Goal: Information Seeking & Learning: Learn about a topic

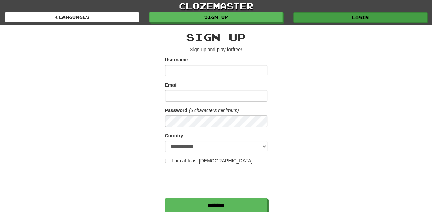
type input "**********"
click at [336, 19] on link "Login" at bounding box center [360, 17] width 134 height 10
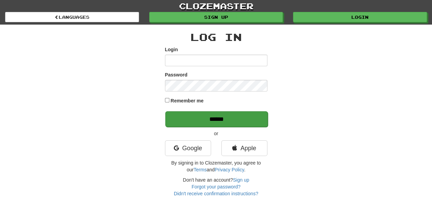
type input "**********"
click at [206, 120] on input "******" at bounding box center [216, 119] width 102 height 16
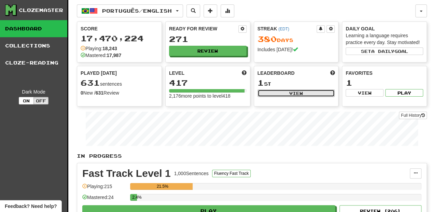
click at [269, 95] on button "View" at bounding box center [295, 93] width 77 height 8
select select "**********"
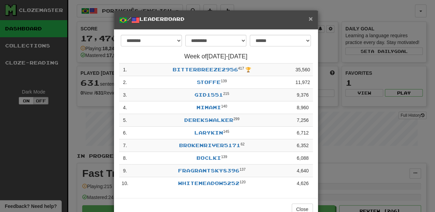
click at [309, 22] on span "×" at bounding box center [311, 19] width 4 height 8
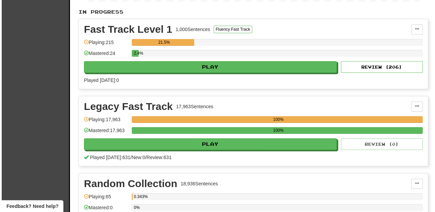
scroll to position [182, 0]
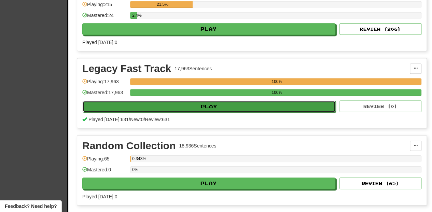
click at [216, 102] on button "Play" at bounding box center [209, 107] width 253 height 12
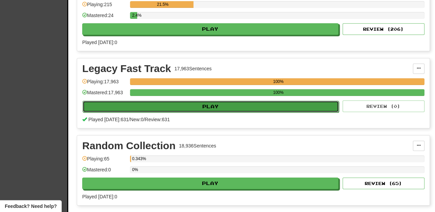
select select "**"
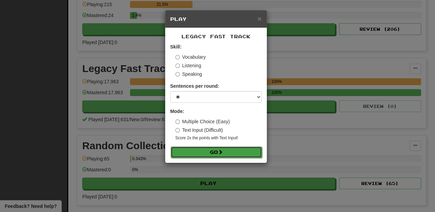
click at [225, 151] on button "Go" at bounding box center [216, 152] width 91 height 12
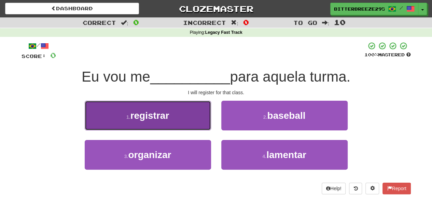
click at [177, 125] on button "1 . registrar" at bounding box center [148, 116] width 126 height 30
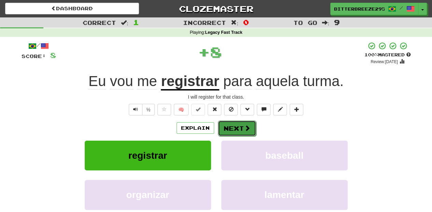
click at [235, 130] on button "Next" at bounding box center [237, 128] width 38 height 16
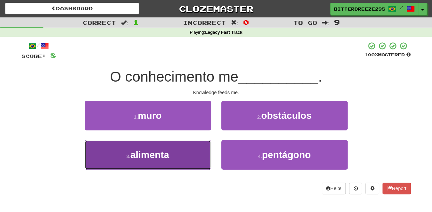
click at [193, 152] on button "3 . alimenta" at bounding box center [148, 155] width 126 height 30
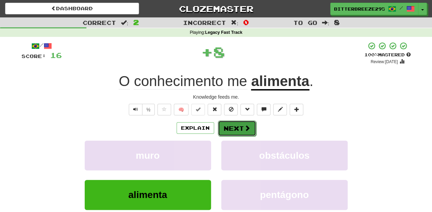
click at [231, 125] on button "Next" at bounding box center [237, 128] width 38 height 16
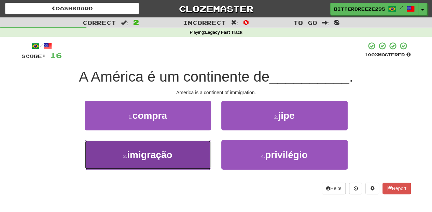
click at [182, 149] on button "3 . imigração" at bounding box center [148, 155] width 126 height 30
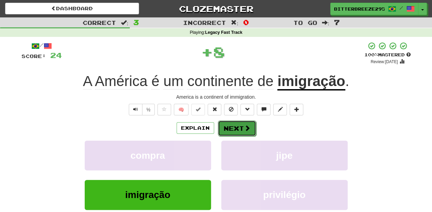
click at [231, 127] on button "Next" at bounding box center [237, 128] width 38 height 16
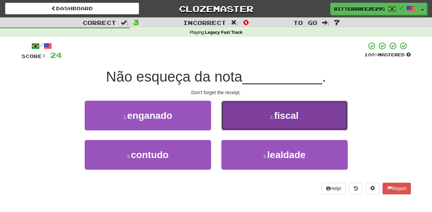
click at [245, 121] on button "2 . fiscal" at bounding box center [284, 116] width 126 height 30
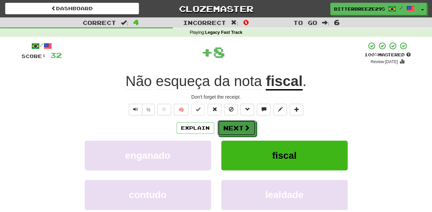
click at [229, 128] on button "Next" at bounding box center [236, 128] width 38 height 16
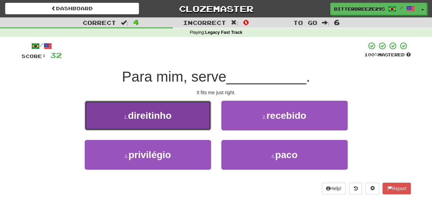
click at [180, 121] on button "1 . direitinho" at bounding box center [148, 116] width 126 height 30
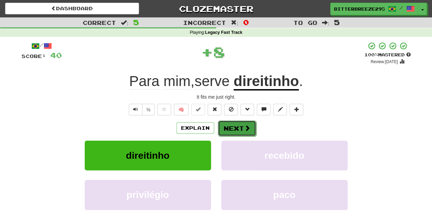
click at [228, 128] on button "Next" at bounding box center [237, 128] width 38 height 16
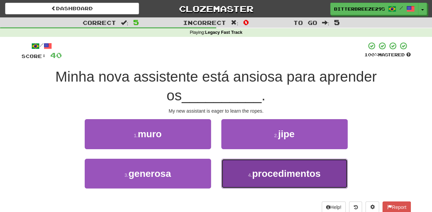
click at [244, 174] on button "4 . procedimentos" at bounding box center [284, 174] width 126 height 30
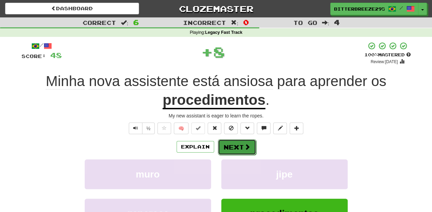
click at [238, 145] on button "Next" at bounding box center [237, 147] width 38 height 16
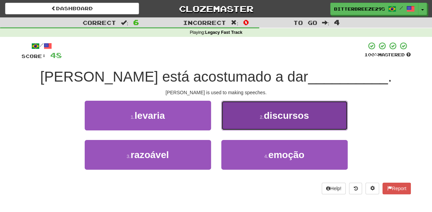
click at [237, 127] on button "2 . discursos" at bounding box center [284, 116] width 126 height 30
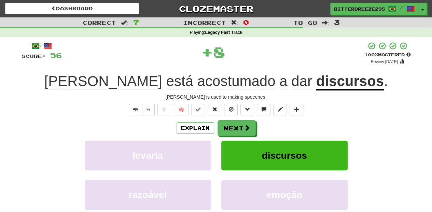
click at [237, 127] on button "Next" at bounding box center [236, 128] width 38 height 16
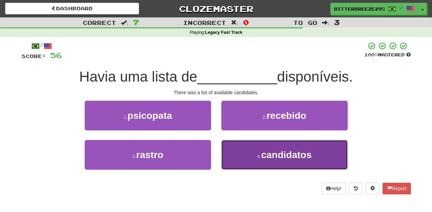
click at [233, 154] on button "4 . candidatos" at bounding box center [284, 155] width 126 height 30
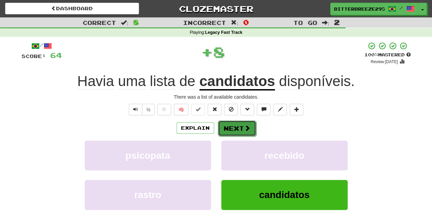
click at [240, 125] on button "Next" at bounding box center [237, 128] width 38 height 16
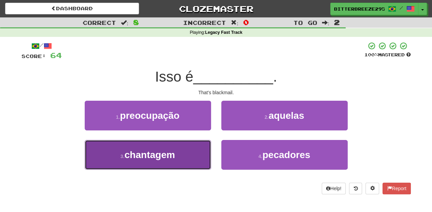
click at [175, 152] on span "chantagem" at bounding box center [149, 154] width 51 height 11
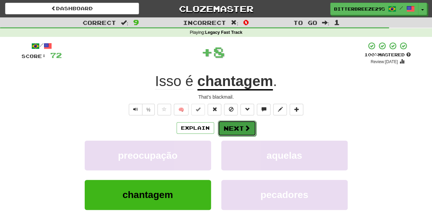
click at [232, 131] on button "Next" at bounding box center [237, 128] width 38 height 16
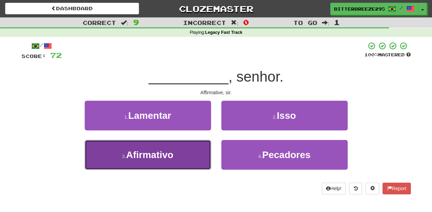
click at [190, 155] on button "3 . Afirmativo" at bounding box center [148, 155] width 126 height 30
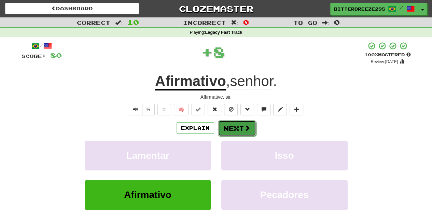
click at [243, 128] on button "Next" at bounding box center [237, 128] width 38 height 16
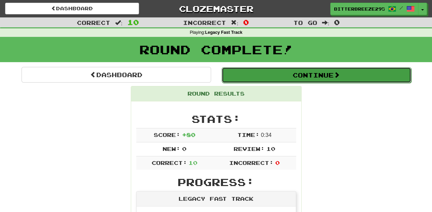
click at [252, 72] on button "Continue" at bounding box center [316, 75] width 189 height 16
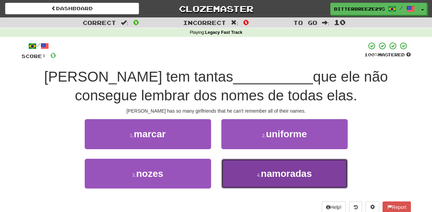
click at [246, 179] on button "4 . namoradas" at bounding box center [284, 174] width 126 height 30
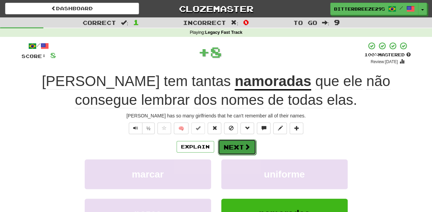
click at [240, 141] on button "Next" at bounding box center [237, 147] width 38 height 16
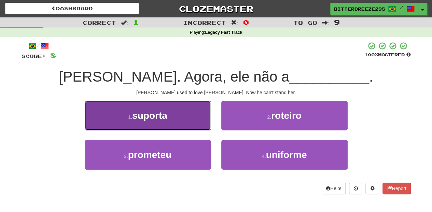
click at [196, 124] on button "1 . suporta" at bounding box center [148, 116] width 126 height 30
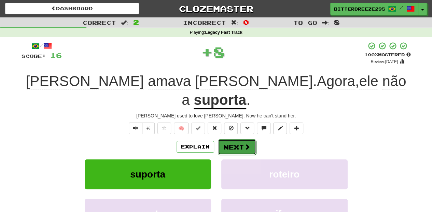
click at [241, 139] on button "Next" at bounding box center [237, 147] width 38 height 16
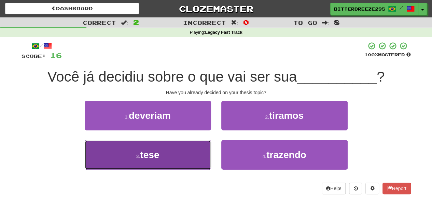
click at [195, 152] on button "3 . tese" at bounding box center [148, 155] width 126 height 30
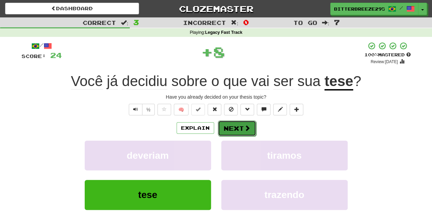
click at [236, 128] on button "Next" at bounding box center [237, 128] width 38 height 16
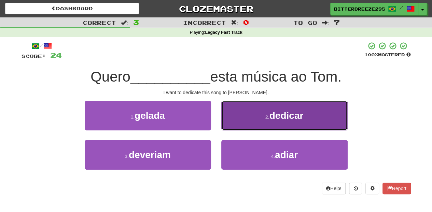
click at [240, 124] on button "2 . dedicar" at bounding box center [284, 116] width 126 height 30
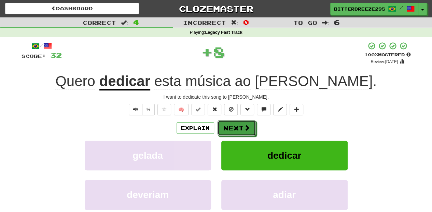
click at [239, 124] on button "Next" at bounding box center [236, 128] width 38 height 16
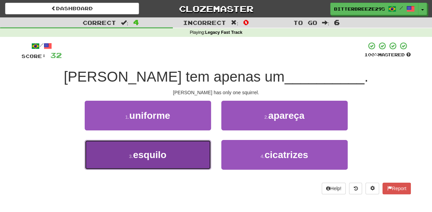
click at [176, 152] on button "3 . esquilo" at bounding box center [148, 155] width 126 height 30
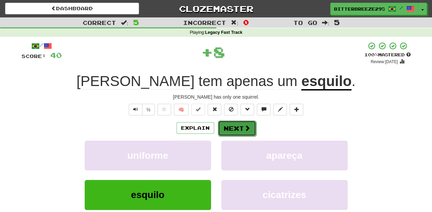
click at [236, 134] on button "Next" at bounding box center [237, 128] width 38 height 16
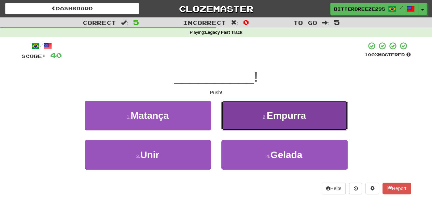
click at [246, 124] on button "2 . Empurra" at bounding box center [284, 116] width 126 height 30
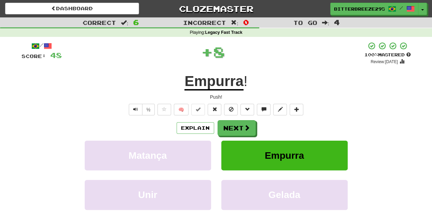
click at [246, 125] on span at bounding box center [247, 128] width 6 height 6
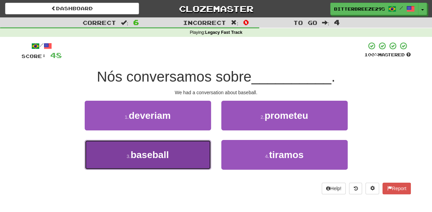
click at [187, 157] on button "3 . baseball" at bounding box center [148, 155] width 126 height 30
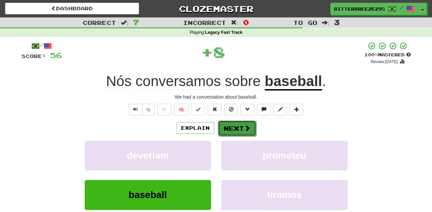
click at [229, 134] on button "Next" at bounding box center [237, 128] width 38 height 16
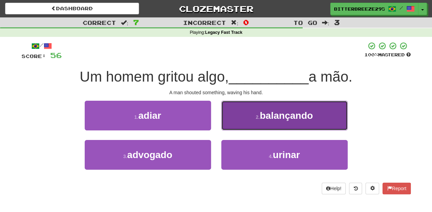
click at [239, 128] on button "2 . balançando" at bounding box center [284, 116] width 126 height 30
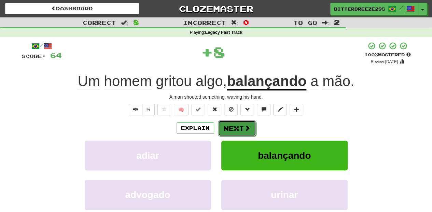
click at [240, 128] on button "Next" at bounding box center [237, 128] width 38 height 16
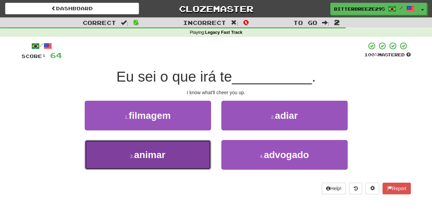
click at [194, 159] on button "3 . animar" at bounding box center [148, 155] width 126 height 30
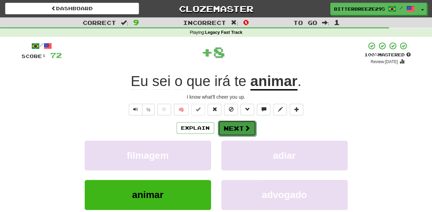
click at [231, 131] on button "Next" at bounding box center [237, 128] width 38 height 16
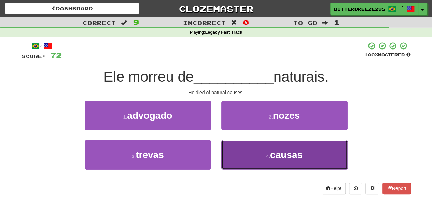
click at [225, 142] on button "4 . causas" at bounding box center [284, 155] width 126 height 30
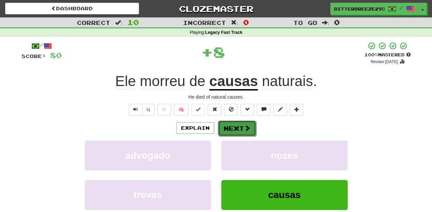
click at [229, 129] on button "Next" at bounding box center [237, 128] width 38 height 16
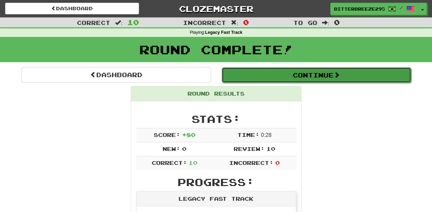
click at [253, 78] on button "Continue" at bounding box center [316, 75] width 189 height 16
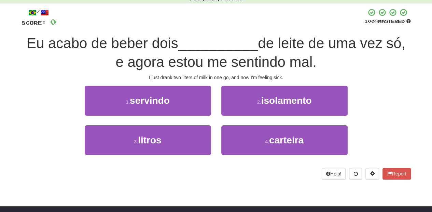
scroll to position [45, 0]
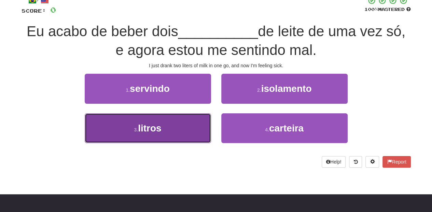
click at [165, 132] on button "3 . litros" at bounding box center [148, 128] width 126 height 30
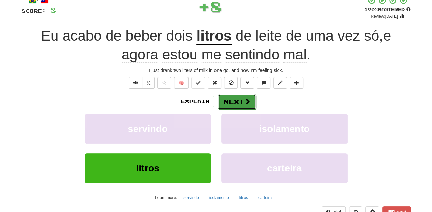
click at [232, 101] on button "Next" at bounding box center [237, 102] width 38 height 16
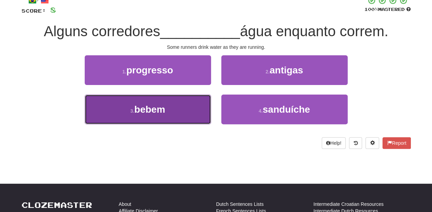
click at [175, 109] on button "3 . bebem" at bounding box center [148, 110] width 126 height 30
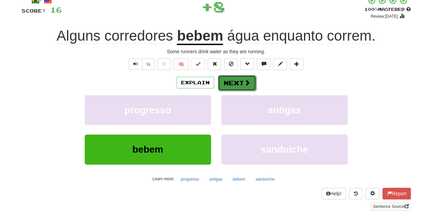
click at [232, 83] on button "Next" at bounding box center [237, 83] width 38 height 16
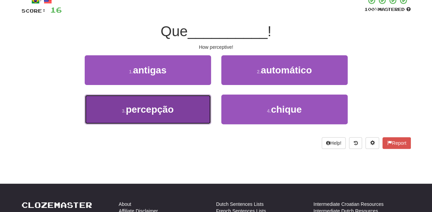
click at [191, 116] on button "3 . percepção" at bounding box center [148, 110] width 126 height 30
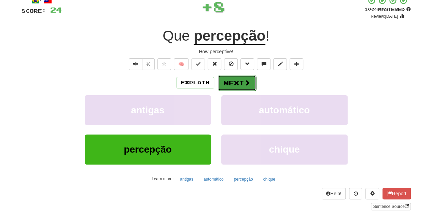
click at [233, 80] on button "Next" at bounding box center [237, 83] width 38 height 16
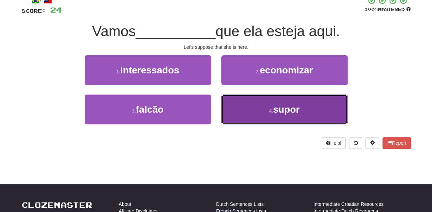
click at [242, 111] on button "4 . supor" at bounding box center [284, 110] width 126 height 30
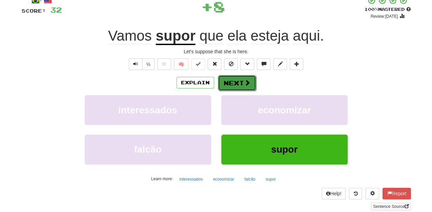
click at [231, 83] on button "Next" at bounding box center [237, 83] width 38 height 16
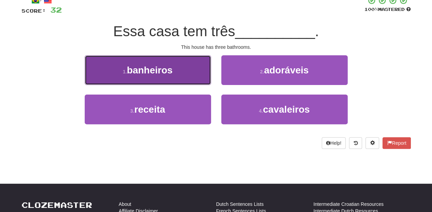
click at [180, 76] on button "1 . banheiros" at bounding box center [148, 70] width 126 height 30
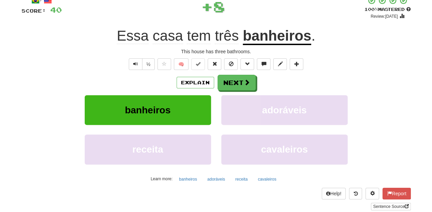
click at [213, 81] on div "Explain Next" at bounding box center [216, 83] width 389 height 16
click at [230, 87] on button "Next" at bounding box center [237, 83] width 38 height 16
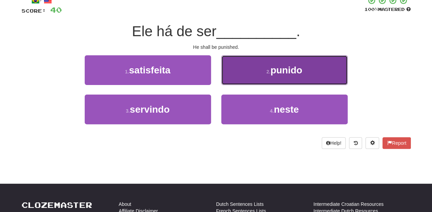
click at [244, 79] on button "2 . punido" at bounding box center [284, 70] width 126 height 30
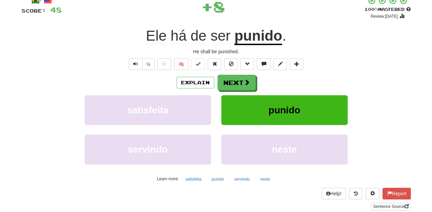
click at [244, 79] on span at bounding box center [247, 82] width 6 height 6
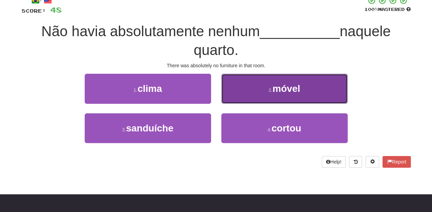
click at [252, 98] on button "2 . móvel" at bounding box center [284, 89] width 126 height 30
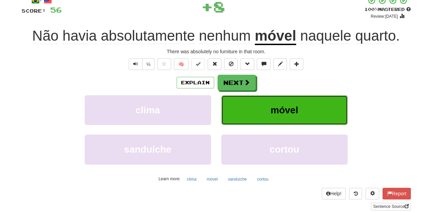
click at [249, 98] on button "móvel" at bounding box center [284, 110] width 126 height 30
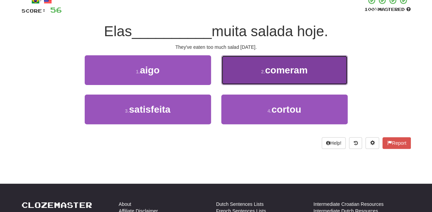
click at [239, 79] on button "2 . comeram" at bounding box center [284, 70] width 126 height 30
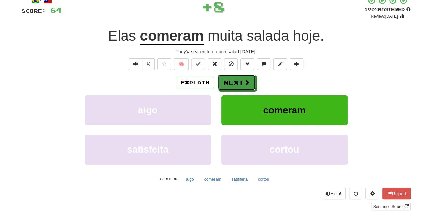
click at [238, 79] on button "Next" at bounding box center [236, 83] width 38 height 16
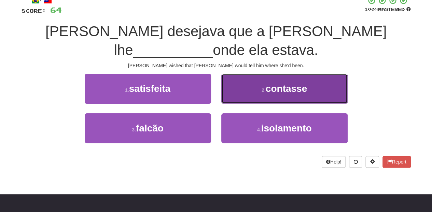
click at [231, 74] on button "2 . contasse" at bounding box center [284, 89] width 126 height 30
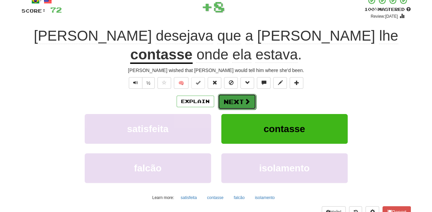
click at [230, 94] on button "Next" at bounding box center [237, 102] width 38 height 16
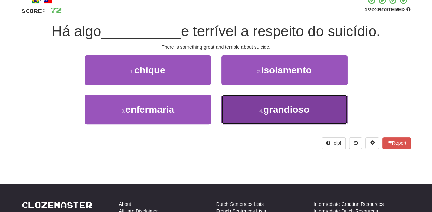
click at [239, 106] on button "4 . grandioso" at bounding box center [284, 110] width 126 height 30
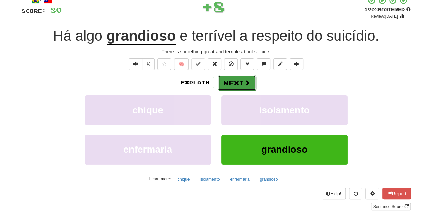
click at [233, 84] on button "Next" at bounding box center [237, 83] width 38 height 16
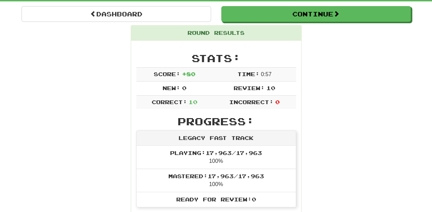
scroll to position [53, 0]
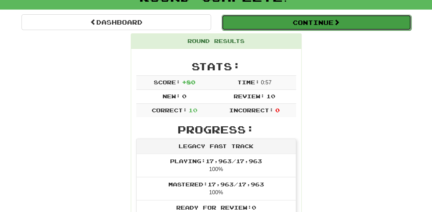
click at [268, 22] on button "Continue" at bounding box center [316, 23] width 189 height 16
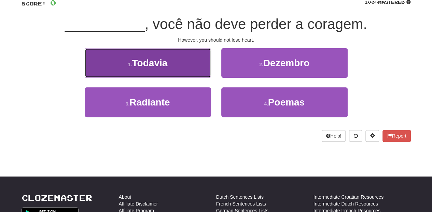
click at [185, 69] on button "1 . Todavia" at bounding box center [148, 63] width 126 height 30
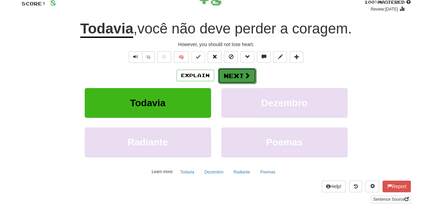
click at [239, 74] on button "Next" at bounding box center [237, 76] width 38 height 16
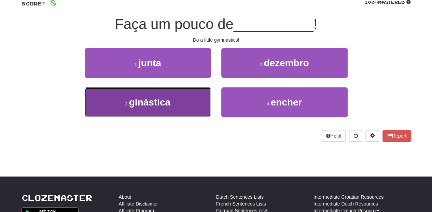
click at [194, 107] on button "3 . ginástica" at bounding box center [148, 102] width 126 height 30
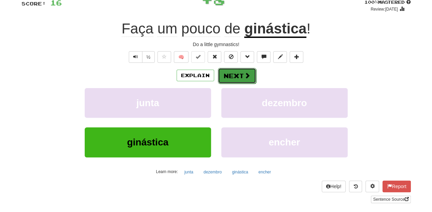
click at [226, 74] on button "Next" at bounding box center [237, 76] width 38 height 16
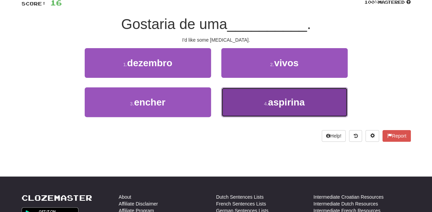
click at [231, 102] on button "4 . aspirina" at bounding box center [284, 102] width 126 height 30
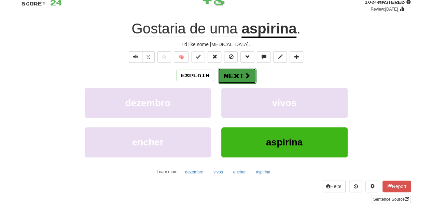
click at [231, 74] on button "Next" at bounding box center [237, 76] width 38 height 16
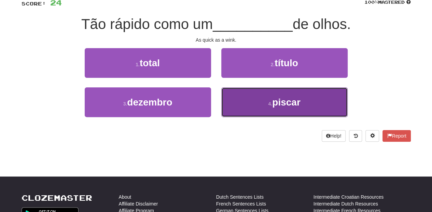
click at [239, 102] on button "4 . piscar" at bounding box center [284, 102] width 126 height 30
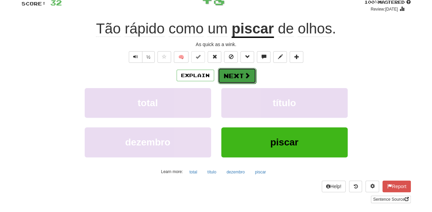
click at [235, 76] on button "Next" at bounding box center [237, 76] width 38 height 16
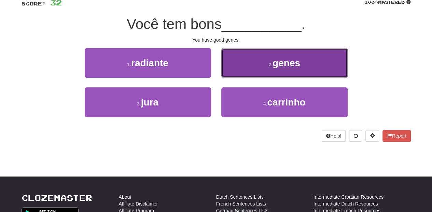
click at [249, 72] on button "2 . genes" at bounding box center [284, 63] width 126 height 30
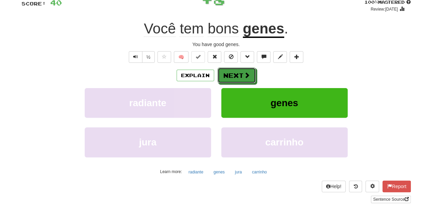
click at [249, 72] on button "Next" at bounding box center [236, 76] width 38 height 16
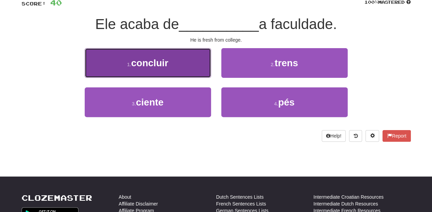
click at [190, 72] on button "1 . concluir" at bounding box center [148, 63] width 126 height 30
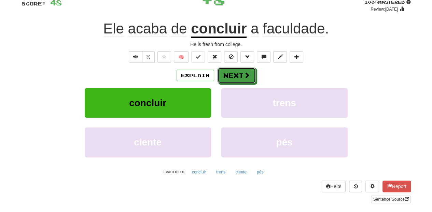
click at [225, 74] on button "Next" at bounding box center [236, 76] width 38 height 16
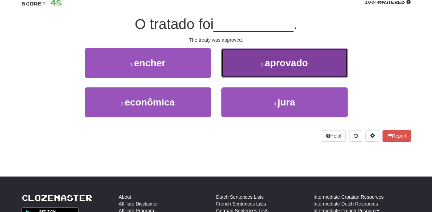
click at [235, 74] on button "2 . aprovado" at bounding box center [284, 63] width 126 height 30
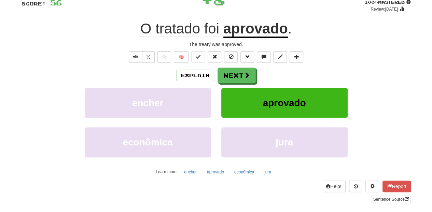
click at [235, 74] on button "Next" at bounding box center [236, 76] width 38 height 16
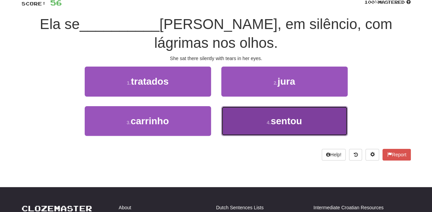
click at [252, 106] on button "4 . sentou" at bounding box center [284, 121] width 126 height 30
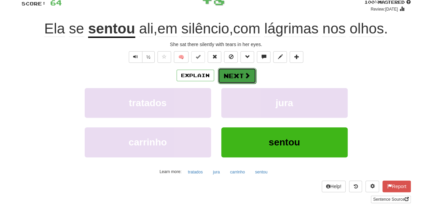
click at [239, 77] on button "Next" at bounding box center [237, 76] width 38 height 16
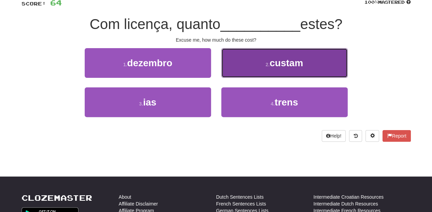
click at [233, 72] on button "2 . custam" at bounding box center [284, 63] width 126 height 30
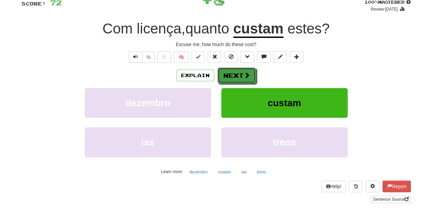
click at [233, 72] on button "Next" at bounding box center [236, 76] width 38 height 16
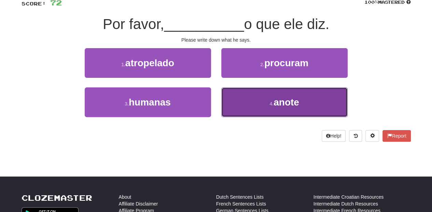
click at [232, 99] on button "4 . anote" at bounding box center [284, 102] width 126 height 30
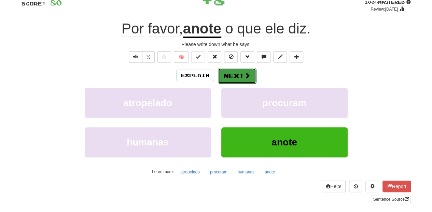
click at [238, 73] on button "Next" at bounding box center [237, 76] width 38 height 16
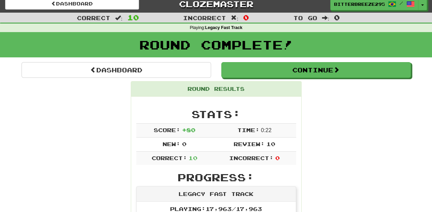
scroll to position [0, 0]
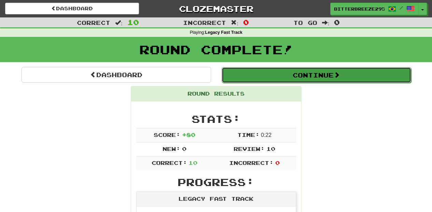
click at [253, 79] on button "Continue" at bounding box center [316, 75] width 189 height 16
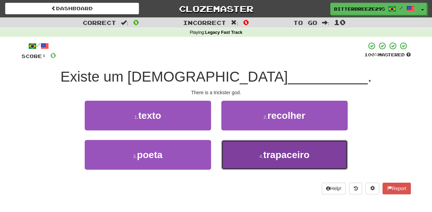
click at [245, 156] on button "4 . trapaceiro" at bounding box center [284, 155] width 126 height 30
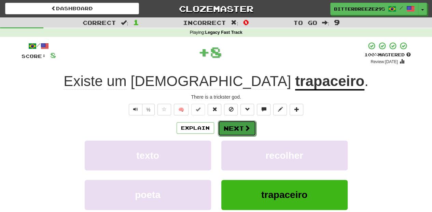
click at [235, 127] on button "Next" at bounding box center [237, 128] width 38 height 16
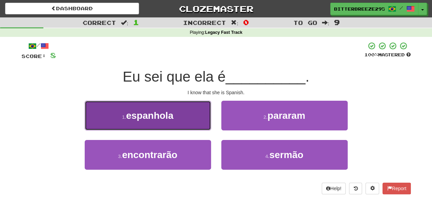
click at [192, 122] on button "1 . espanhola" at bounding box center [148, 116] width 126 height 30
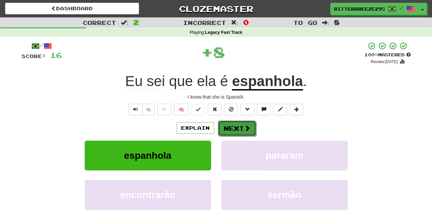
click at [231, 131] on button "Next" at bounding box center [237, 128] width 38 height 16
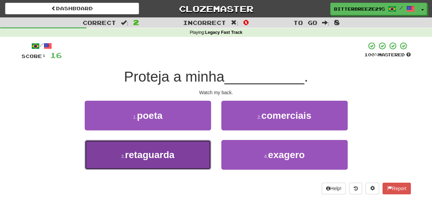
click at [191, 156] on button "3 . retaguarda" at bounding box center [148, 155] width 126 height 30
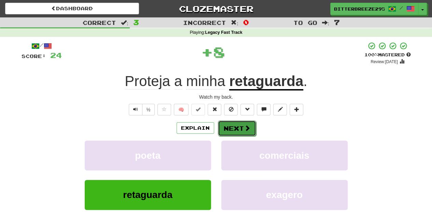
click at [232, 129] on button "Next" at bounding box center [237, 128] width 38 height 16
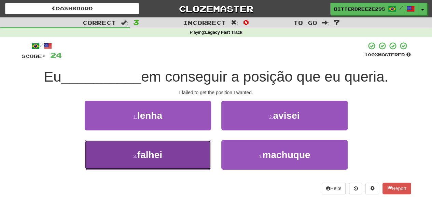
click at [188, 155] on button "3 . falhei" at bounding box center [148, 155] width 126 height 30
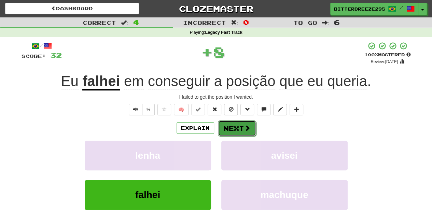
click at [237, 123] on button "Next" at bounding box center [237, 128] width 38 height 16
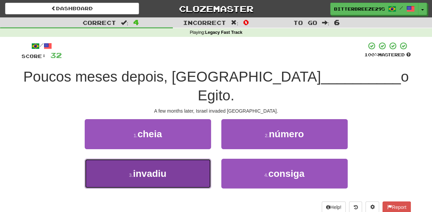
click at [190, 159] on button "3 . invadiu" at bounding box center [148, 174] width 126 height 30
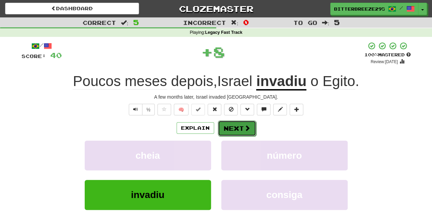
click at [231, 127] on button "Next" at bounding box center [237, 128] width 38 height 16
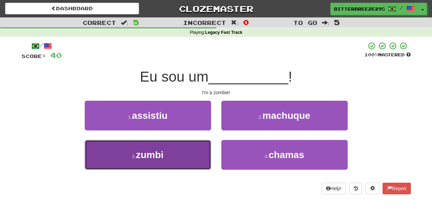
click at [183, 154] on button "3 . zumbi" at bounding box center [148, 155] width 126 height 30
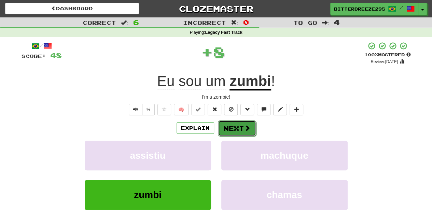
click at [230, 130] on button "Next" at bounding box center [237, 128] width 38 height 16
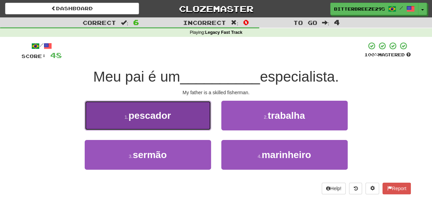
click at [182, 122] on button "1 . pescador" at bounding box center [148, 116] width 126 height 30
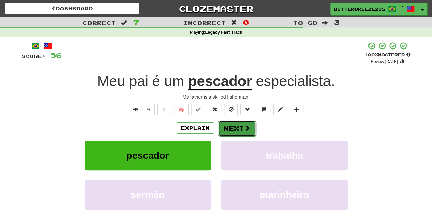
click at [238, 130] on button "Next" at bounding box center [237, 128] width 38 height 16
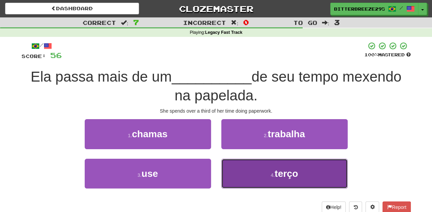
click at [261, 171] on button "4 . terço" at bounding box center [284, 174] width 126 height 30
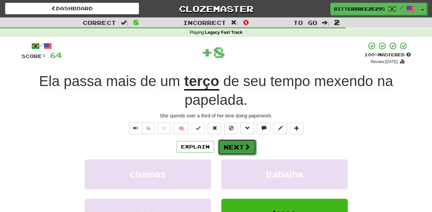
click at [244, 149] on span at bounding box center [247, 147] width 6 height 6
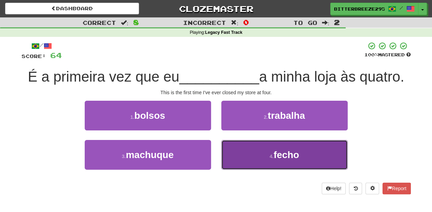
click at [249, 154] on button "4 . fecho" at bounding box center [284, 155] width 126 height 30
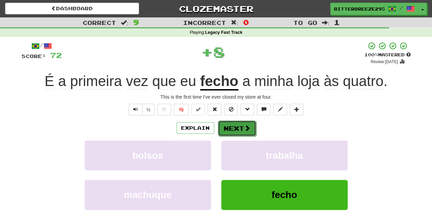
click at [241, 131] on button "Next" at bounding box center [237, 128] width 38 height 16
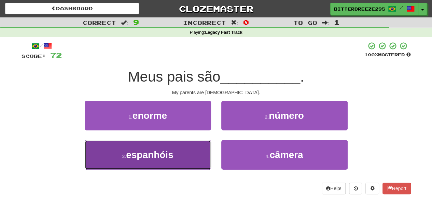
click at [202, 154] on button "3 . espanhóis" at bounding box center [148, 155] width 126 height 30
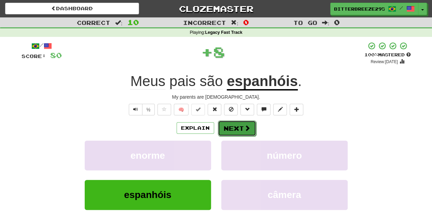
click at [235, 130] on button "Next" at bounding box center [237, 128] width 38 height 16
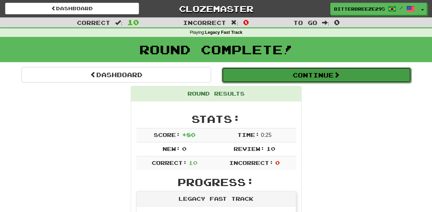
click at [271, 71] on button "Continue" at bounding box center [316, 75] width 189 height 16
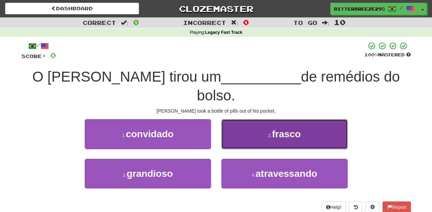
click at [243, 119] on button "2 . frasco" at bounding box center [284, 134] width 126 height 30
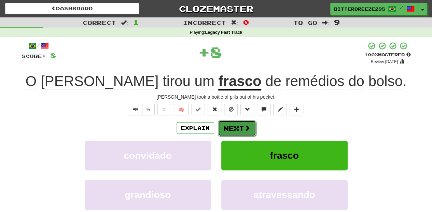
click at [237, 130] on button "Next" at bounding box center [237, 128] width 38 height 16
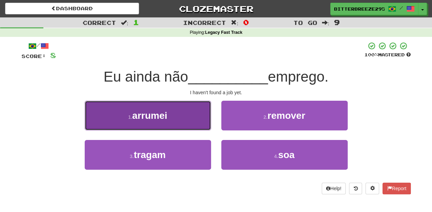
click at [160, 121] on button "1 . arrumei" at bounding box center [148, 116] width 126 height 30
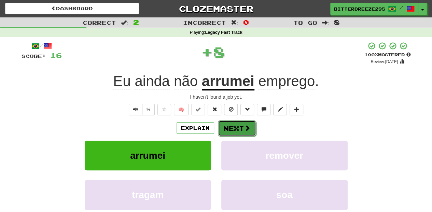
click at [235, 122] on button "Next" at bounding box center [237, 128] width 38 height 16
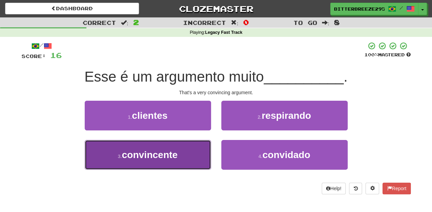
click at [189, 158] on button "3 . convincente" at bounding box center [148, 155] width 126 height 30
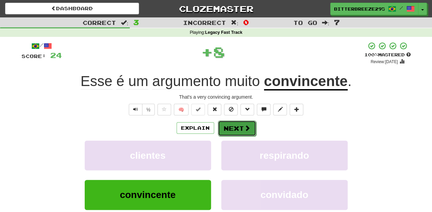
click at [235, 128] on button "Next" at bounding box center [237, 128] width 38 height 16
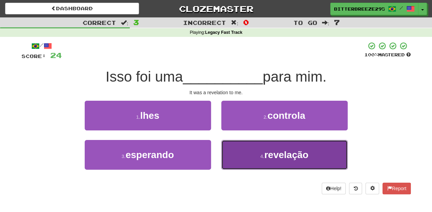
click at [225, 149] on button "4 . revelação" at bounding box center [284, 155] width 126 height 30
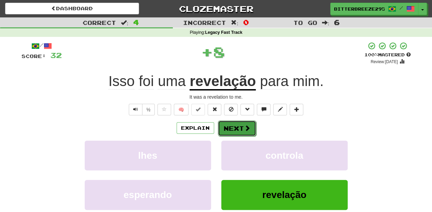
click at [229, 127] on button "Next" at bounding box center [237, 128] width 38 height 16
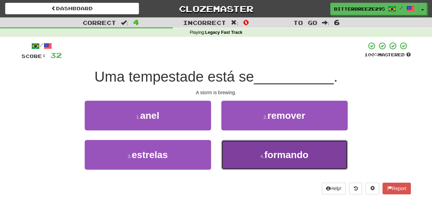
click at [271, 158] on span "formando" at bounding box center [286, 154] width 44 height 11
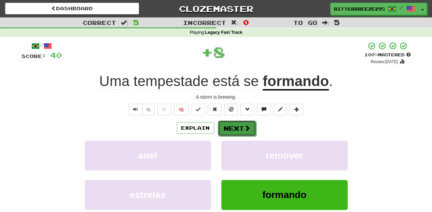
click at [234, 128] on button "Next" at bounding box center [237, 128] width 38 height 16
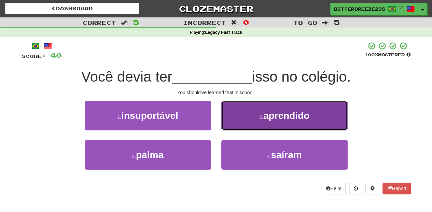
click at [235, 124] on button "2 . aprendido" at bounding box center [284, 116] width 126 height 30
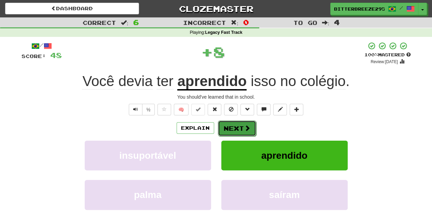
click at [233, 125] on button "Next" at bounding box center [237, 128] width 38 height 16
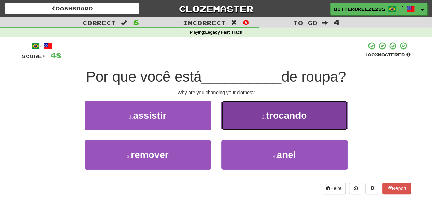
click at [234, 123] on button "2 . trocando" at bounding box center [284, 116] width 126 height 30
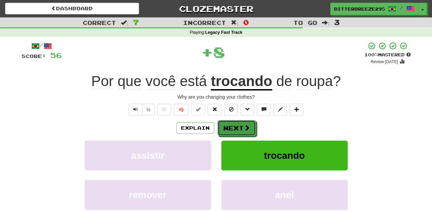
click at [234, 123] on button "Next" at bounding box center [236, 128] width 38 height 16
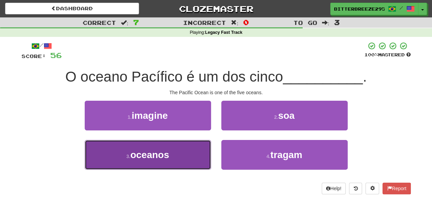
click at [192, 150] on button "3 . oceanos" at bounding box center [148, 155] width 126 height 30
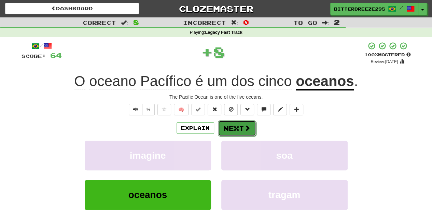
click at [234, 128] on button "Next" at bounding box center [237, 128] width 38 height 16
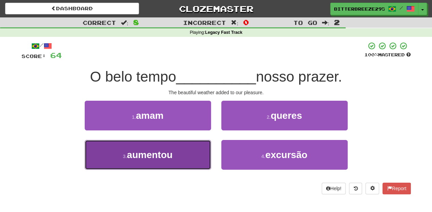
click at [194, 154] on button "3 . aumentou" at bounding box center [148, 155] width 126 height 30
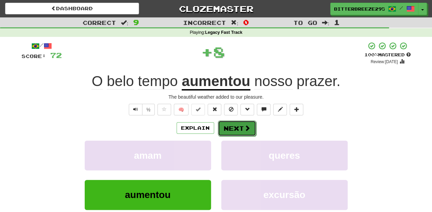
click at [225, 131] on button "Next" at bounding box center [237, 128] width 38 height 16
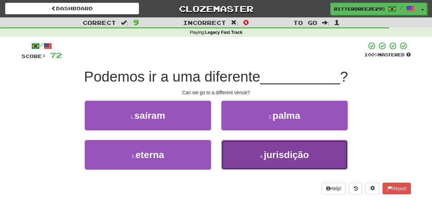
click at [234, 157] on button "4 . jurisdição" at bounding box center [284, 155] width 126 height 30
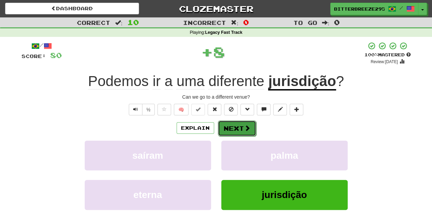
click at [228, 129] on button "Next" at bounding box center [237, 128] width 38 height 16
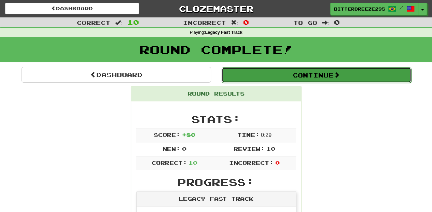
click at [247, 76] on button "Continue" at bounding box center [316, 75] width 189 height 16
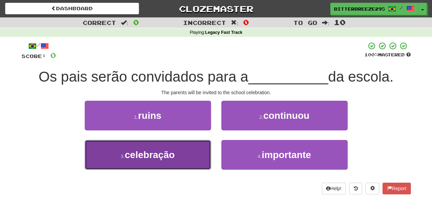
click at [183, 161] on button "3 . celebração" at bounding box center [148, 155] width 126 height 30
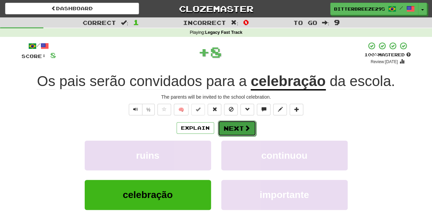
click at [231, 128] on button "Next" at bounding box center [237, 128] width 38 height 16
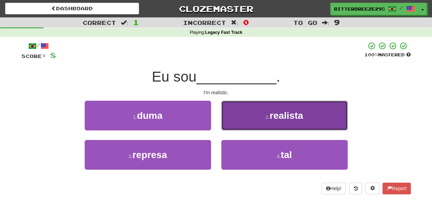
click at [229, 119] on button "2 . realista" at bounding box center [284, 116] width 126 height 30
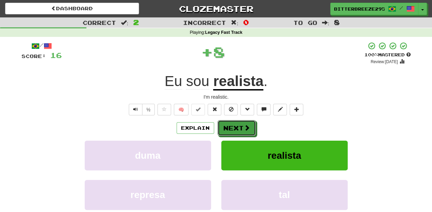
click at [227, 125] on button "Next" at bounding box center [236, 128] width 38 height 16
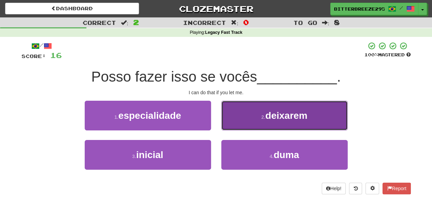
click at [236, 125] on button "2 . deixarem" at bounding box center [284, 116] width 126 height 30
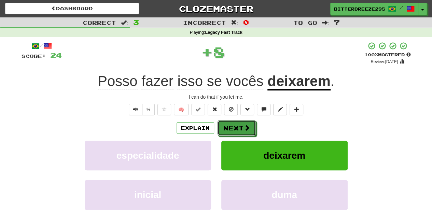
click at [236, 125] on button "Next" at bounding box center [236, 128] width 38 height 16
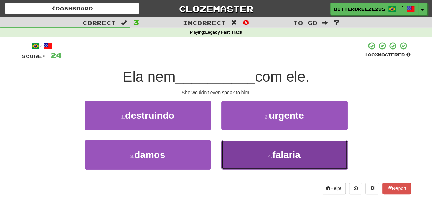
click at [247, 154] on button "4 . falaria" at bounding box center [284, 155] width 126 height 30
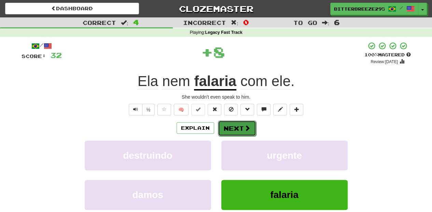
click at [240, 131] on button "Next" at bounding box center [237, 128] width 38 height 16
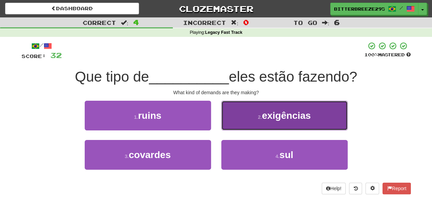
click at [245, 125] on button "2 . exigências" at bounding box center [284, 116] width 126 height 30
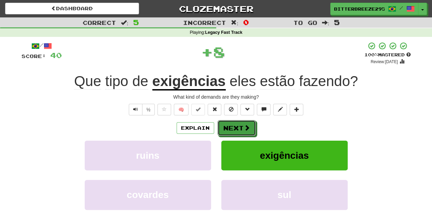
click at [238, 127] on button "Next" at bounding box center [236, 128] width 38 height 16
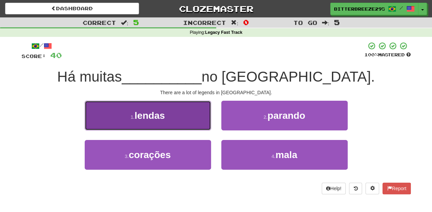
click at [194, 121] on button "1 . lendas" at bounding box center [148, 116] width 126 height 30
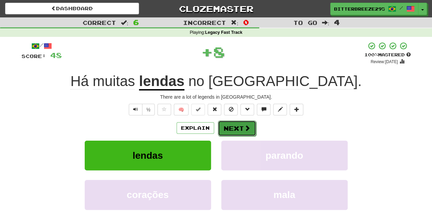
click at [233, 127] on button "Next" at bounding box center [237, 128] width 38 height 16
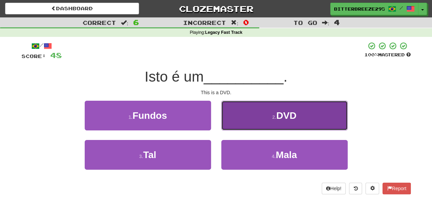
click at [233, 128] on button "2 . DVD" at bounding box center [284, 116] width 126 height 30
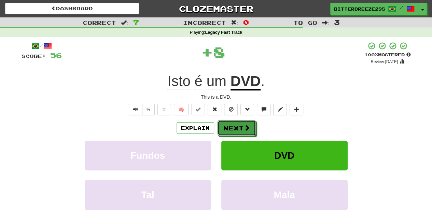
click at [233, 128] on button "Next" at bounding box center [236, 128] width 38 height 16
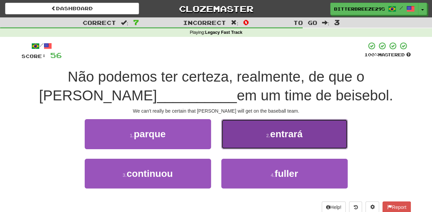
click at [234, 140] on button "2 . entrará" at bounding box center [284, 134] width 126 height 30
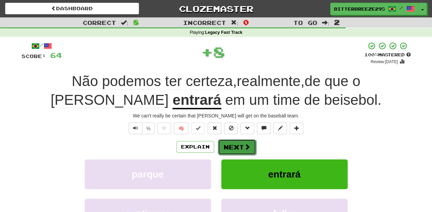
click at [230, 142] on button "Next" at bounding box center [237, 147] width 38 height 16
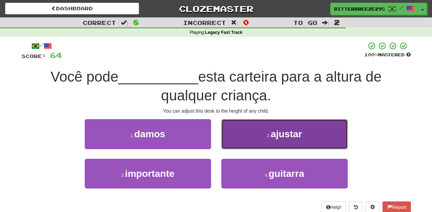
click at [228, 145] on button "2 . ajustar" at bounding box center [284, 134] width 126 height 30
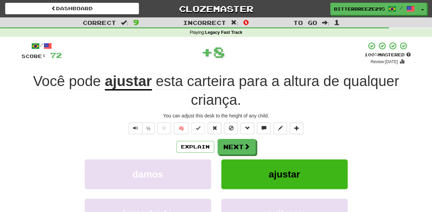
click at [228, 145] on button "Next" at bounding box center [236, 147] width 38 height 16
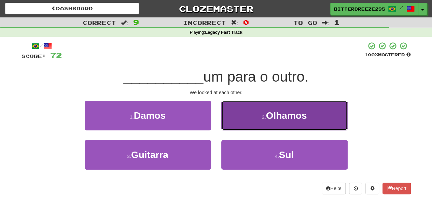
click at [233, 129] on button "2 . Olhamos" at bounding box center [284, 116] width 126 height 30
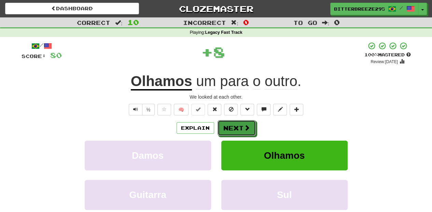
click at [233, 129] on button "Next" at bounding box center [236, 128] width 38 height 16
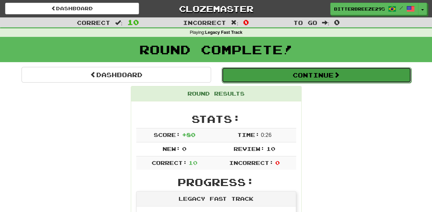
click at [256, 72] on button "Continue" at bounding box center [316, 75] width 189 height 16
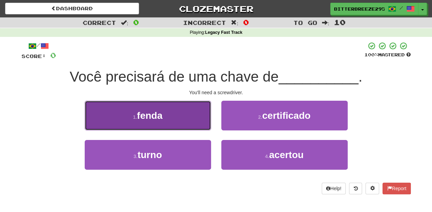
click at [198, 125] on button "1 . fenda" at bounding box center [148, 116] width 126 height 30
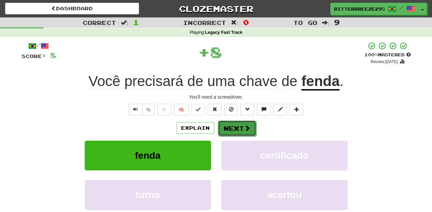
click at [240, 123] on button "Next" at bounding box center [237, 128] width 38 height 16
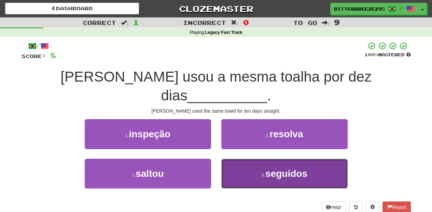
click at [231, 159] on button "4 . seguidos" at bounding box center [284, 174] width 126 height 30
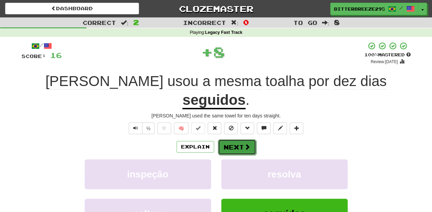
click at [231, 139] on button "Next" at bounding box center [237, 147] width 38 height 16
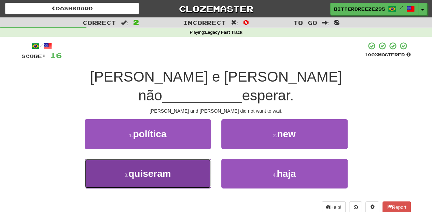
click at [183, 159] on button "3 . quiseram" at bounding box center [148, 174] width 126 height 30
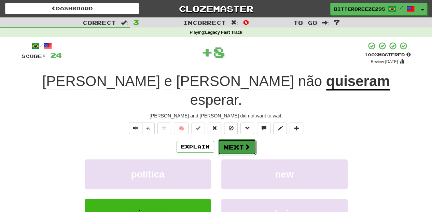
click at [232, 139] on button "Next" at bounding box center [237, 147] width 38 height 16
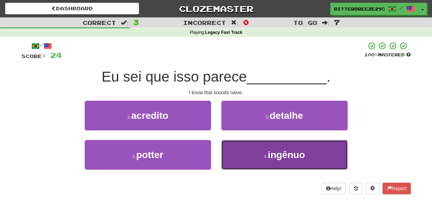
click at [243, 159] on button "4 . ingênuo" at bounding box center [284, 155] width 126 height 30
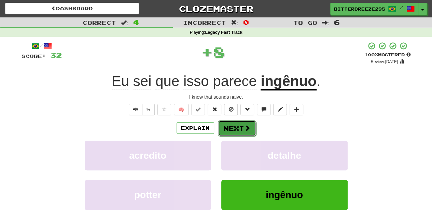
click at [234, 129] on button "Next" at bounding box center [237, 128] width 38 height 16
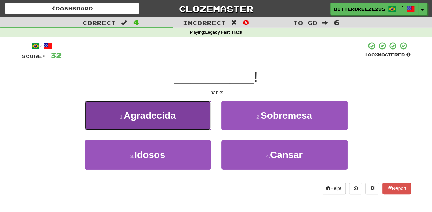
click at [187, 122] on button "1 . Agradecida" at bounding box center [148, 116] width 126 height 30
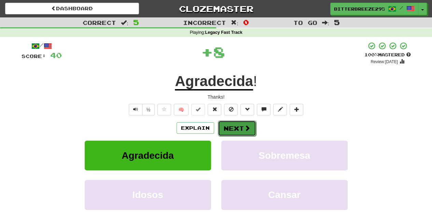
click at [224, 126] on button "Next" at bounding box center [237, 128] width 38 height 16
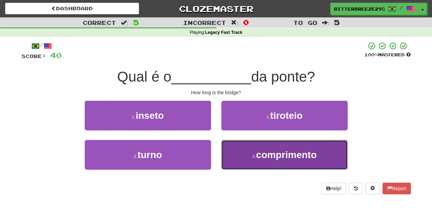
click at [240, 156] on button "4 . comprimento" at bounding box center [284, 155] width 126 height 30
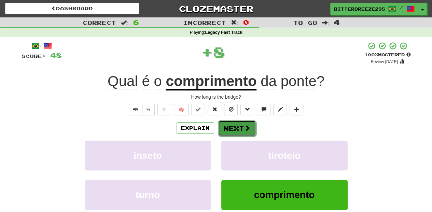
click at [241, 126] on button "Next" at bounding box center [237, 128] width 38 height 16
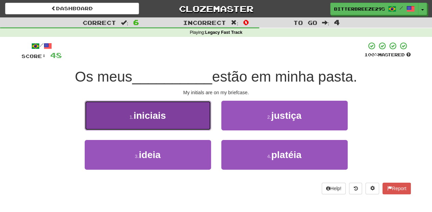
click at [186, 125] on button "1 . iniciais" at bounding box center [148, 116] width 126 height 30
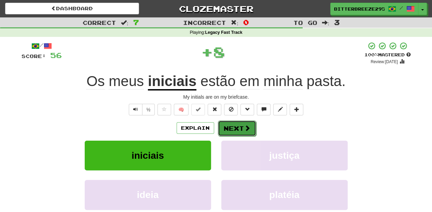
click at [234, 131] on button "Next" at bounding box center [237, 128] width 38 height 16
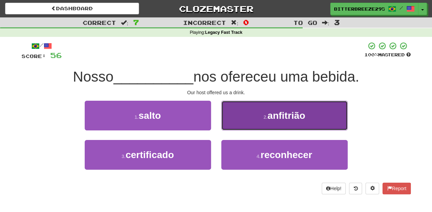
click at [239, 118] on button "2 . anfitrião" at bounding box center [284, 116] width 126 height 30
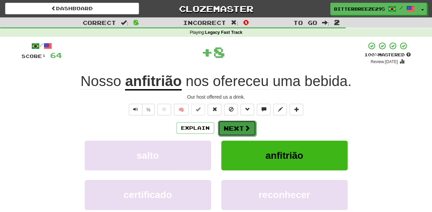
click at [237, 120] on button "Next" at bounding box center [237, 128] width 38 height 16
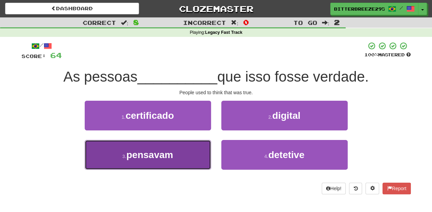
click at [202, 151] on button "3 . pensavam" at bounding box center [148, 155] width 126 height 30
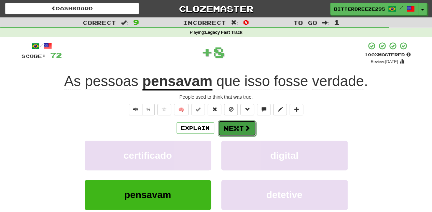
click at [228, 129] on button "Next" at bounding box center [237, 128] width 38 height 16
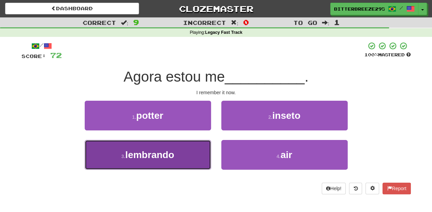
click at [189, 152] on button "3 . lembrando" at bounding box center [148, 155] width 126 height 30
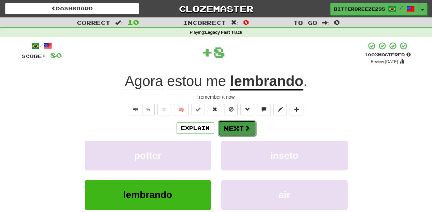
click at [230, 126] on button "Next" at bounding box center [237, 128] width 38 height 16
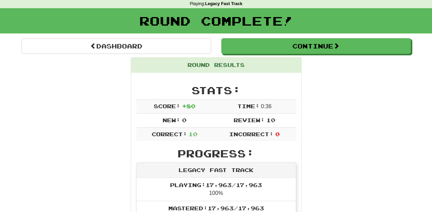
scroll to position [23, 0]
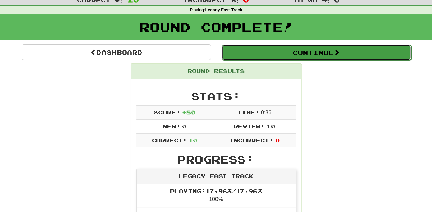
click at [270, 52] on button "Continue" at bounding box center [316, 53] width 189 height 16
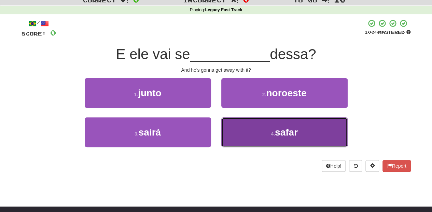
click at [226, 129] on button "4 . safar" at bounding box center [284, 132] width 126 height 30
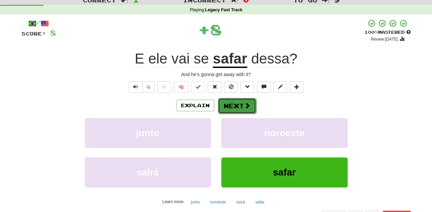
click at [223, 103] on button "Next" at bounding box center [237, 106] width 38 height 16
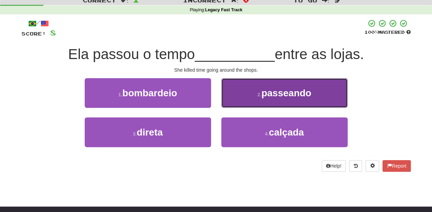
click at [231, 100] on button "2 . passeando" at bounding box center [284, 93] width 126 height 30
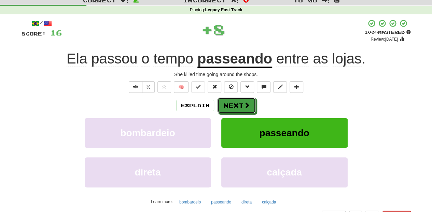
click at [230, 103] on button "Next" at bounding box center [236, 106] width 38 height 16
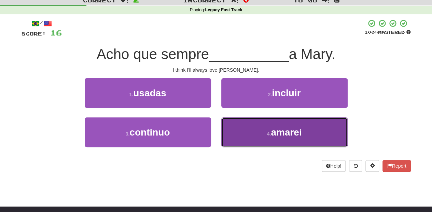
click at [238, 127] on button "4 . amarei" at bounding box center [284, 132] width 126 height 30
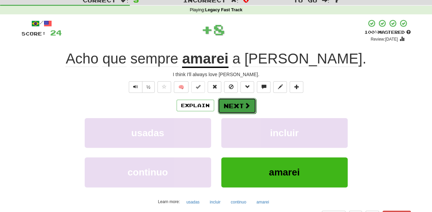
click at [223, 102] on button "Next" at bounding box center [237, 106] width 38 height 16
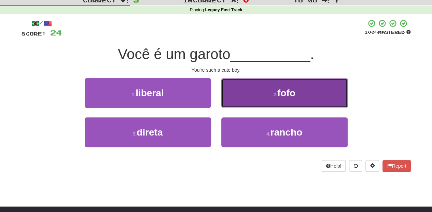
click at [240, 101] on button "2 . fofo" at bounding box center [284, 93] width 126 height 30
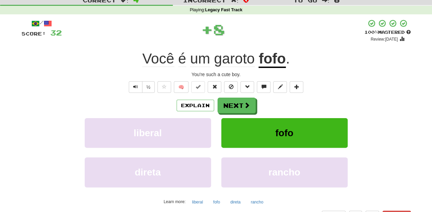
click at [240, 101] on button "Next" at bounding box center [236, 106] width 38 height 16
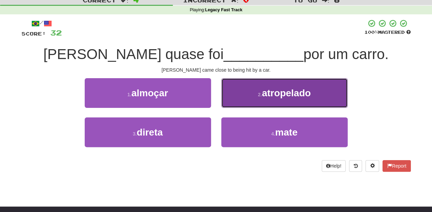
click at [241, 104] on button "2 . atropelado" at bounding box center [284, 93] width 126 height 30
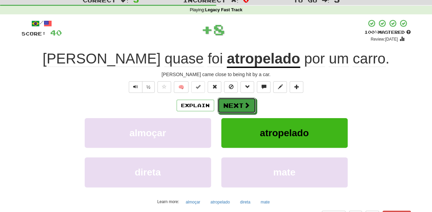
click at [241, 104] on button "Next" at bounding box center [236, 106] width 38 height 16
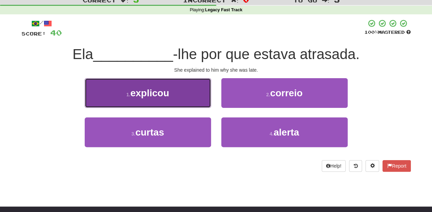
click at [179, 98] on button "1 . explicou" at bounding box center [148, 93] width 126 height 30
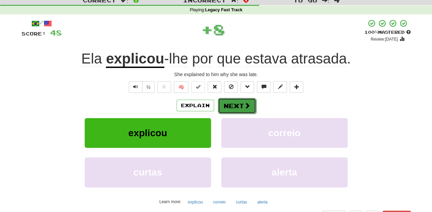
click at [237, 105] on button "Next" at bounding box center [237, 106] width 38 height 16
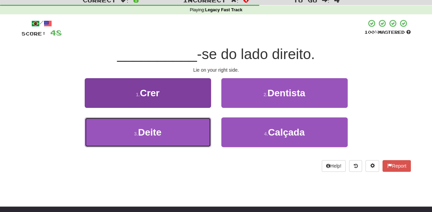
click at [194, 127] on button "3 . Deite" at bounding box center [148, 132] width 126 height 30
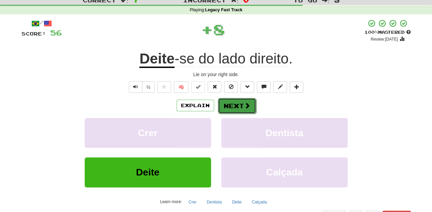
click at [227, 103] on button "Next" at bounding box center [237, 106] width 38 height 16
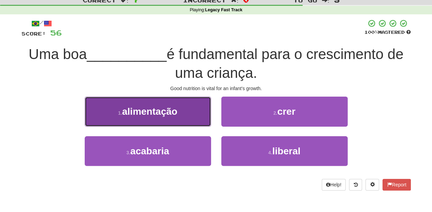
click at [187, 119] on button "1 . alimentação" at bounding box center [148, 112] width 126 height 30
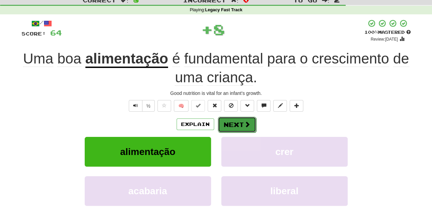
click at [227, 122] on button "Next" at bounding box center [237, 125] width 38 height 16
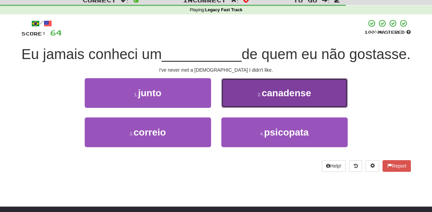
click at [228, 108] on button "2 . canadense" at bounding box center [284, 93] width 126 height 30
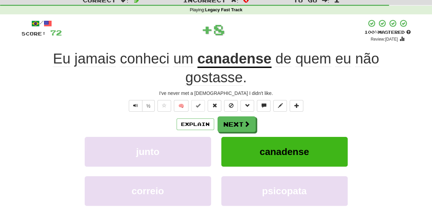
click at [228, 120] on button "Next" at bounding box center [236, 124] width 38 height 16
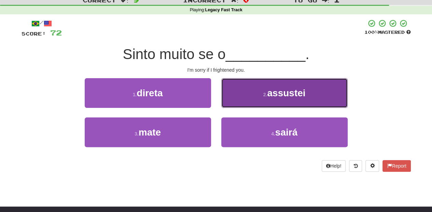
click at [226, 100] on button "2 . assustei" at bounding box center [284, 93] width 126 height 30
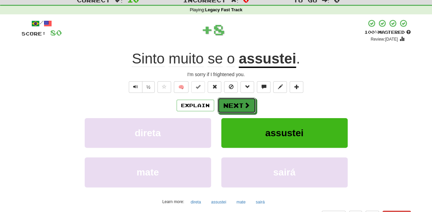
click at [226, 100] on button "Next" at bounding box center [236, 106] width 38 height 16
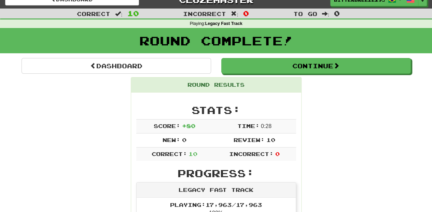
scroll to position [0, 0]
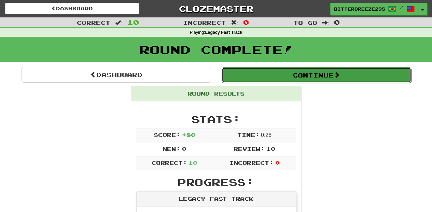
click at [251, 76] on button "Continue" at bounding box center [316, 75] width 189 height 16
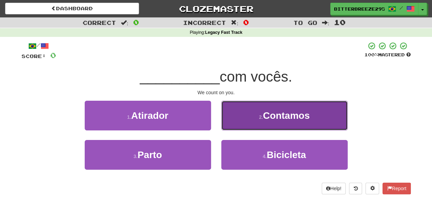
click at [255, 121] on button "2 . Contamos" at bounding box center [284, 116] width 126 height 30
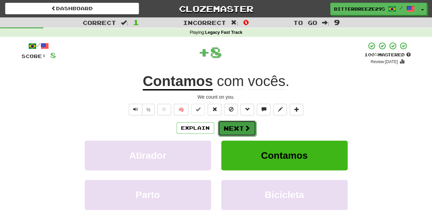
click at [218, 128] on button "Next" at bounding box center [237, 128] width 38 height 16
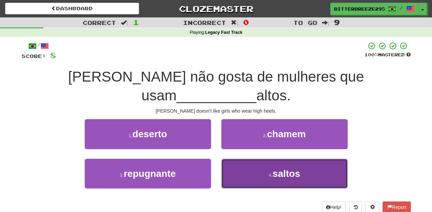
click at [243, 162] on button "4 . saltos" at bounding box center [284, 174] width 126 height 30
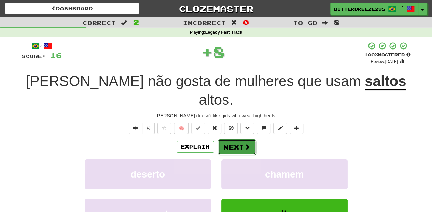
click at [225, 139] on button "Next" at bounding box center [237, 147] width 38 height 16
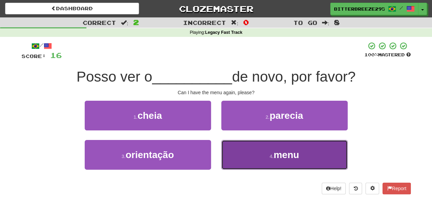
click at [235, 148] on button "4 . menu" at bounding box center [284, 155] width 126 height 30
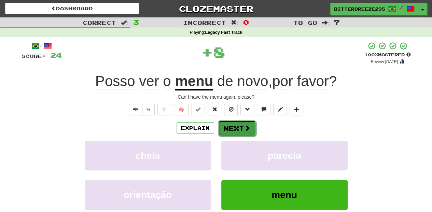
click at [233, 129] on button "Next" at bounding box center [237, 128] width 38 height 16
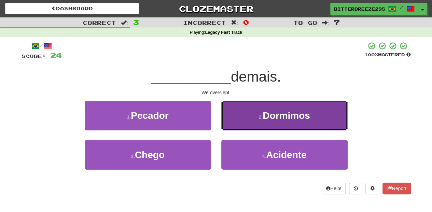
click at [247, 125] on button "2 . Dormimos" at bounding box center [284, 116] width 126 height 30
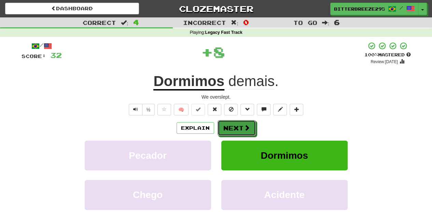
click at [247, 125] on span at bounding box center [247, 128] width 6 height 6
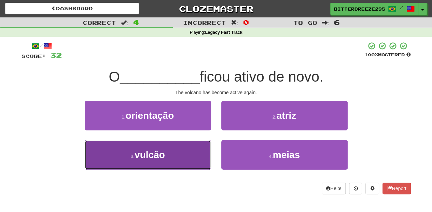
click at [195, 153] on button "3 . vulcão" at bounding box center [148, 155] width 126 height 30
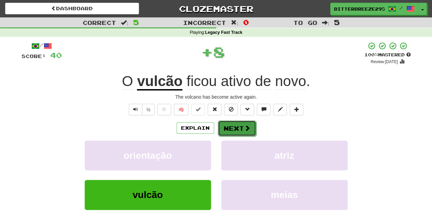
click at [230, 128] on button "Next" at bounding box center [237, 128] width 38 height 16
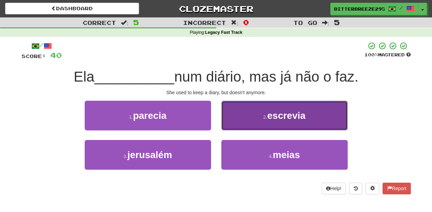
click at [243, 126] on button "2 . escrevia" at bounding box center [284, 116] width 126 height 30
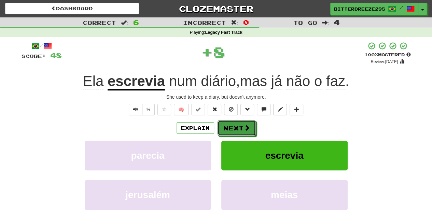
click at [243, 126] on button "Next" at bounding box center [236, 128] width 38 height 16
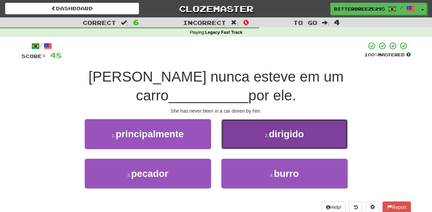
click at [233, 122] on button "2 . dirigido" at bounding box center [284, 134] width 126 height 30
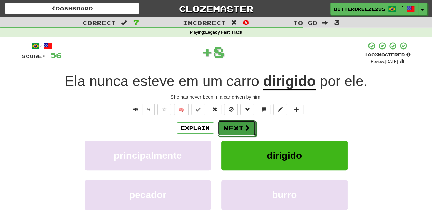
click at [233, 122] on button "Next" at bounding box center [236, 128] width 38 height 16
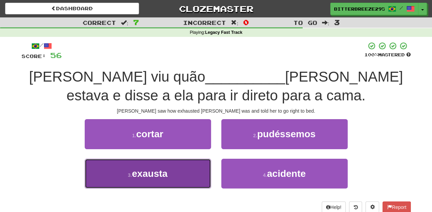
click at [181, 173] on button "3 . exausta" at bounding box center [148, 174] width 126 height 30
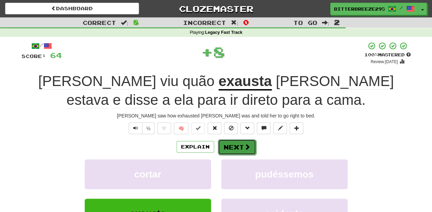
click at [223, 148] on button "Next" at bounding box center [237, 147] width 38 height 16
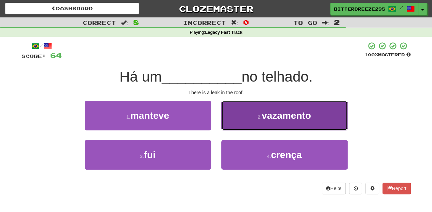
click at [242, 128] on button "2 . vazamento" at bounding box center [284, 116] width 126 height 30
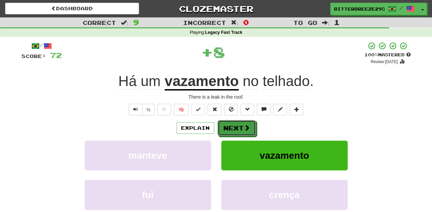
click at [242, 128] on button "Next" at bounding box center [236, 128] width 38 height 16
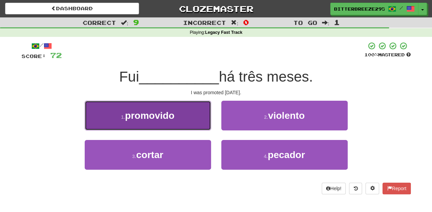
click at [189, 118] on button "1 . promovido" at bounding box center [148, 116] width 126 height 30
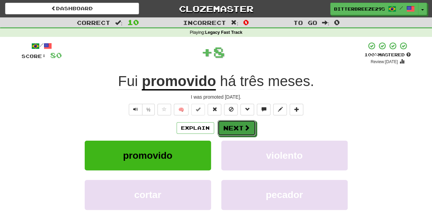
click at [219, 125] on button "Next" at bounding box center [236, 128] width 38 height 16
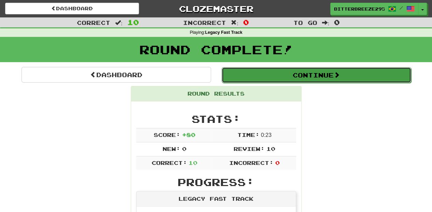
click at [255, 70] on button "Continue" at bounding box center [316, 75] width 189 height 16
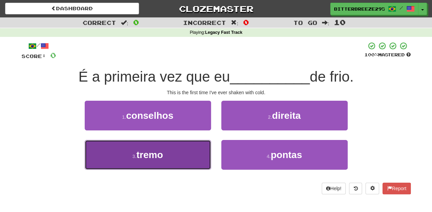
click at [180, 147] on button "3 . tremo" at bounding box center [148, 155] width 126 height 30
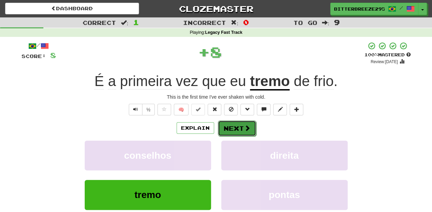
click at [227, 126] on button "Next" at bounding box center [237, 128] width 38 height 16
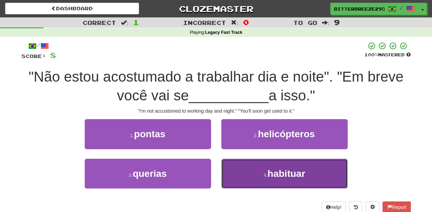
click at [240, 179] on button "4 . habituar" at bounding box center [284, 174] width 126 height 30
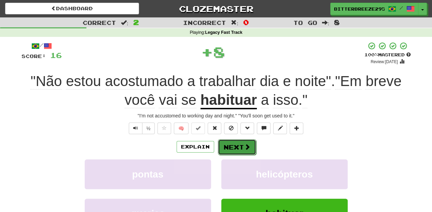
click at [229, 145] on button "Next" at bounding box center [237, 147] width 38 height 16
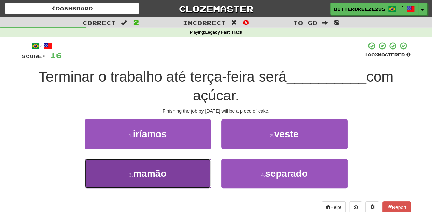
click at [177, 163] on button "3 . mamão" at bounding box center [148, 174] width 126 height 30
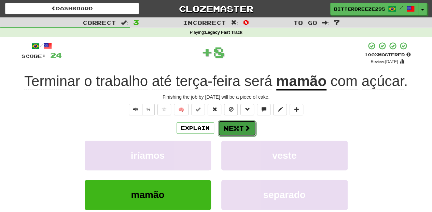
click at [235, 127] on button "Next" at bounding box center [237, 128] width 38 height 16
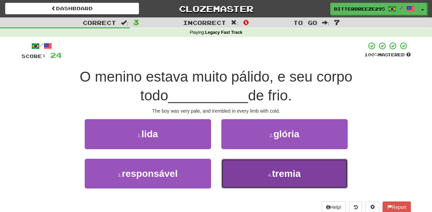
click at [238, 171] on button "4 . tremia" at bounding box center [284, 174] width 126 height 30
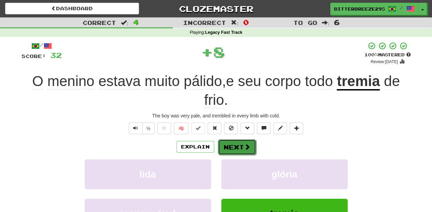
click at [239, 141] on button "Next" at bounding box center [237, 147] width 38 height 16
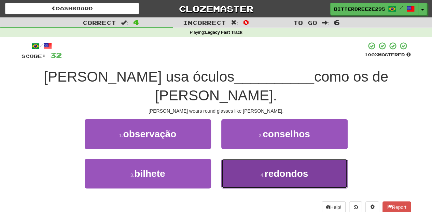
click at [238, 159] on button "4 . redondos" at bounding box center [284, 174] width 126 height 30
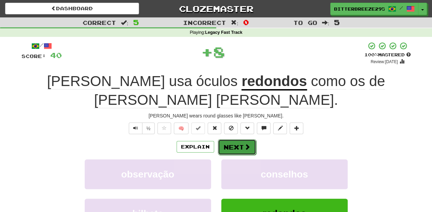
click at [238, 139] on button "Next" at bounding box center [237, 147] width 38 height 16
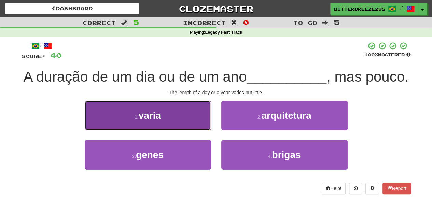
click at [205, 119] on button "1 . varia" at bounding box center [148, 116] width 126 height 30
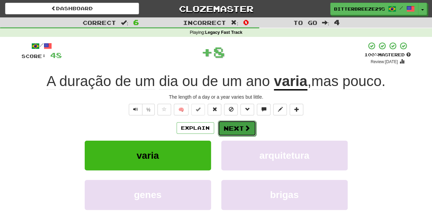
click at [220, 124] on button "Next" at bounding box center [237, 128] width 38 height 16
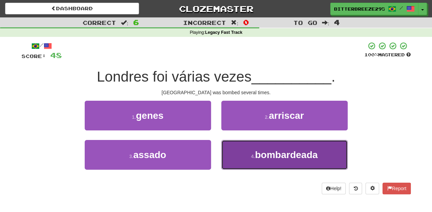
click at [232, 143] on button "4 . bombardeada" at bounding box center [284, 155] width 126 height 30
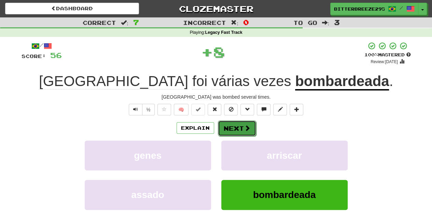
click at [233, 127] on button "Next" at bounding box center [237, 128] width 38 height 16
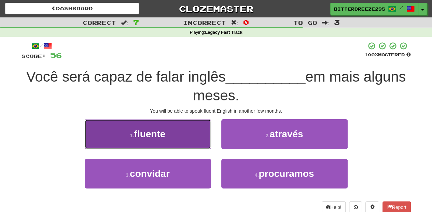
click at [187, 142] on button "1 . fluente" at bounding box center [148, 134] width 126 height 30
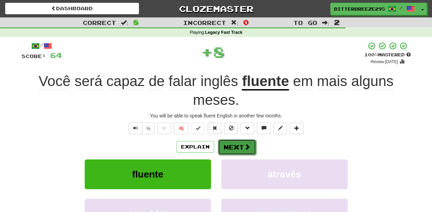
click at [244, 147] on span at bounding box center [247, 147] width 6 height 6
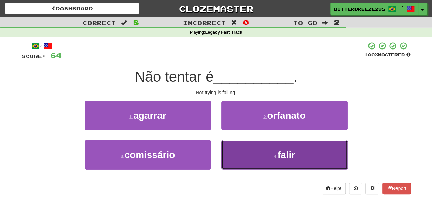
click at [242, 158] on button "4 . falir" at bounding box center [284, 155] width 126 height 30
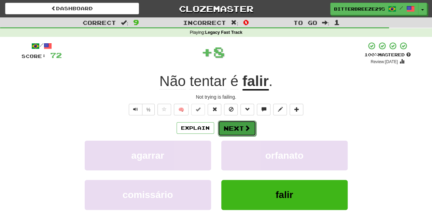
click at [238, 130] on button "Next" at bounding box center [237, 128] width 38 height 16
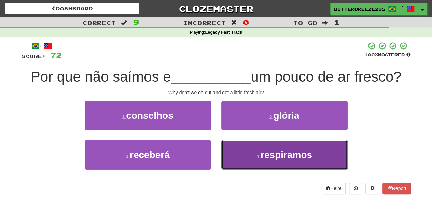
click at [243, 149] on button "4 . respiramos" at bounding box center [284, 155] width 126 height 30
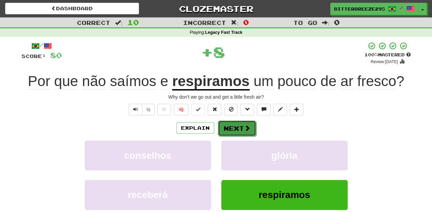
click at [238, 128] on button "Next" at bounding box center [237, 128] width 38 height 16
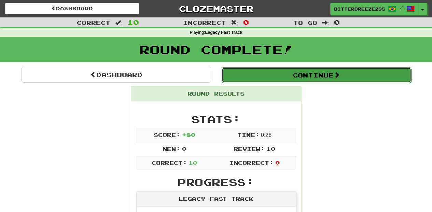
click at [261, 74] on button "Continue" at bounding box center [316, 75] width 189 height 16
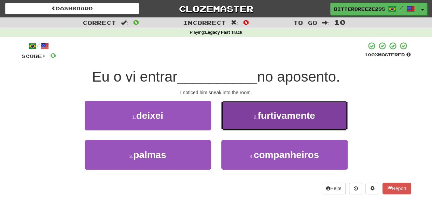
click at [251, 120] on button "2 . furtivamente" at bounding box center [284, 116] width 126 height 30
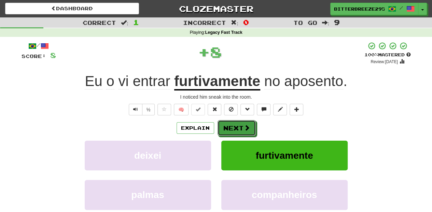
click at [245, 122] on button "Next" at bounding box center [236, 128] width 38 height 16
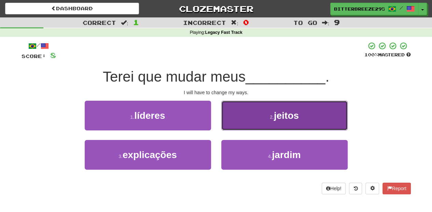
click at [230, 126] on button "2 . jeitos" at bounding box center [284, 116] width 126 height 30
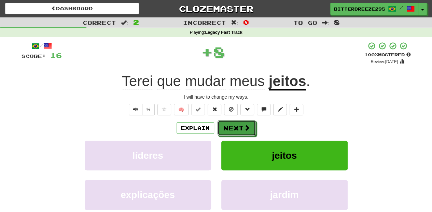
click at [230, 126] on button "Next" at bounding box center [236, 128] width 38 height 16
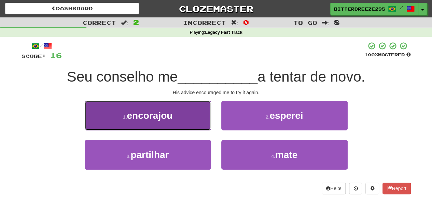
click at [186, 121] on button "1 . encorajou" at bounding box center [148, 116] width 126 height 30
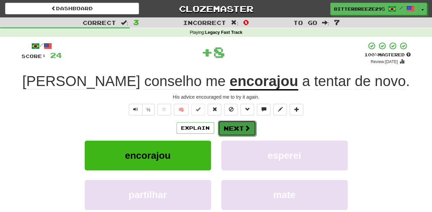
click at [225, 125] on button "Next" at bounding box center [237, 128] width 38 height 16
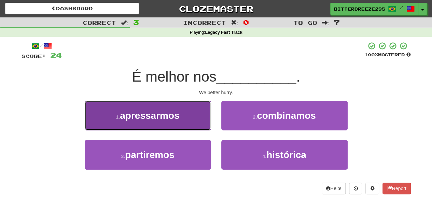
click at [201, 121] on button "1 . apressarmos" at bounding box center [148, 116] width 126 height 30
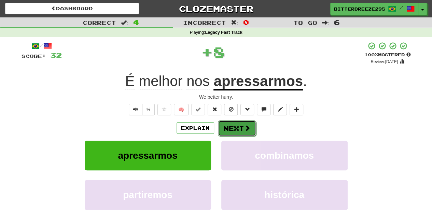
click at [241, 127] on button "Next" at bounding box center [237, 128] width 38 height 16
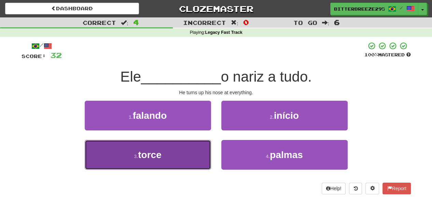
click at [197, 150] on button "3 . torce" at bounding box center [148, 155] width 126 height 30
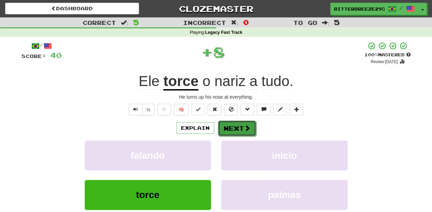
click at [229, 123] on button "Next" at bounding box center [237, 128] width 38 height 16
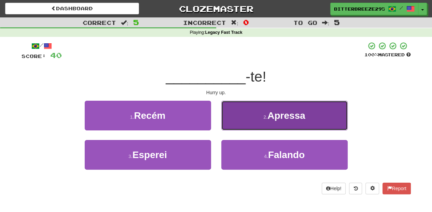
click at [239, 124] on button "2 . Apressa" at bounding box center [284, 116] width 126 height 30
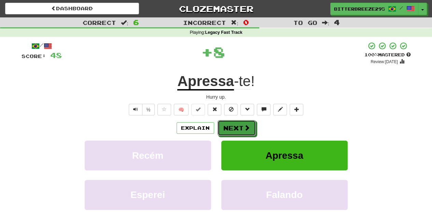
click at [239, 124] on button "Next" at bounding box center [236, 128] width 38 height 16
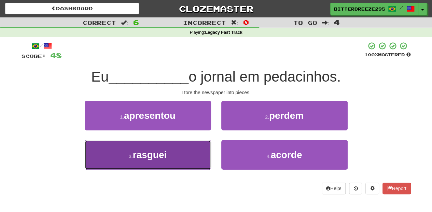
click at [200, 154] on button "3 . rasguei" at bounding box center [148, 155] width 126 height 30
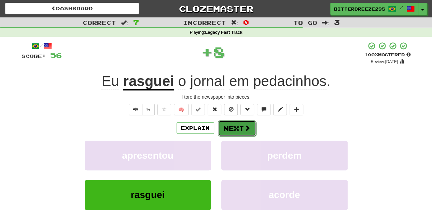
click at [235, 126] on button "Next" at bounding box center [237, 128] width 38 height 16
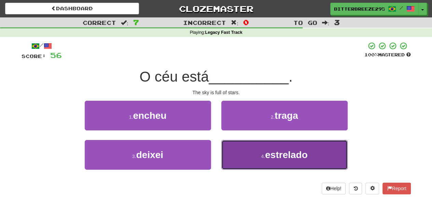
click at [235, 149] on button "4 . estrelado" at bounding box center [284, 155] width 126 height 30
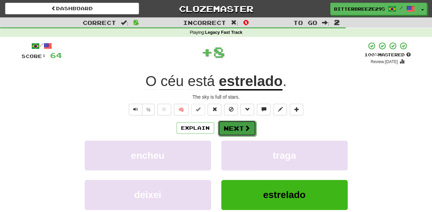
click at [233, 124] on button "Next" at bounding box center [237, 128] width 38 height 16
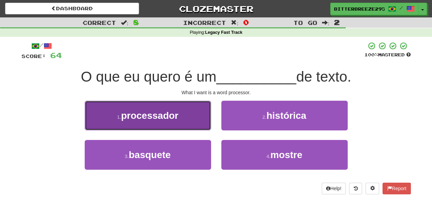
click at [183, 124] on button "1 . processador" at bounding box center [148, 116] width 126 height 30
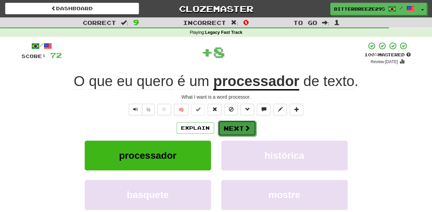
click at [225, 128] on button "Next" at bounding box center [237, 128] width 38 height 16
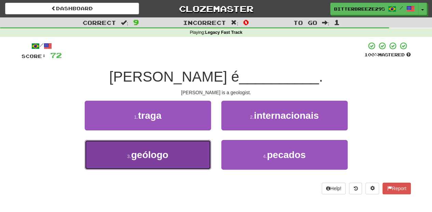
click at [196, 148] on button "3 . geólogo" at bounding box center [148, 155] width 126 height 30
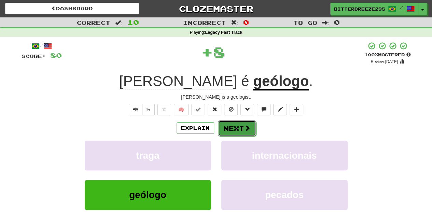
click at [236, 126] on button "Next" at bounding box center [237, 128] width 38 height 16
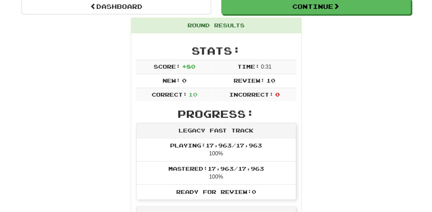
scroll to position [68, 0]
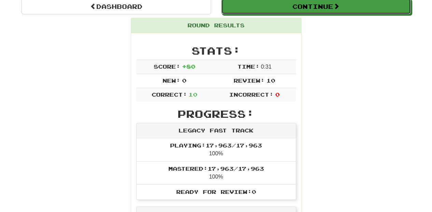
click at [270, 9] on button "Continue" at bounding box center [315, 7] width 189 height 16
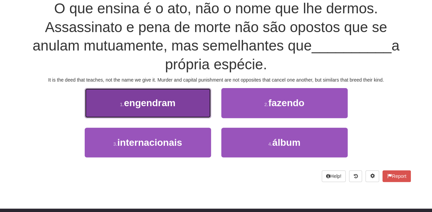
click at [178, 110] on button "1 . engendram" at bounding box center [148, 103] width 126 height 30
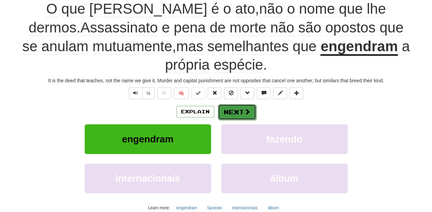
click at [229, 112] on button "Next" at bounding box center [237, 112] width 38 height 16
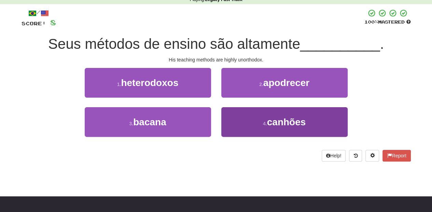
scroll to position [23, 0]
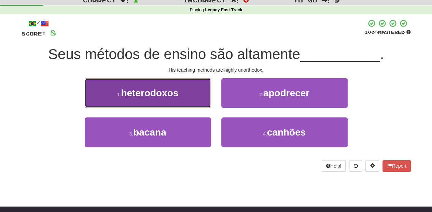
click at [174, 98] on button "1 . heterodoxos" at bounding box center [148, 93] width 126 height 30
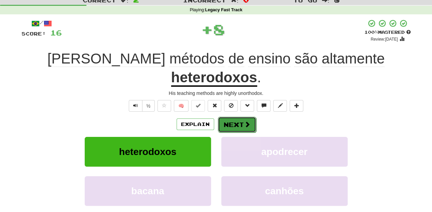
click at [226, 117] on button "Next" at bounding box center [237, 125] width 38 height 16
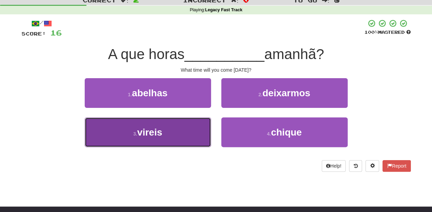
click at [205, 134] on button "3 . vireis" at bounding box center [148, 132] width 126 height 30
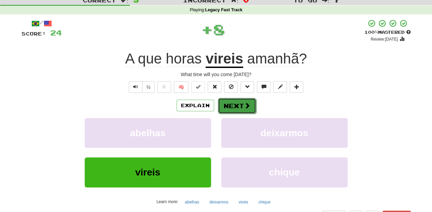
click at [223, 105] on button "Next" at bounding box center [237, 106] width 38 height 16
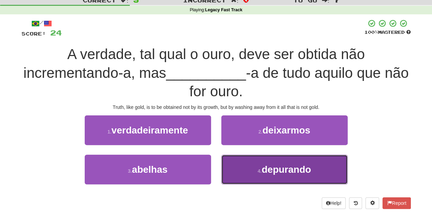
click at [246, 165] on button "4 . depurando" at bounding box center [284, 170] width 126 height 30
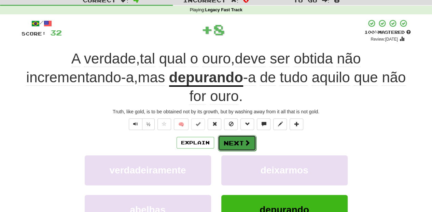
click at [241, 142] on button "Next" at bounding box center [237, 143] width 38 height 16
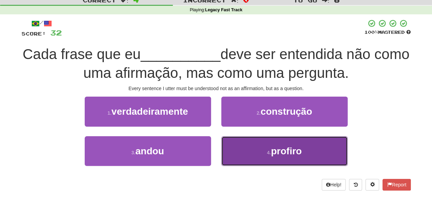
click at [254, 153] on button "4 . profiro" at bounding box center [284, 151] width 126 height 30
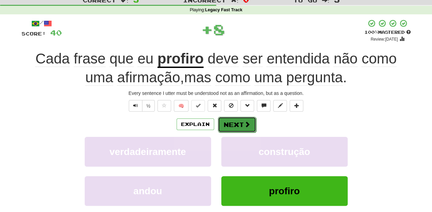
click at [237, 123] on button "Next" at bounding box center [237, 125] width 38 height 16
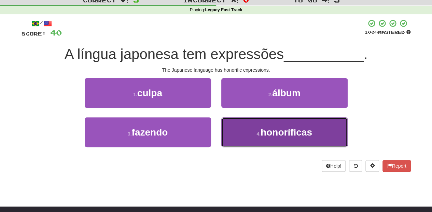
click at [237, 131] on button "4 . honoríficas" at bounding box center [284, 132] width 126 height 30
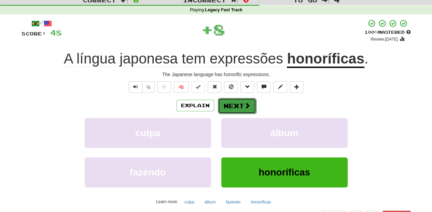
click at [238, 106] on button "Next" at bounding box center [237, 106] width 38 height 16
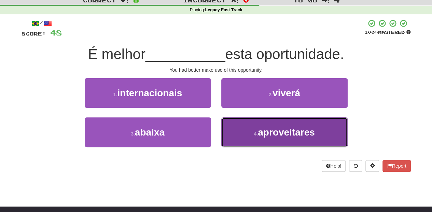
click at [240, 128] on button "4 . aproveitares" at bounding box center [284, 132] width 126 height 30
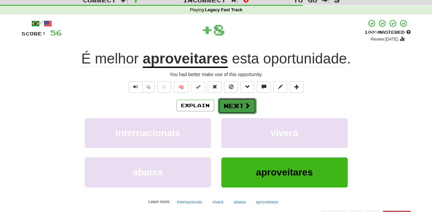
click at [235, 108] on button "Next" at bounding box center [237, 106] width 38 height 16
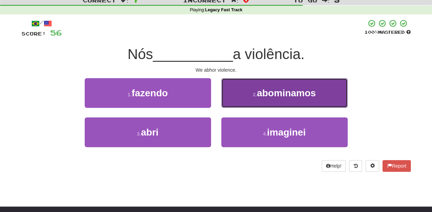
click at [238, 103] on button "2 . abominamos" at bounding box center [284, 93] width 126 height 30
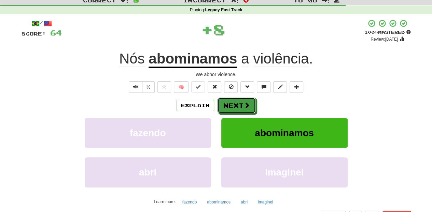
click at [238, 103] on button "Next" at bounding box center [236, 106] width 38 height 16
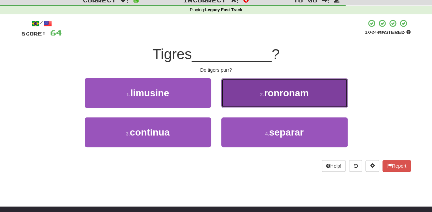
click at [244, 100] on button "2 . ronronam" at bounding box center [284, 93] width 126 height 30
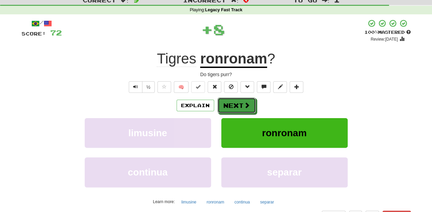
click at [244, 100] on button "Next" at bounding box center [236, 106] width 38 height 16
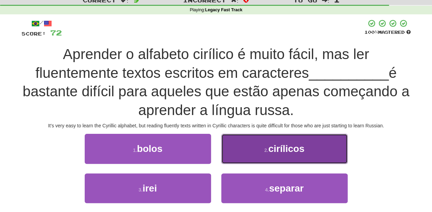
click at [243, 155] on button "2 . cirílicos" at bounding box center [284, 149] width 126 height 30
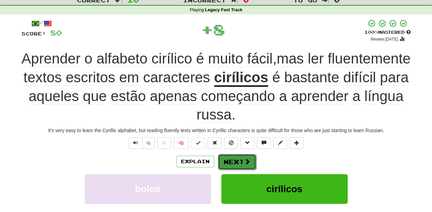
click at [242, 157] on button "Next" at bounding box center [237, 162] width 38 height 16
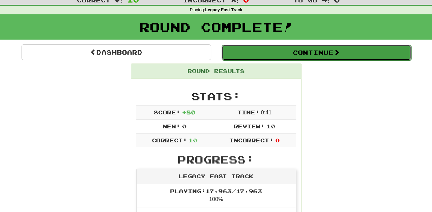
click at [257, 52] on button "Continue" at bounding box center [316, 53] width 189 height 16
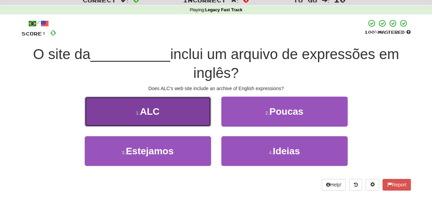
click at [196, 120] on button "1 . ALC" at bounding box center [148, 112] width 126 height 30
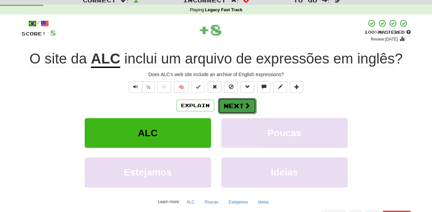
click at [233, 106] on button "Next" at bounding box center [237, 106] width 38 height 16
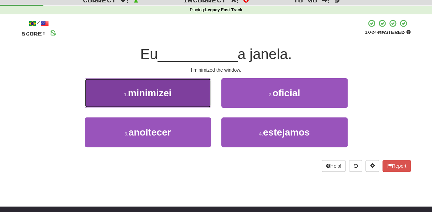
click at [189, 98] on button "1 . minimizei" at bounding box center [148, 93] width 126 height 30
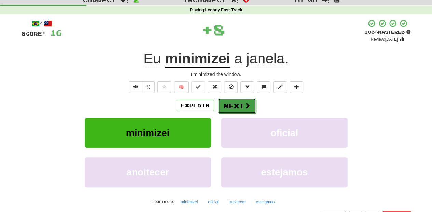
click at [227, 102] on button "Next" at bounding box center [237, 106] width 38 height 16
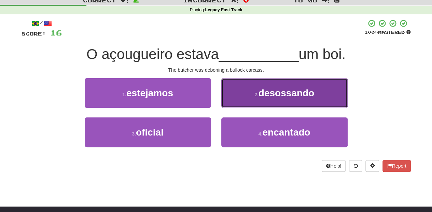
click at [233, 98] on button "2 . desossando" at bounding box center [284, 93] width 126 height 30
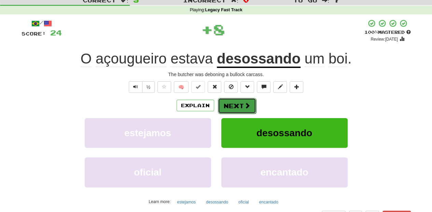
click at [233, 102] on button "Next" at bounding box center [237, 106] width 38 height 16
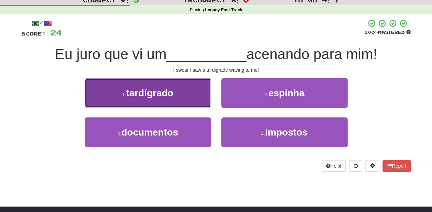
click at [194, 95] on button "1 . tardígrado" at bounding box center [148, 93] width 126 height 30
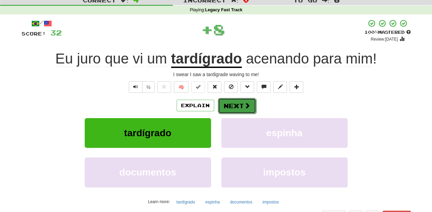
click at [228, 103] on button "Next" at bounding box center [237, 106] width 38 height 16
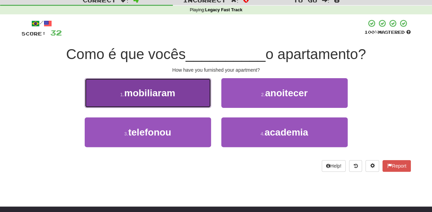
click at [192, 95] on button "1 . mobiliaram" at bounding box center [148, 93] width 126 height 30
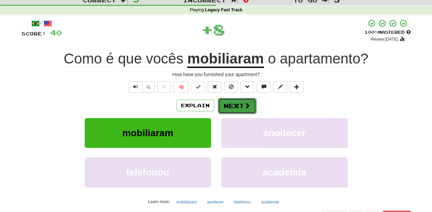
click at [233, 106] on button "Next" at bounding box center [237, 106] width 38 height 16
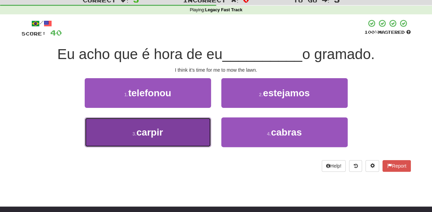
click at [195, 126] on button "3 . carpir" at bounding box center [148, 132] width 126 height 30
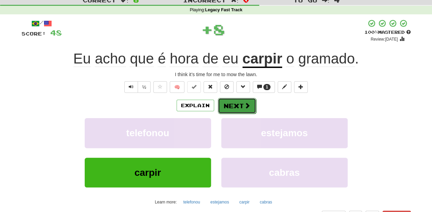
click at [226, 105] on button "Next" at bounding box center [237, 106] width 38 height 16
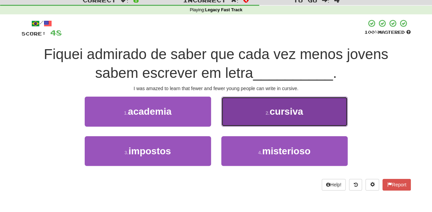
click at [229, 115] on button "2 . cursiva" at bounding box center [284, 112] width 126 height 30
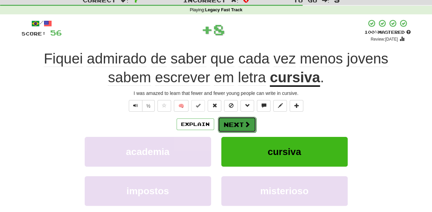
click at [229, 122] on button "Next" at bounding box center [237, 125] width 38 height 16
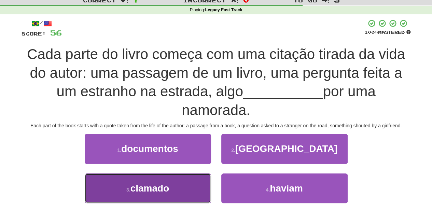
click at [191, 190] on button "3 . clamado" at bounding box center [148, 188] width 126 height 30
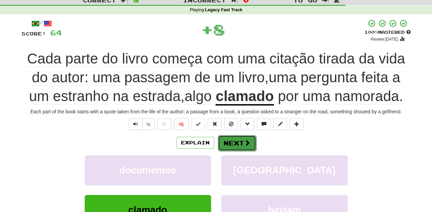
click at [248, 142] on span at bounding box center [247, 143] width 6 height 6
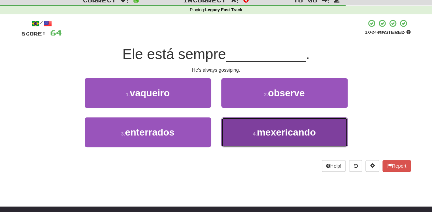
click at [233, 130] on button "4 . mexericando" at bounding box center [284, 132] width 126 height 30
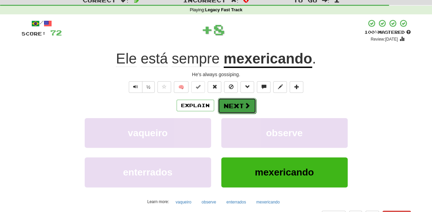
click at [232, 107] on button "Next" at bounding box center [237, 106] width 38 height 16
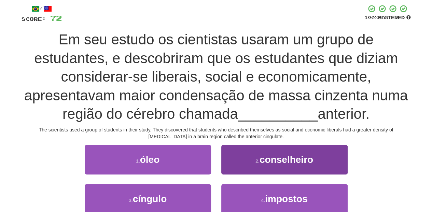
scroll to position [45, 0]
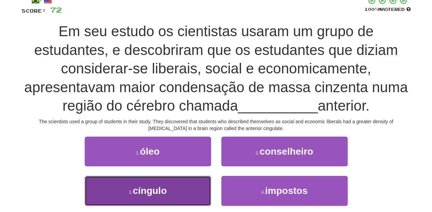
click at [185, 186] on button "3 . cíngulo" at bounding box center [148, 191] width 126 height 30
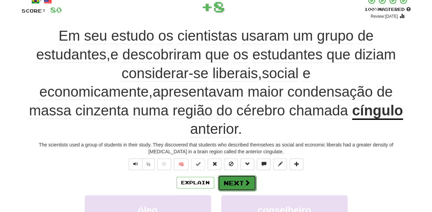
click at [235, 175] on button "Next" at bounding box center [237, 183] width 38 height 16
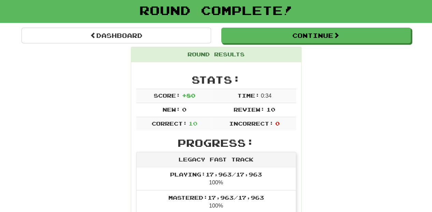
scroll to position [30, 0]
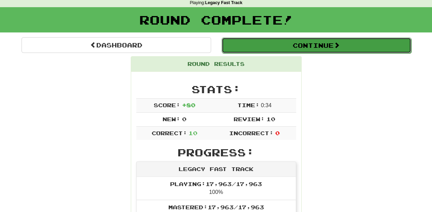
click at [268, 40] on button "Continue" at bounding box center [316, 46] width 189 height 16
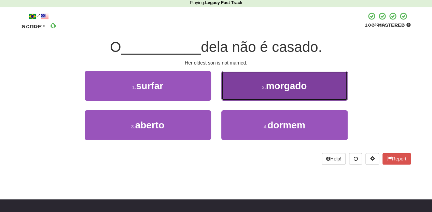
click at [244, 90] on button "2 . morgado" at bounding box center [284, 86] width 126 height 30
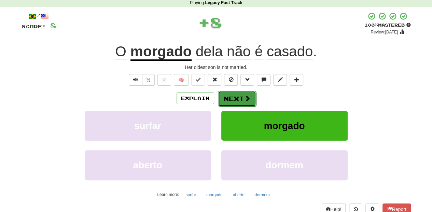
click at [244, 93] on button "Next" at bounding box center [237, 99] width 38 height 16
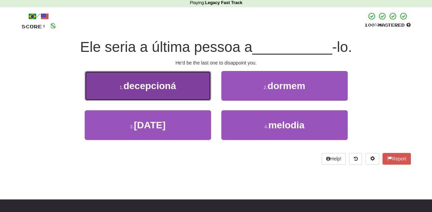
click at [201, 94] on button "1 . decepcioná" at bounding box center [148, 86] width 126 height 30
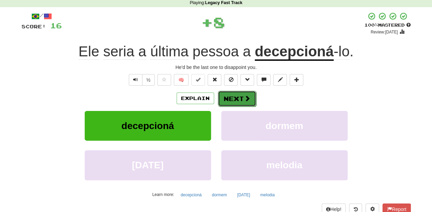
click at [237, 98] on button "Next" at bounding box center [237, 99] width 38 height 16
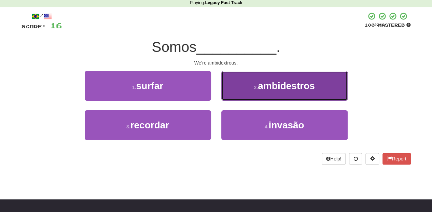
click at [237, 98] on button "2 . ambidestros" at bounding box center [284, 86] width 126 height 30
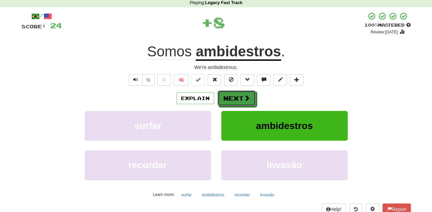
click at [237, 98] on button "Next" at bounding box center [236, 98] width 38 height 16
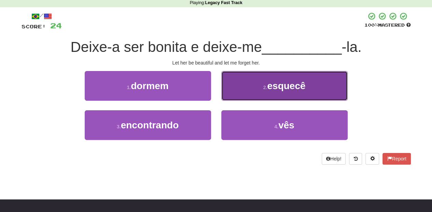
click at [234, 95] on button "2 . esquecê" at bounding box center [284, 86] width 126 height 30
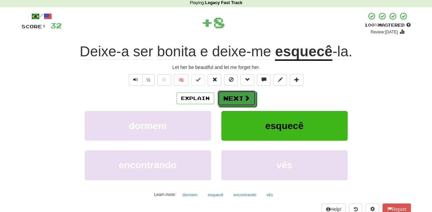
click at [234, 95] on button "Next" at bounding box center [236, 98] width 38 height 16
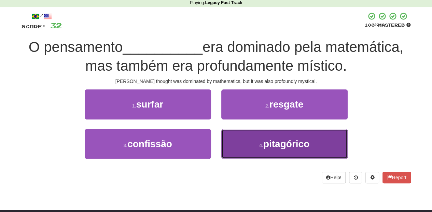
click at [240, 141] on button "4 . pitagórico" at bounding box center [284, 144] width 126 height 30
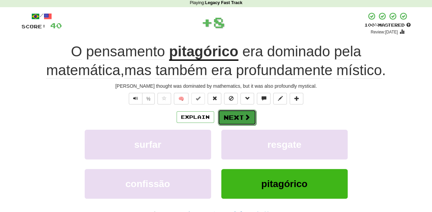
click at [230, 115] on button "Next" at bounding box center [237, 118] width 38 height 16
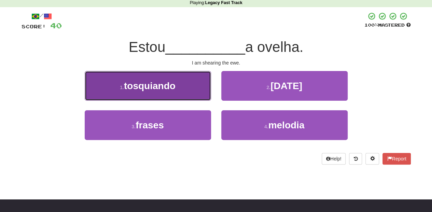
click at [199, 99] on button "1 . tosquiando" at bounding box center [148, 86] width 126 height 30
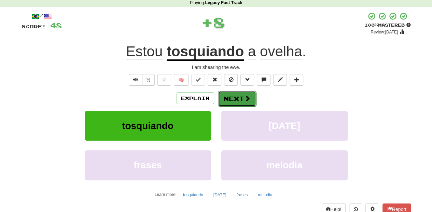
click at [229, 99] on button "Next" at bounding box center [237, 99] width 38 height 16
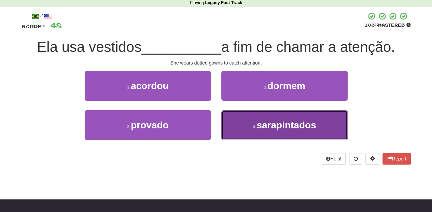
click at [239, 118] on button "4 . sarapintados" at bounding box center [284, 125] width 126 height 30
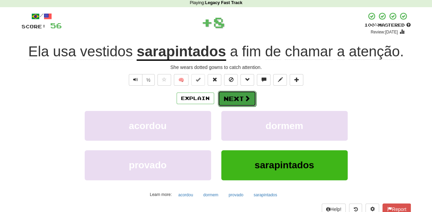
click at [233, 96] on button "Next" at bounding box center [237, 99] width 38 height 16
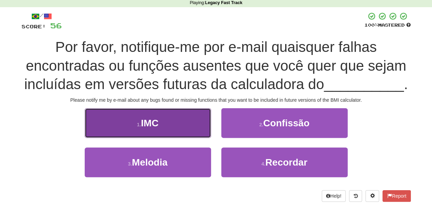
click at [187, 120] on button "1 . IMC" at bounding box center [148, 123] width 126 height 30
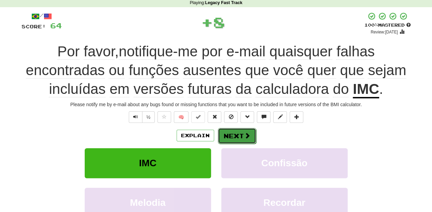
click at [227, 131] on button "Next" at bounding box center [237, 136] width 38 height 16
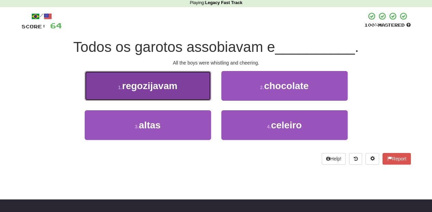
click at [192, 94] on button "1 . regozijavam" at bounding box center [148, 86] width 126 height 30
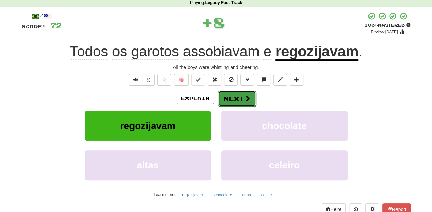
click at [234, 103] on button "Next" at bounding box center [237, 99] width 38 height 16
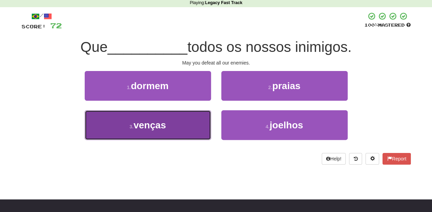
click at [201, 125] on button "3 . venças" at bounding box center [148, 125] width 126 height 30
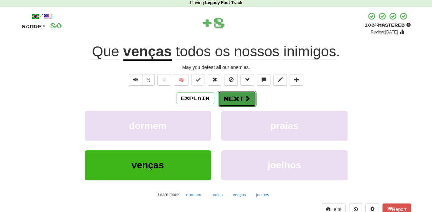
click at [230, 94] on button "Next" at bounding box center [237, 99] width 38 height 16
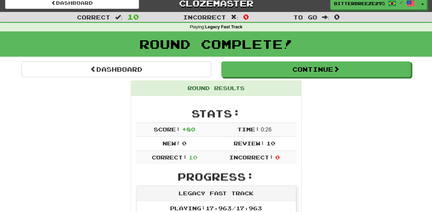
scroll to position [0, 0]
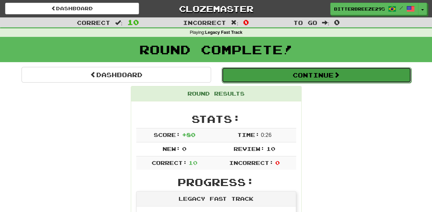
click at [283, 76] on button "Continue" at bounding box center [316, 75] width 189 height 16
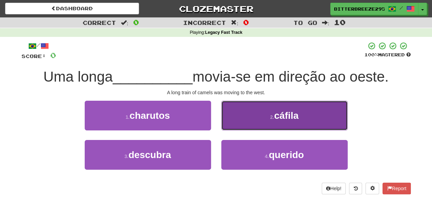
click at [240, 122] on button "2 . cáfila" at bounding box center [284, 116] width 126 height 30
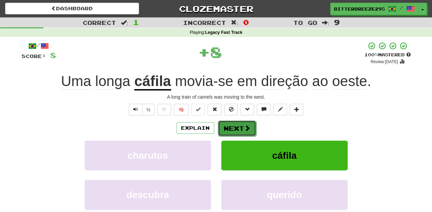
click at [239, 123] on button "Next" at bounding box center [237, 128] width 38 height 16
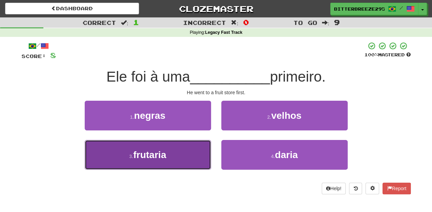
click at [186, 159] on button "3 . frutaria" at bounding box center [148, 155] width 126 height 30
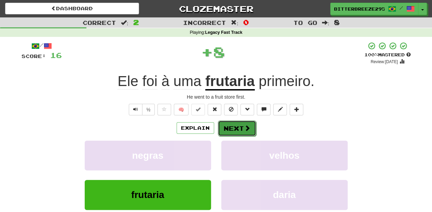
click at [232, 129] on button "Next" at bounding box center [237, 128] width 38 height 16
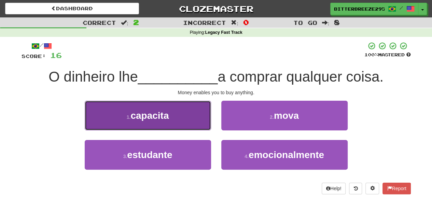
click at [187, 120] on button "1 . capacita" at bounding box center [148, 116] width 126 height 30
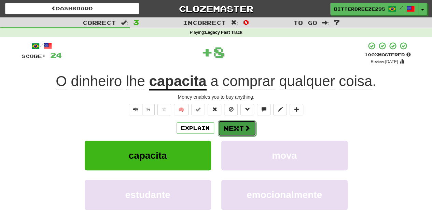
click at [227, 123] on button "Next" at bounding box center [237, 128] width 38 height 16
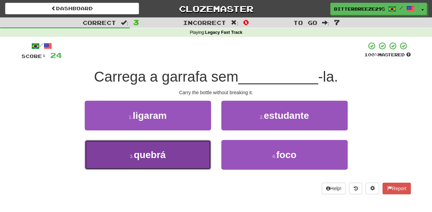
click at [205, 156] on button "3 . quebrá" at bounding box center [148, 155] width 126 height 30
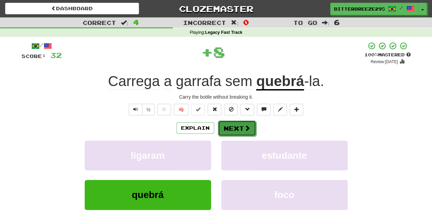
click at [226, 126] on button "Next" at bounding box center [237, 128] width 38 height 16
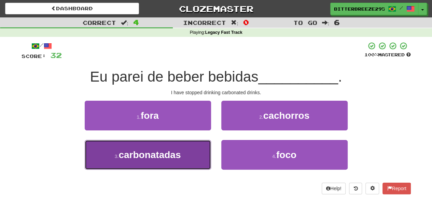
click at [201, 149] on button "3 . carbonatadas" at bounding box center [148, 155] width 126 height 30
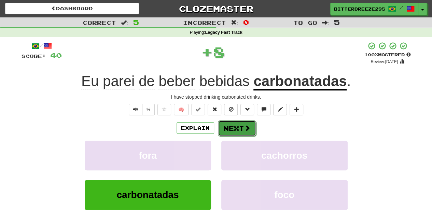
click at [223, 126] on button "Next" at bounding box center [237, 128] width 38 height 16
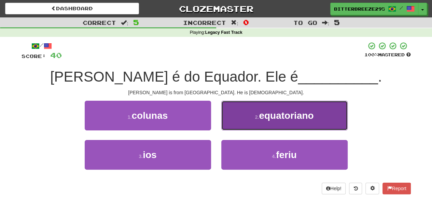
click at [223, 126] on button "2 . equatoriano" at bounding box center [284, 116] width 126 height 30
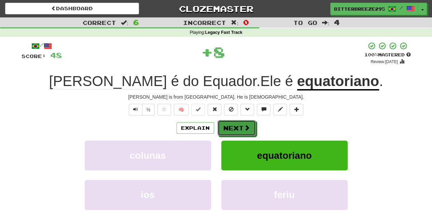
click at [223, 126] on button "Next" at bounding box center [236, 128] width 38 height 16
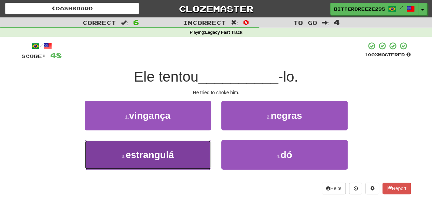
click at [191, 144] on button "3 . estrangulá" at bounding box center [148, 155] width 126 height 30
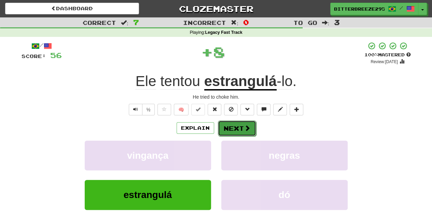
click at [223, 128] on button "Next" at bounding box center [237, 128] width 38 height 16
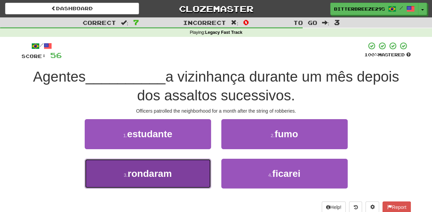
click at [194, 177] on button "3 . rondaram" at bounding box center [148, 174] width 126 height 30
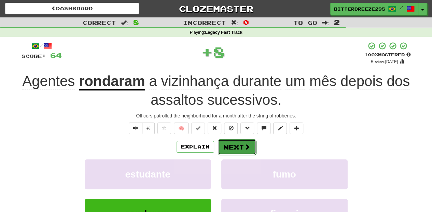
click at [238, 146] on button "Next" at bounding box center [237, 147] width 38 height 16
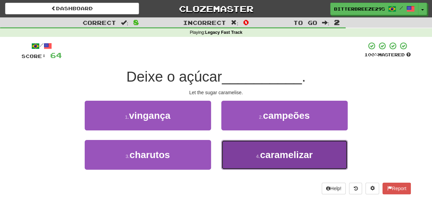
click at [239, 157] on button "4 . caramelizar" at bounding box center [284, 155] width 126 height 30
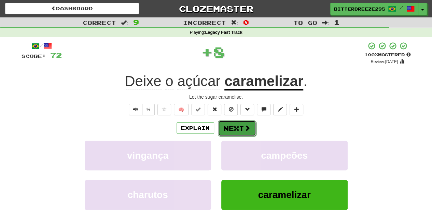
click at [237, 130] on button "Next" at bounding box center [237, 128] width 38 height 16
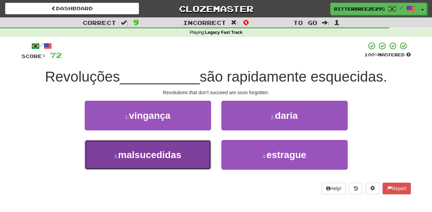
click at [184, 154] on button "3 . malsucedidas" at bounding box center [148, 155] width 126 height 30
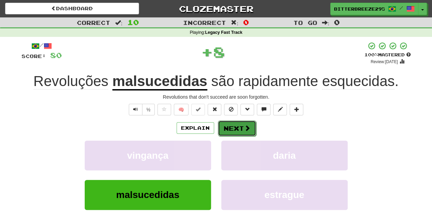
click at [234, 124] on button "Next" at bounding box center [237, 128] width 38 height 16
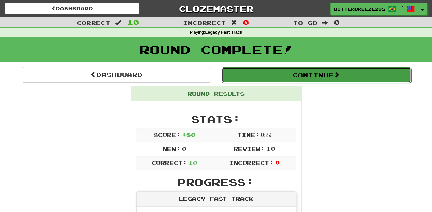
click at [276, 73] on button "Continue" at bounding box center [316, 75] width 189 height 16
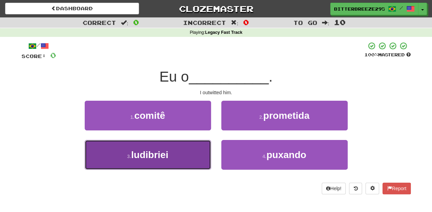
click at [205, 160] on button "3 . ludibriei" at bounding box center [148, 155] width 126 height 30
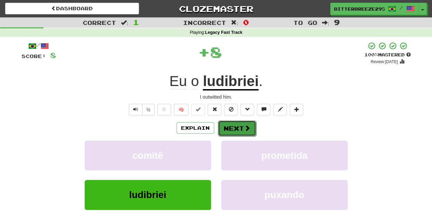
click at [233, 125] on button "Next" at bounding box center [237, 128] width 38 height 16
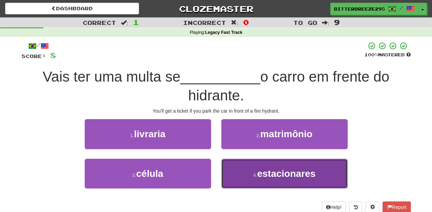
click at [235, 173] on button "4 . estacionares" at bounding box center [284, 174] width 126 height 30
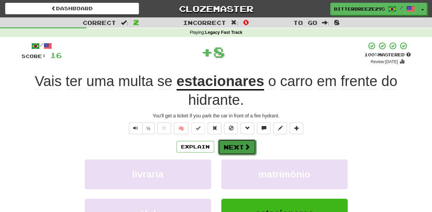
click at [229, 143] on button "Next" at bounding box center [237, 147] width 38 height 16
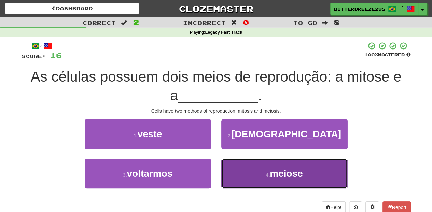
click at [229, 175] on button "4 . meiose" at bounding box center [284, 174] width 126 height 30
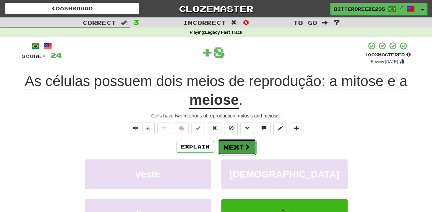
click at [233, 144] on button "Next" at bounding box center [237, 147] width 38 height 16
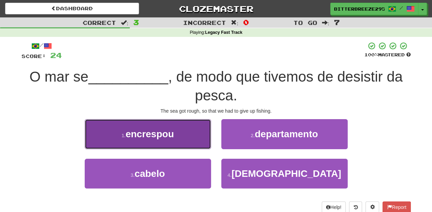
click at [188, 141] on button "1 . encrespou" at bounding box center [148, 134] width 126 height 30
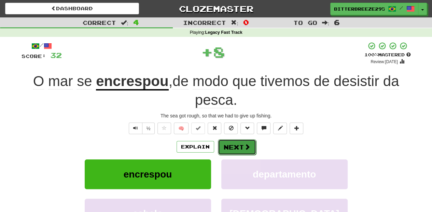
click at [229, 144] on button "Next" at bounding box center [237, 147] width 38 height 16
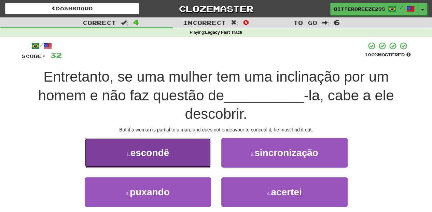
click at [188, 159] on button "1 . escondê" at bounding box center [148, 153] width 126 height 30
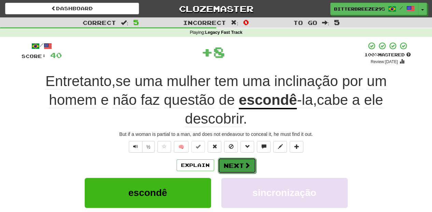
click at [238, 163] on button "Next" at bounding box center [237, 166] width 38 height 16
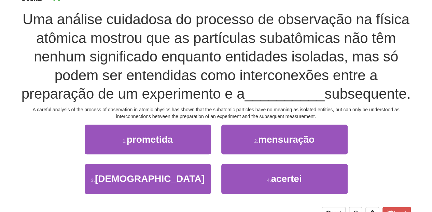
scroll to position [68, 0]
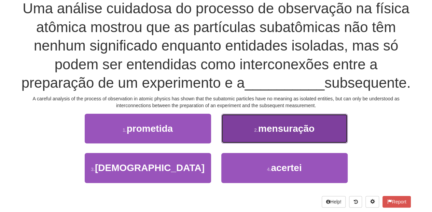
click at [236, 143] on button "2 . mensuração" at bounding box center [284, 129] width 126 height 30
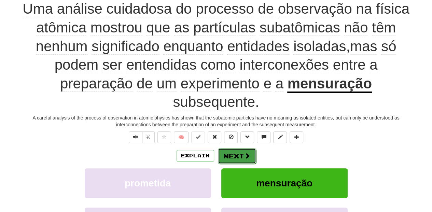
click at [234, 157] on button "Next" at bounding box center [237, 156] width 38 height 16
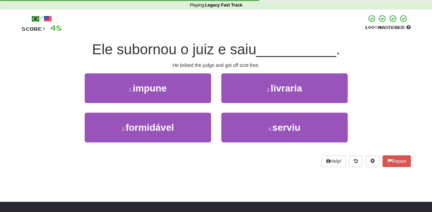
scroll to position [23, 0]
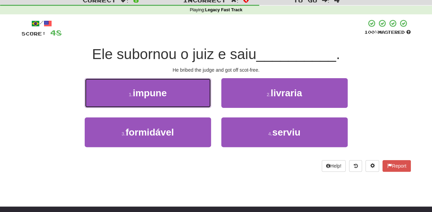
drag, startPoint x: 169, startPoint y: 95, endPoint x: 173, endPoint y: 96, distance: 3.9
click at [170, 94] on button "1 . impune" at bounding box center [148, 93] width 126 height 30
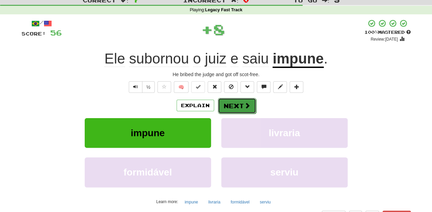
click at [231, 104] on button "Next" at bounding box center [237, 106] width 38 height 16
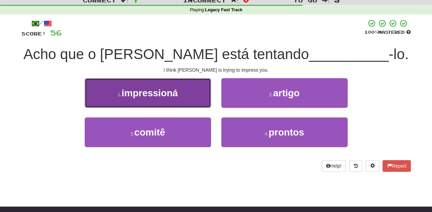
click at [189, 103] on button "1 . impressioná" at bounding box center [148, 93] width 126 height 30
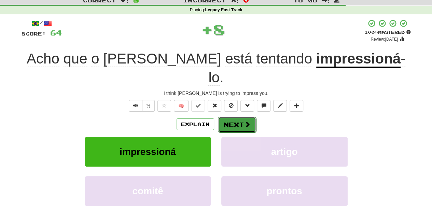
click at [233, 117] on button "Next" at bounding box center [237, 125] width 38 height 16
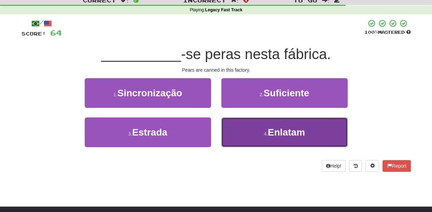
click at [239, 126] on button "4 . Enlatam" at bounding box center [284, 132] width 126 height 30
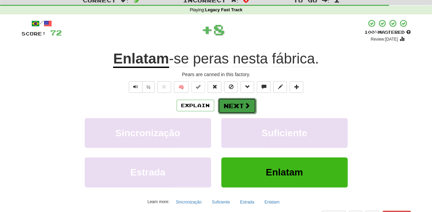
click at [227, 103] on button "Next" at bounding box center [237, 106] width 38 height 16
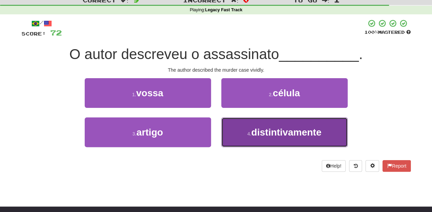
click at [238, 134] on button "4 . distintivamente" at bounding box center [284, 132] width 126 height 30
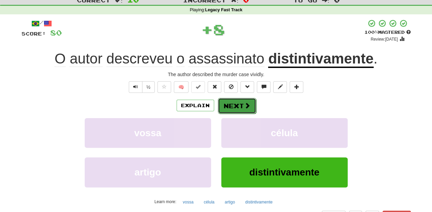
click at [232, 102] on button "Next" at bounding box center [237, 106] width 38 height 16
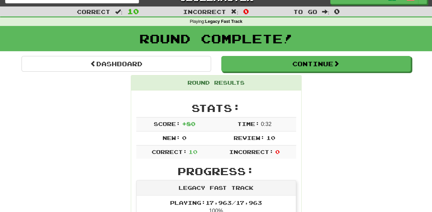
scroll to position [0, 0]
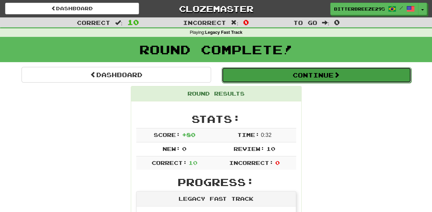
click at [253, 74] on button "Continue" at bounding box center [316, 75] width 189 height 16
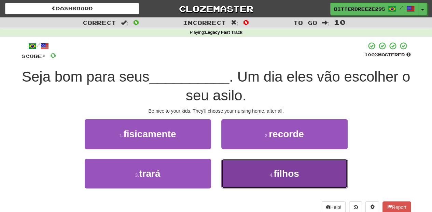
click at [238, 174] on button "4 . filhos" at bounding box center [284, 174] width 126 height 30
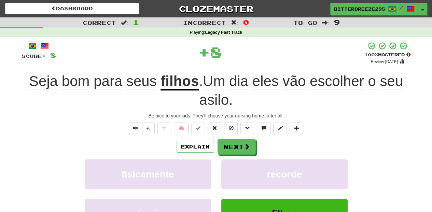
click at [226, 138] on div "/ Score: 8 + 8 100 % Mastered Review: 2026-03-16 Seja bom para seus filhos . Um…" at bounding box center [216, 158] width 389 height 232
click at [224, 147] on button "Next" at bounding box center [237, 147] width 38 height 16
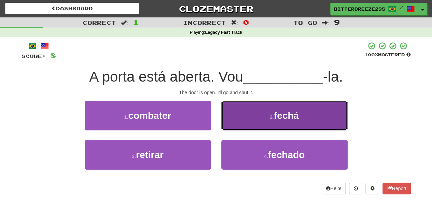
click at [234, 125] on button "2 . fechá" at bounding box center [284, 116] width 126 height 30
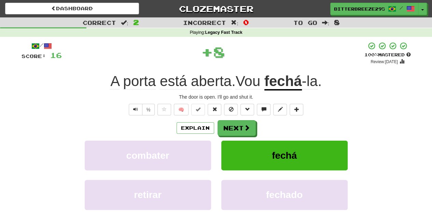
click at [234, 125] on button "Next" at bounding box center [236, 128] width 38 height 16
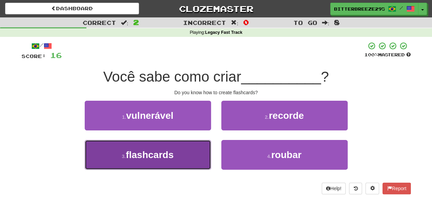
click at [184, 152] on button "3 . flashcards" at bounding box center [148, 155] width 126 height 30
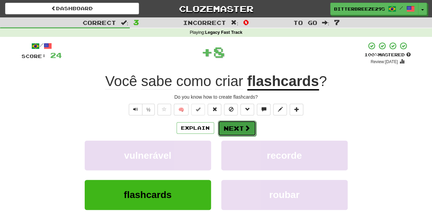
click at [229, 129] on button "Next" at bounding box center [237, 128] width 38 height 16
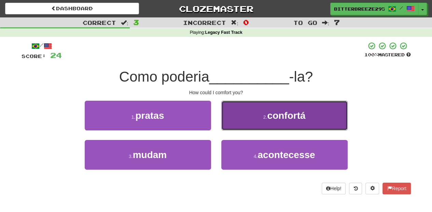
click at [235, 120] on button "2 . confortá" at bounding box center [284, 116] width 126 height 30
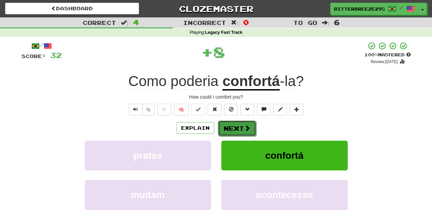
click at [232, 125] on button "Next" at bounding box center [237, 128] width 38 height 16
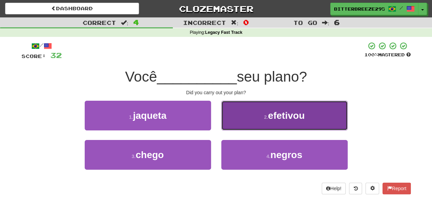
click at [234, 124] on button "2 . efetivou" at bounding box center [284, 116] width 126 height 30
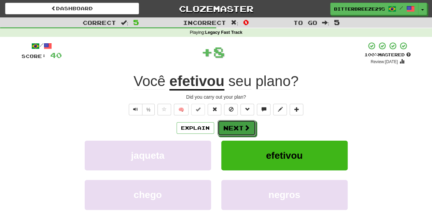
click at [234, 124] on button "Next" at bounding box center [236, 128] width 38 height 16
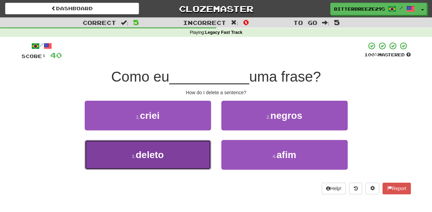
click at [182, 153] on button "3 . deleto" at bounding box center [148, 155] width 126 height 30
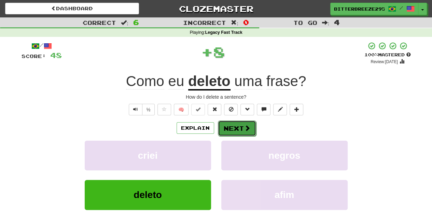
click at [229, 124] on button "Next" at bounding box center [237, 128] width 38 height 16
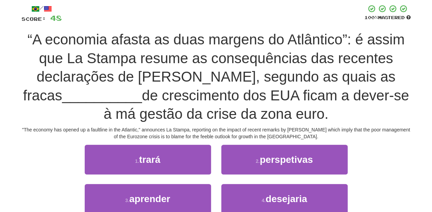
scroll to position [45, 0]
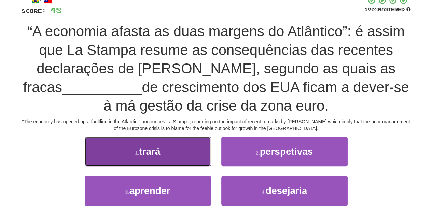
click at [183, 154] on button "1 . trará" at bounding box center [148, 152] width 126 height 30
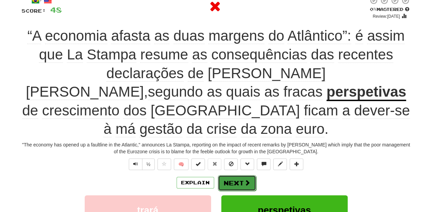
click at [225, 175] on button "Next" at bounding box center [237, 183] width 38 height 16
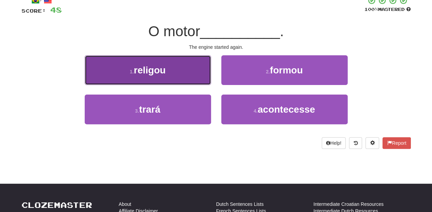
click at [199, 81] on button "1 . religou" at bounding box center [148, 70] width 126 height 30
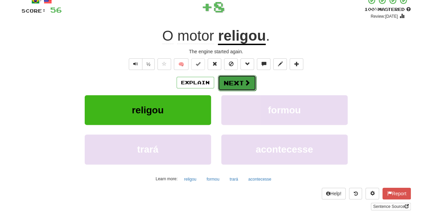
click at [247, 87] on button "Next" at bounding box center [237, 83] width 38 height 16
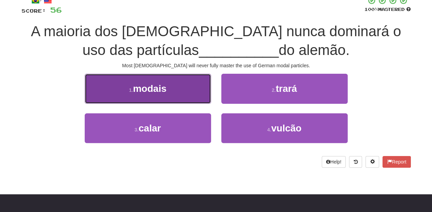
click at [185, 98] on button "1 . modais" at bounding box center [148, 89] width 126 height 30
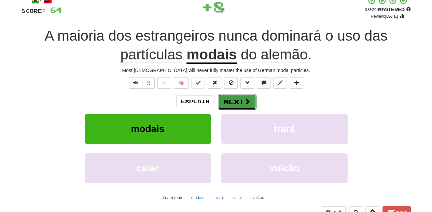
click at [229, 97] on button "Next" at bounding box center [237, 102] width 38 height 16
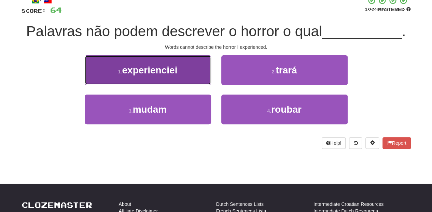
click at [189, 80] on button "1 . experienciei" at bounding box center [148, 70] width 126 height 30
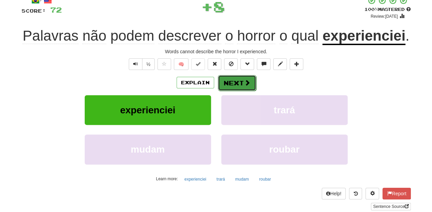
click at [218, 82] on button "Next" at bounding box center [237, 83] width 38 height 16
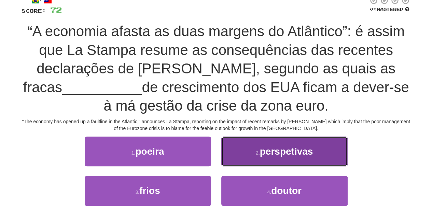
click at [249, 155] on button "2 . perspetivas" at bounding box center [284, 152] width 126 height 30
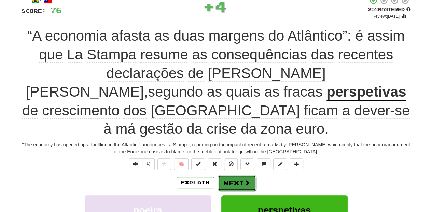
click at [227, 175] on button "Next" at bounding box center [237, 183] width 38 height 16
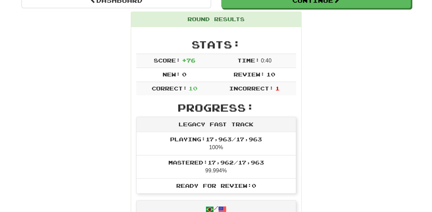
scroll to position [75, 0]
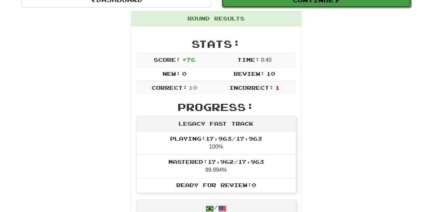
click at [274, 3] on button "Continue" at bounding box center [316, 0] width 189 height 16
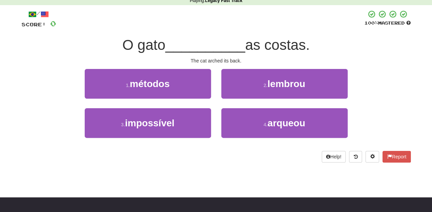
scroll to position [30, 0]
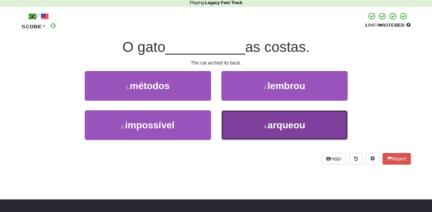
click at [239, 127] on button "4 . arqueou" at bounding box center [284, 125] width 126 height 30
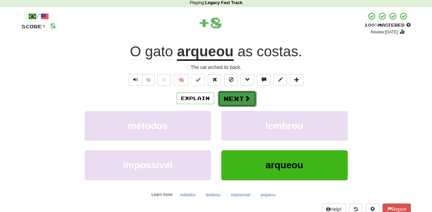
click at [232, 98] on button "Next" at bounding box center [237, 99] width 38 height 16
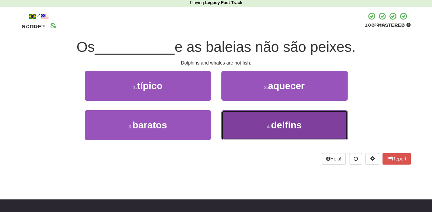
click at [245, 117] on button "4 . delfins" at bounding box center [284, 125] width 126 height 30
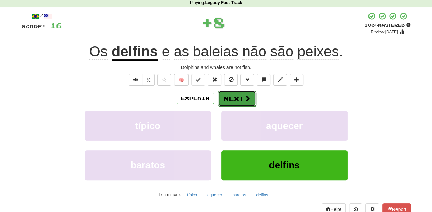
click at [237, 101] on button "Next" at bounding box center [237, 99] width 38 height 16
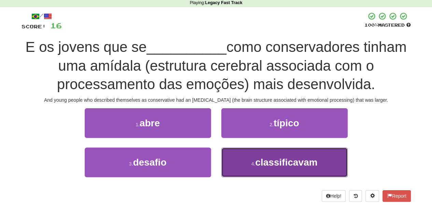
click at [246, 165] on button "4 . classificavam" at bounding box center [284, 162] width 126 height 30
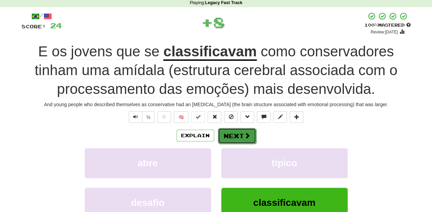
click at [240, 136] on button "Next" at bounding box center [237, 136] width 38 height 16
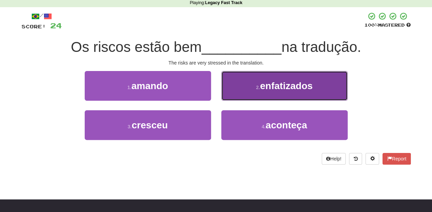
click at [244, 94] on button "2 . enfatizados" at bounding box center [284, 86] width 126 height 30
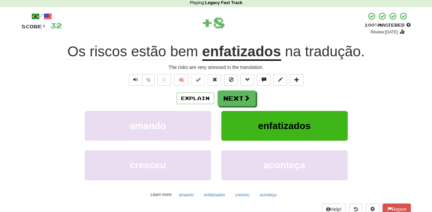
click at [241, 96] on button "Next" at bounding box center [236, 98] width 38 height 16
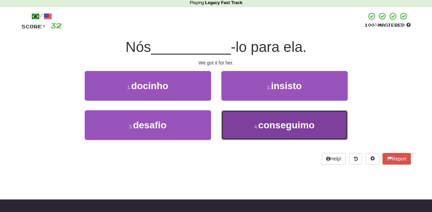
click at [228, 128] on button "4 . conseguimo" at bounding box center [284, 125] width 126 height 30
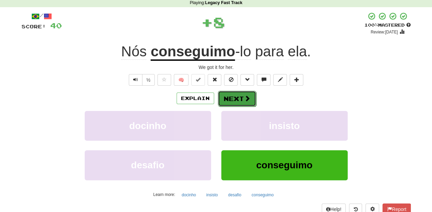
click at [232, 94] on button "Next" at bounding box center [237, 99] width 38 height 16
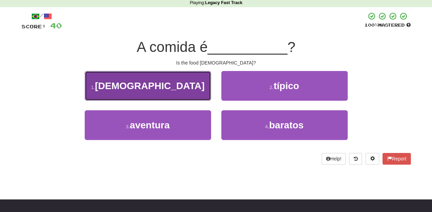
click at [192, 96] on button "1 . halal" at bounding box center [148, 86] width 126 height 30
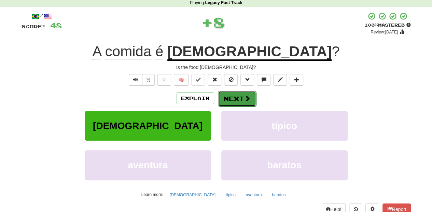
click at [233, 98] on button "Next" at bounding box center [237, 99] width 38 height 16
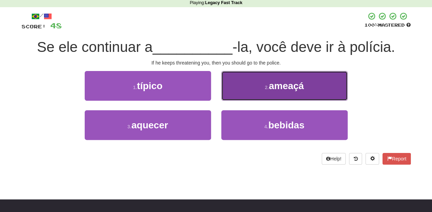
click at [248, 96] on button "2 . ameaçá" at bounding box center [284, 86] width 126 height 30
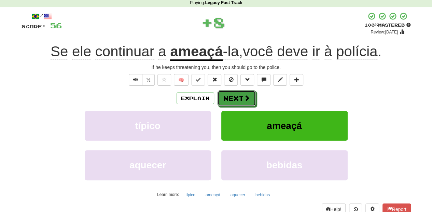
click at [248, 96] on span at bounding box center [247, 98] width 6 height 6
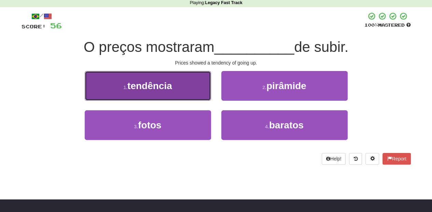
click at [184, 96] on button "1 . tendência" at bounding box center [148, 86] width 126 height 30
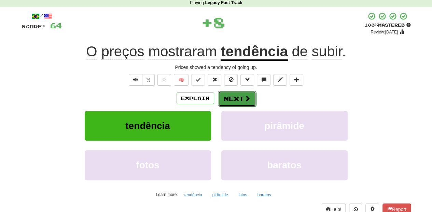
click at [233, 96] on button "Next" at bounding box center [237, 99] width 38 height 16
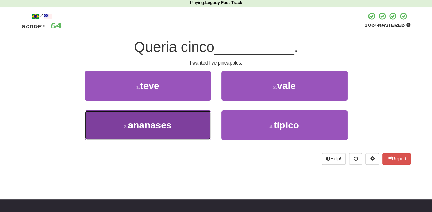
click at [210, 112] on button "3 . ananases" at bounding box center [148, 125] width 126 height 30
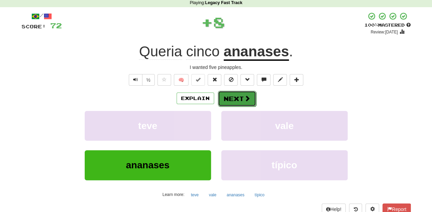
click at [229, 100] on button "Next" at bounding box center [237, 99] width 38 height 16
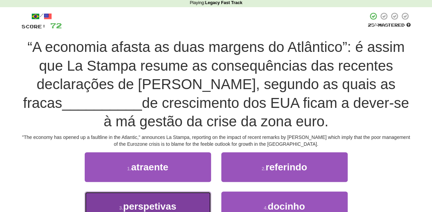
click at [192, 199] on button "3 . perspetivas" at bounding box center [148, 206] width 126 height 30
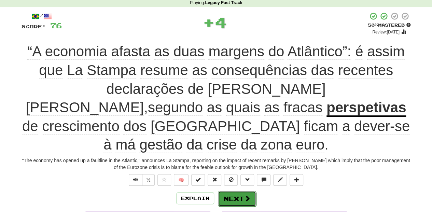
click at [228, 191] on button "Next" at bounding box center [237, 199] width 38 height 16
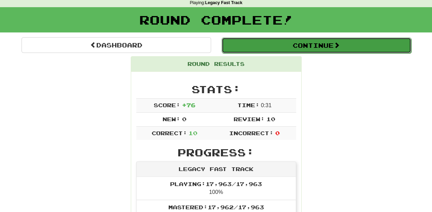
click at [269, 49] on button "Continue" at bounding box center [316, 46] width 189 height 16
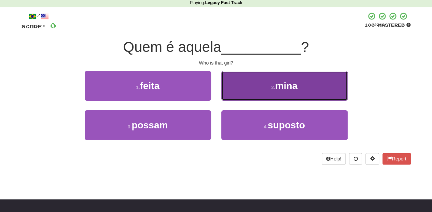
click at [235, 97] on button "2 . mina" at bounding box center [284, 86] width 126 height 30
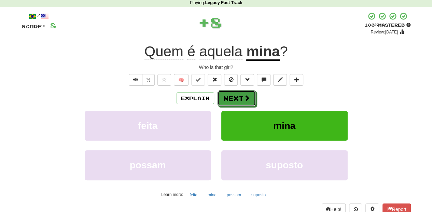
click at [235, 97] on button "Next" at bounding box center [236, 98] width 38 height 16
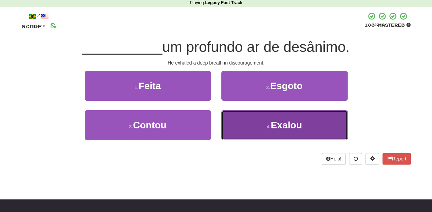
click at [242, 126] on button "4 . Exalou" at bounding box center [284, 125] width 126 height 30
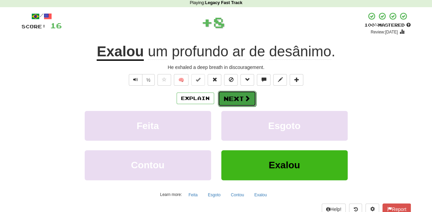
click at [231, 100] on button "Next" at bounding box center [237, 99] width 38 height 16
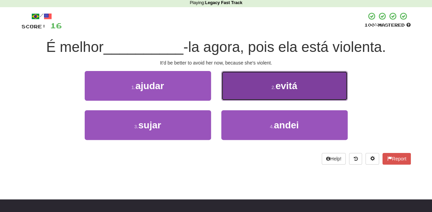
click at [241, 93] on button "2 . evitá" at bounding box center [284, 86] width 126 height 30
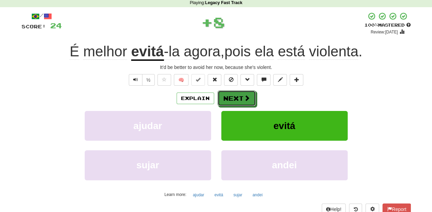
click at [241, 93] on button "Next" at bounding box center [236, 98] width 38 height 16
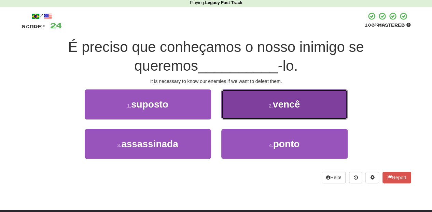
click at [238, 112] on button "2 . vencê" at bounding box center [284, 104] width 126 height 30
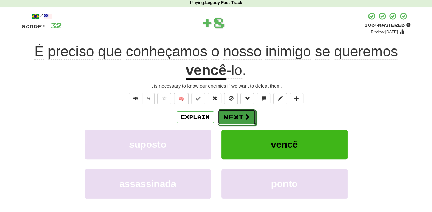
click at [238, 112] on button "Next" at bounding box center [236, 117] width 38 height 16
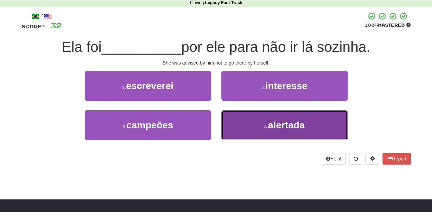
click at [243, 123] on button "4 . alertada" at bounding box center [284, 125] width 126 height 30
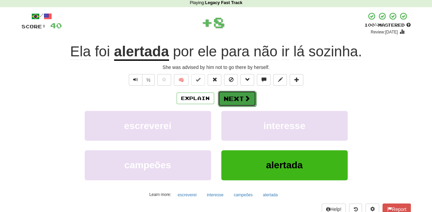
click at [238, 100] on button "Next" at bounding box center [237, 99] width 38 height 16
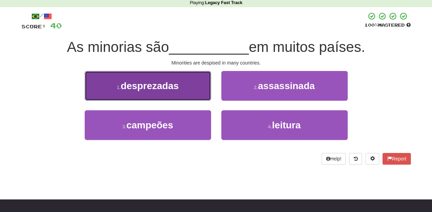
click at [184, 87] on button "1 . desprezadas" at bounding box center [148, 86] width 126 height 30
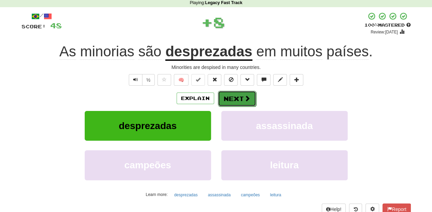
click at [230, 96] on button "Next" at bounding box center [237, 99] width 38 height 16
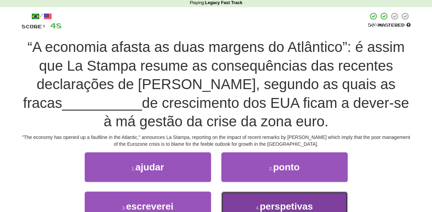
click at [240, 201] on button "4 . perspetivas" at bounding box center [284, 206] width 126 height 30
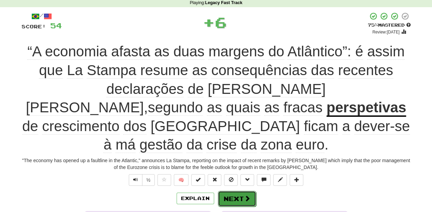
click at [237, 191] on button "Next" at bounding box center [237, 199] width 38 height 16
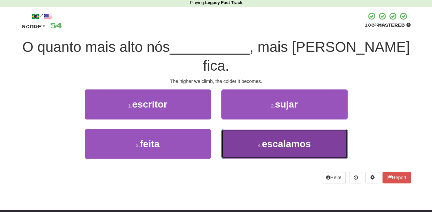
click at [243, 134] on button "4 . escalamos" at bounding box center [284, 144] width 126 height 30
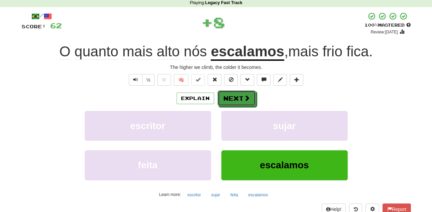
click at [236, 99] on button "Next" at bounding box center [236, 98] width 38 height 16
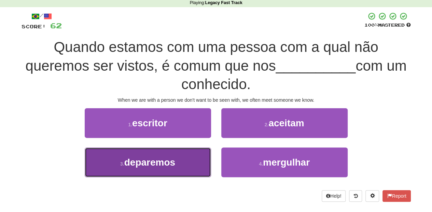
click at [191, 163] on button "3 . deparemos" at bounding box center [148, 162] width 126 height 30
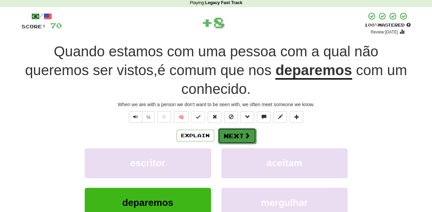
click at [238, 135] on button "Next" at bounding box center [237, 136] width 38 height 16
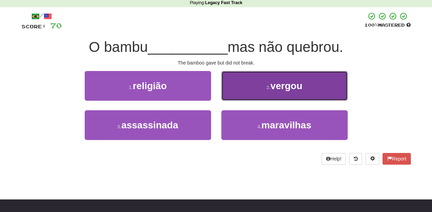
click at [238, 92] on button "2 . vergou" at bounding box center [284, 86] width 126 height 30
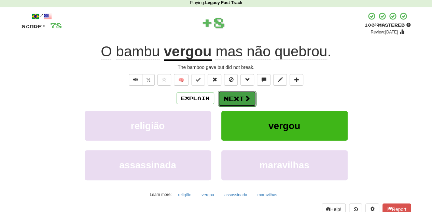
click at [232, 94] on button "Next" at bounding box center [237, 99] width 38 height 16
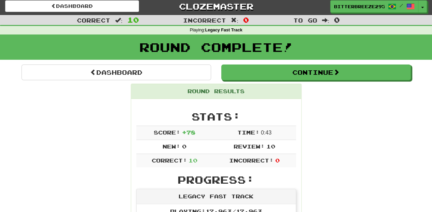
scroll to position [0, 0]
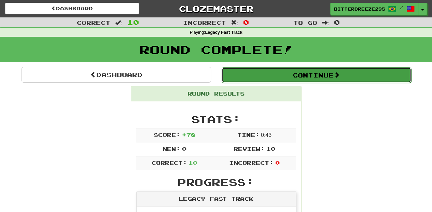
click at [263, 74] on button "Continue" at bounding box center [316, 75] width 189 height 16
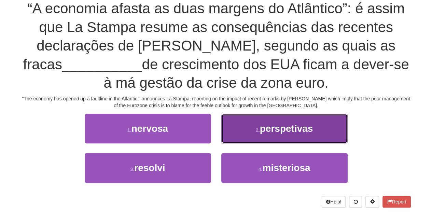
click at [255, 133] on button "2 . perspetivas" at bounding box center [284, 129] width 126 height 30
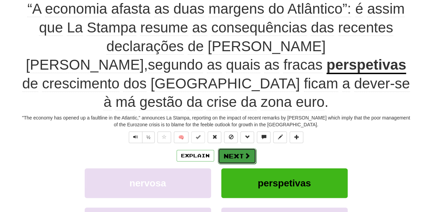
click at [238, 148] on button "Next" at bounding box center [237, 156] width 38 height 16
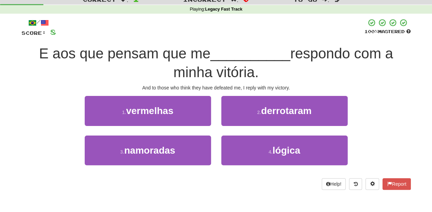
scroll to position [23, 0]
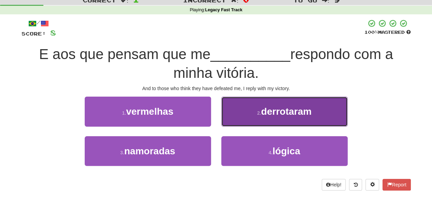
click at [238, 116] on button "2 . derrotaram" at bounding box center [284, 112] width 126 height 30
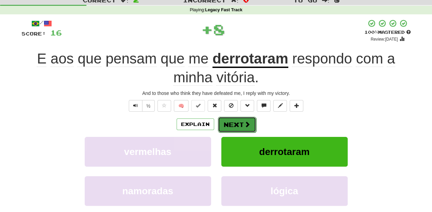
click at [236, 119] on button "Next" at bounding box center [237, 125] width 38 height 16
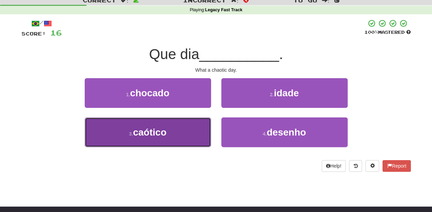
click at [179, 121] on button "3 . caótico" at bounding box center [148, 132] width 126 height 30
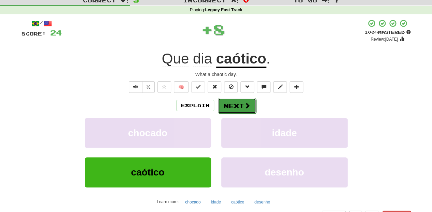
click at [220, 107] on button "Next" at bounding box center [237, 106] width 38 height 16
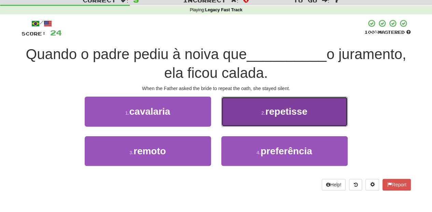
click at [241, 117] on button "2 . repetisse" at bounding box center [284, 112] width 126 height 30
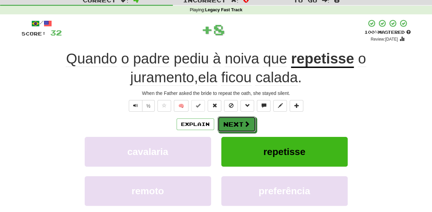
click at [234, 120] on button "Next" at bounding box center [236, 124] width 38 height 16
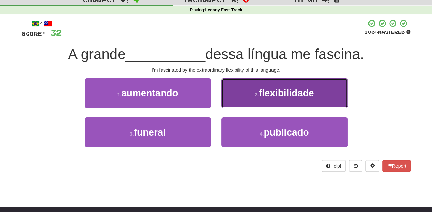
click at [227, 104] on button "2 . flexibilidade" at bounding box center [284, 93] width 126 height 30
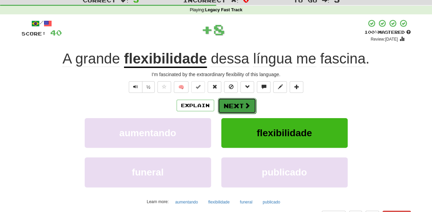
click at [225, 105] on button "Next" at bounding box center [237, 106] width 38 height 16
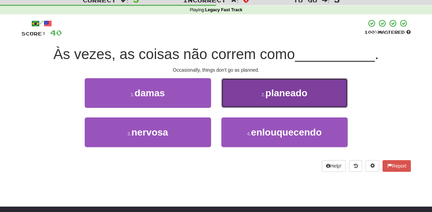
click at [233, 99] on button "2 . planeado" at bounding box center [284, 93] width 126 height 30
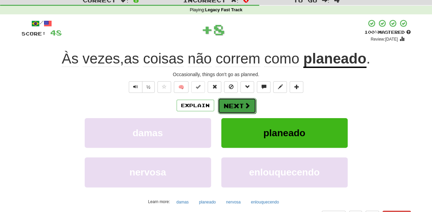
click at [233, 99] on button "Next" at bounding box center [237, 106] width 38 height 16
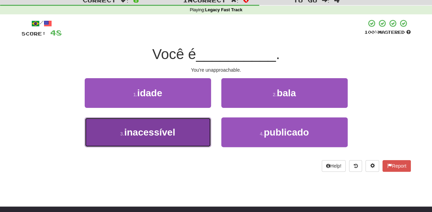
click at [188, 126] on button "3 . inacessível" at bounding box center [148, 132] width 126 height 30
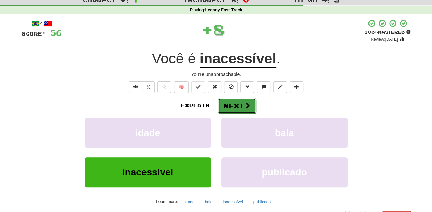
click at [229, 106] on button "Next" at bounding box center [237, 106] width 38 height 16
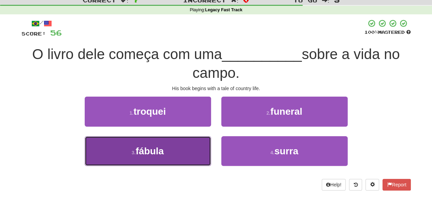
click at [187, 147] on button "3 . fábula" at bounding box center [148, 151] width 126 height 30
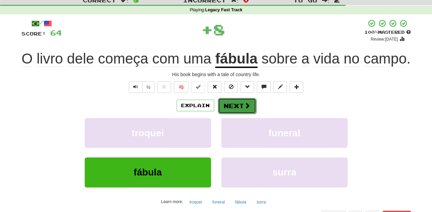
click at [237, 101] on button "Next" at bounding box center [237, 106] width 38 height 16
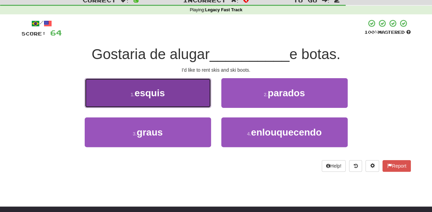
click at [179, 97] on button "1 . esquis" at bounding box center [148, 93] width 126 height 30
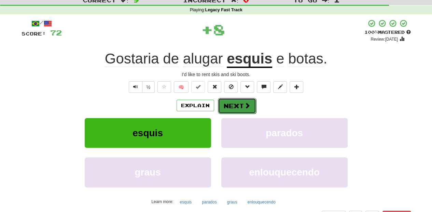
click at [229, 100] on button "Next" at bounding box center [237, 106] width 38 height 16
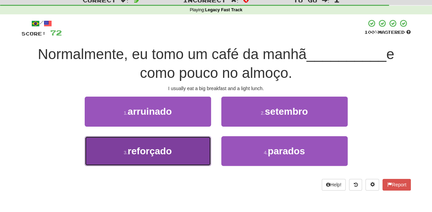
click at [186, 145] on button "3 . reforçado" at bounding box center [148, 151] width 126 height 30
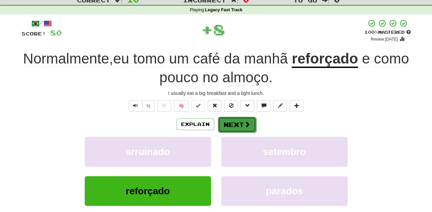
click at [223, 122] on button "Next" at bounding box center [237, 125] width 38 height 16
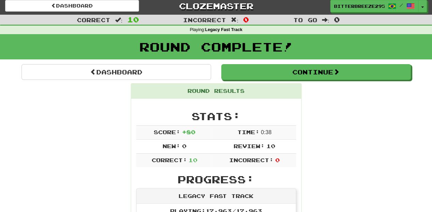
scroll to position [0, 0]
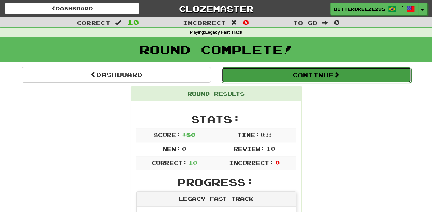
click at [267, 76] on button "Continue" at bounding box center [316, 75] width 189 height 16
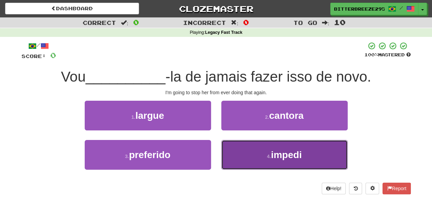
click at [265, 153] on button "4 . impedi" at bounding box center [284, 155] width 126 height 30
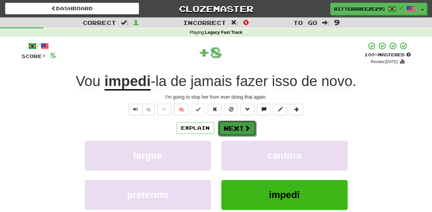
click at [235, 128] on button "Next" at bounding box center [237, 128] width 38 height 16
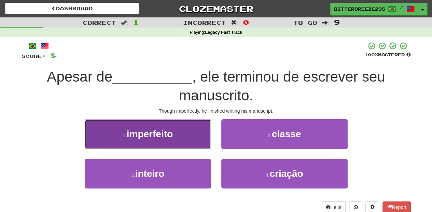
click at [183, 142] on button "1 . imperfeito" at bounding box center [148, 134] width 126 height 30
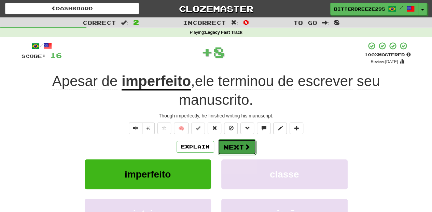
click at [228, 143] on button "Next" at bounding box center [237, 147] width 38 height 16
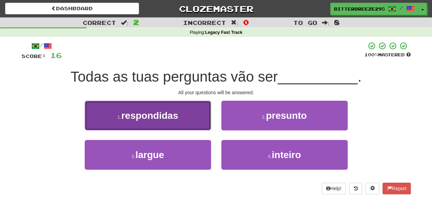
click at [192, 126] on button "1 . respondidas" at bounding box center [148, 116] width 126 height 30
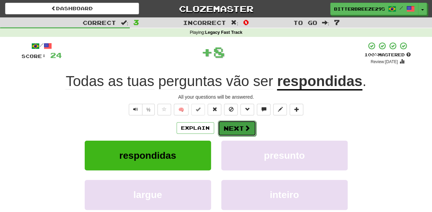
click at [220, 126] on button "Next" at bounding box center [237, 128] width 38 height 16
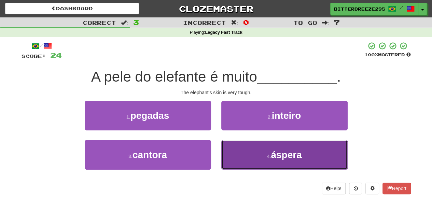
click at [235, 150] on button "4 . áspera" at bounding box center [284, 155] width 126 height 30
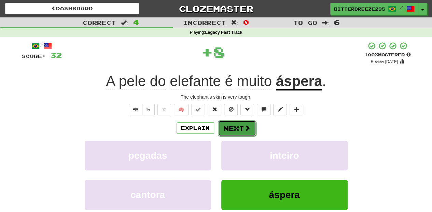
click at [233, 121] on button "Next" at bounding box center [237, 128] width 38 height 16
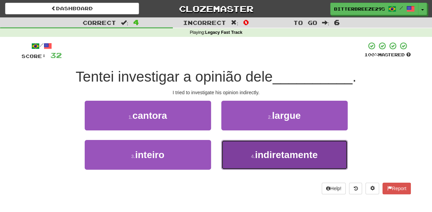
click at [240, 151] on button "4 . indiretamente" at bounding box center [284, 155] width 126 height 30
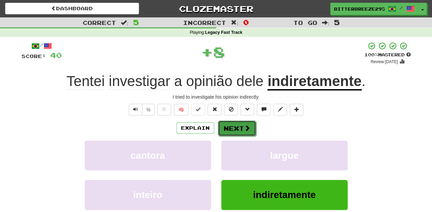
click at [239, 128] on button "Next" at bounding box center [237, 128] width 38 height 16
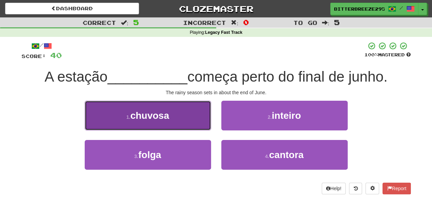
click at [197, 127] on button "1 . chuvosa" at bounding box center [148, 116] width 126 height 30
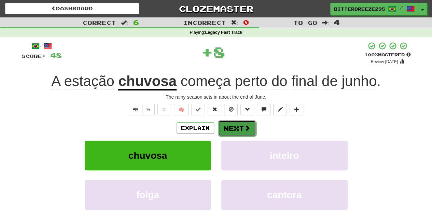
click at [227, 126] on button "Next" at bounding box center [237, 128] width 38 height 16
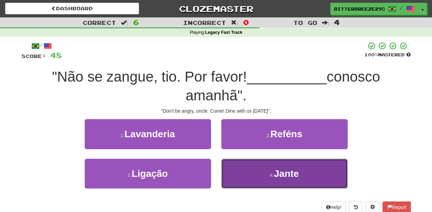
click at [241, 172] on button "4 . Jante" at bounding box center [284, 174] width 126 height 30
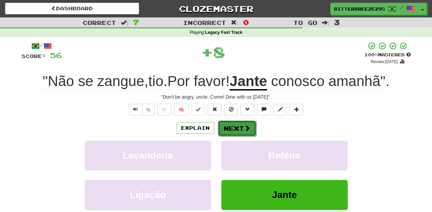
click at [239, 128] on button "Next" at bounding box center [237, 128] width 38 height 16
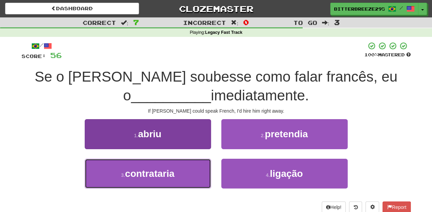
drag, startPoint x: 183, startPoint y: 172, endPoint x: 199, endPoint y: 162, distance: 18.7
click at [183, 171] on button "3 . contrataria" at bounding box center [148, 174] width 126 height 30
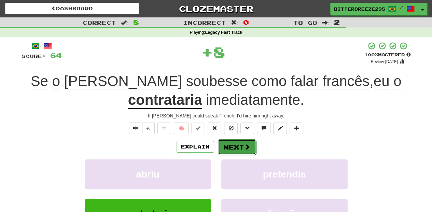
click at [231, 144] on button "Next" at bounding box center [237, 147] width 38 height 16
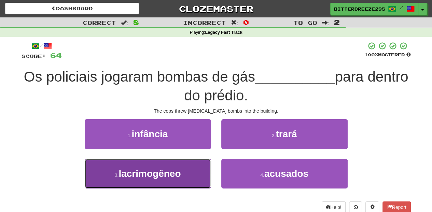
click at [192, 167] on button "3 . lacrimogêneo" at bounding box center [148, 174] width 126 height 30
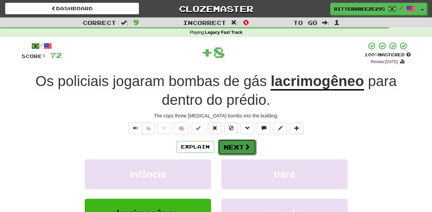
click at [236, 149] on button "Next" at bounding box center [237, 147] width 38 height 16
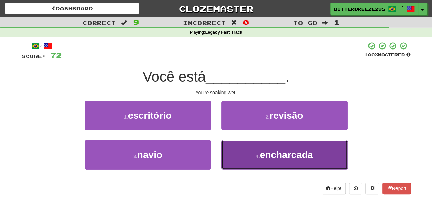
click at [237, 155] on button "4 . encharcada" at bounding box center [284, 155] width 126 height 30
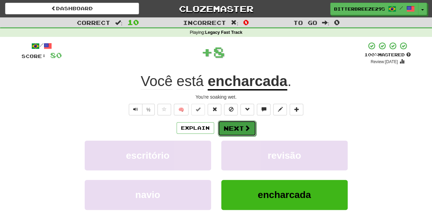
click at [238, 128] on button "Next" at bounding box center [237, 128] width 38 height 16
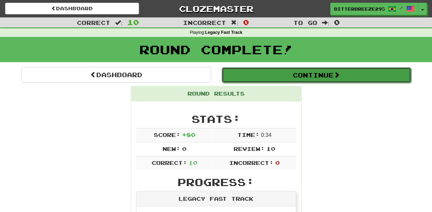
click at [282, 72] on button "Continue" at bounding box center [316, 75] width 189 height 16
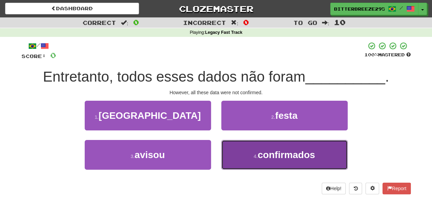
click at [241, 154] on button "4 . confirmados" at bounding box center [284, 155] width 126 height 30
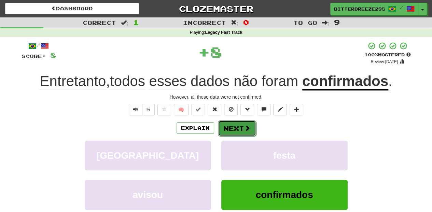
click at [234, 124] on button "Next" at bounding box center [237, 128] width 38 height 16
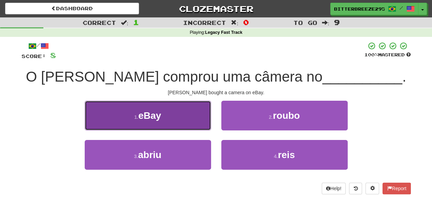
click at [183, 120] on button "1 . eBay" at bounding box center [148, 116] width 126 height 30
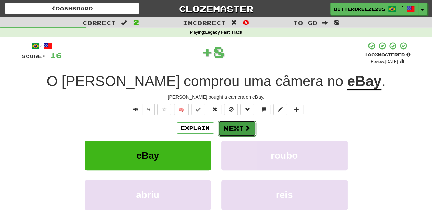
click at [229, 128] on button "Next" at bounding box center [237, 128] width 38 height 16
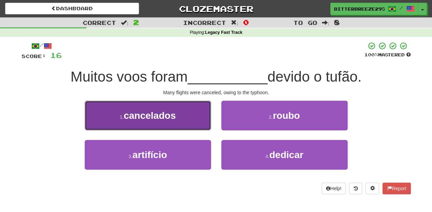
click at [187, 120] on button "1 . cancelados" at bounding box center [148, 116] width 126 height 30
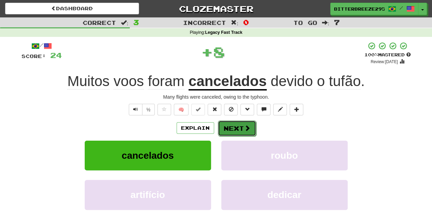
click at [228, 128] on button "Next" at bounding box center [237, 128] width 38 height 16
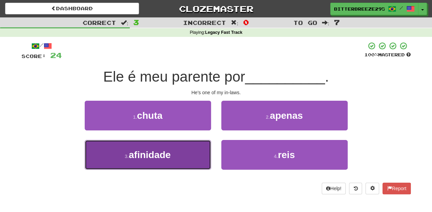
click at [193, 150] on button "3 . afinidade" at bounding box center [148, 155] width 126 height 30
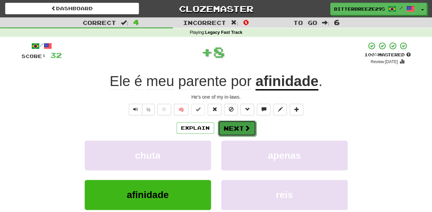
click at [229, 126] on button "Next" at bounding box center [237, 128] width 38 height 16
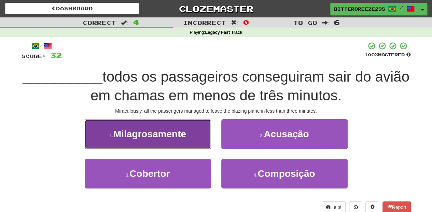
click at [191, 138] on button "1 . Milagrosamente" at bounding box center [148, 134] width 126 height 30
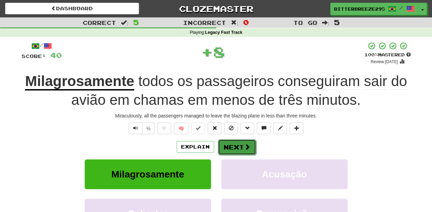
click at [235, 141] on button "Next" at bounding box center [237, 147] width 38 height 16
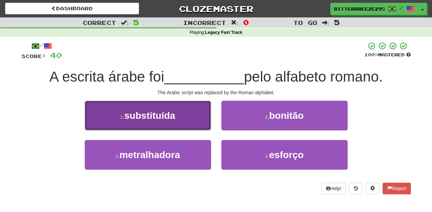
click at [198, 120] on button "1 . substituída" at bounding box center [148, 116] width 126 height 30
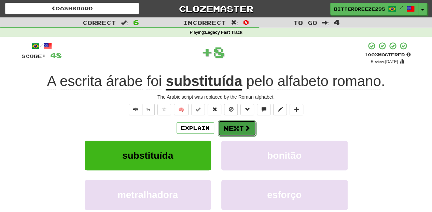
click at [236, 126] on button "Next" at bounding box center [237, 128] width 38 height 16
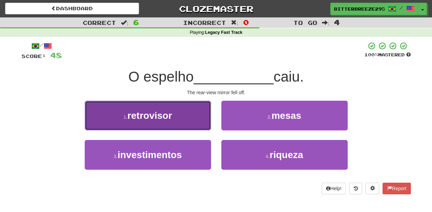
click at [205, 123] on button "1 . retrovisor" at bounding box center [148, 116] width 126 height 30
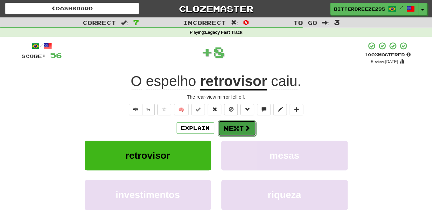
click at [230, 129] on button "Next" at bounding box center [237, 128] width 38 height 16
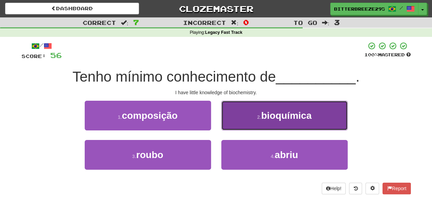
click at [240, 127] on button "2 . bioquímica" at bounding box center [284, 116] width 126 height 30
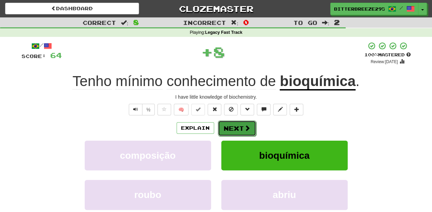
click at [240, 127] on button "Next" at bounding box center [237, 128] width 38 height 16
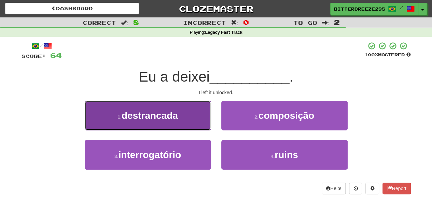
click at [192, 127] on button "1 . destrancada" at bounding box center [148, 116] width 126 height 30
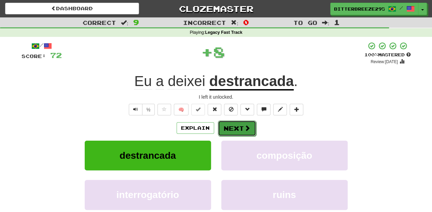
click at [229, 127] on button "Next" at bounding box center [237, 128] width 38 height 16
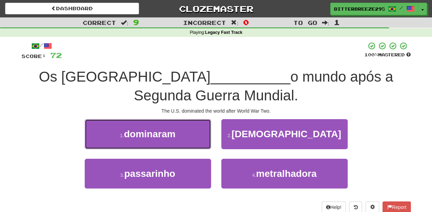
drag, startPoint x: 178, startPoint y: 136, endPoint x: 191, endPoint y: 138, distance: 12.8
click at [178, 136] on button "1 . dominaram" at bounding box center [148, 134] width 126 height 30
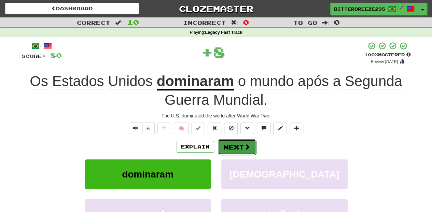
click at [238, 149] on button "Next" at bounding box center [237, 147] width 38 height 16
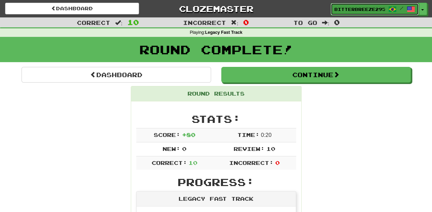
click at [348, 10] on span "BitterBreeze2956" at bounding box center [359, 9] width 51 height 6
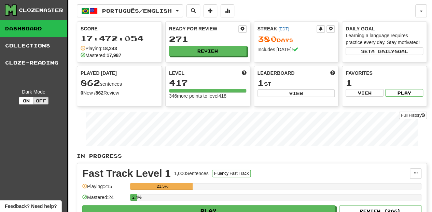
click at [276, 92] on button "View" at bounding box center [295, 93] width 77 height 8
select select "**********"
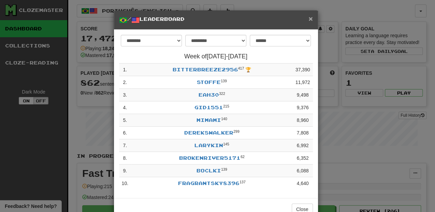
click at [309, 17] on span "×" at bounding box center [311, 19] width 4 height 8
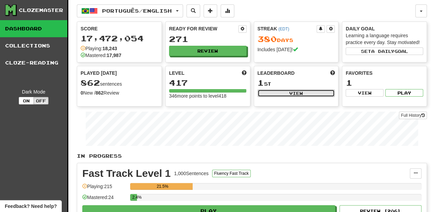
click at [266, 90] on button "View" at bounding box center [295, 93] width 77 height 8
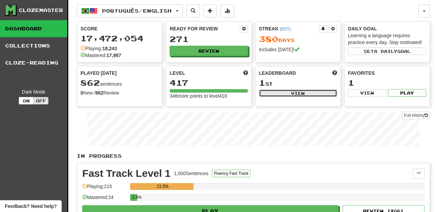
select select "**********"
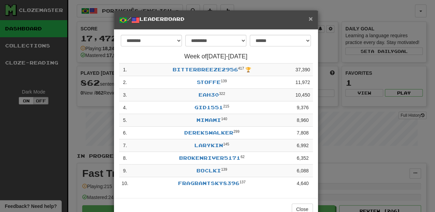
click at [310, 17] on span "×" at bounding box center [311, 19] width 4 height 8
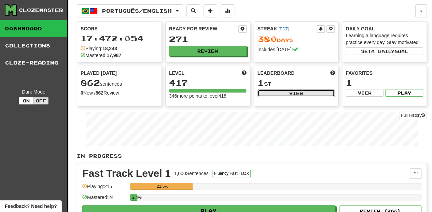
click at [294, 91] on button "View" at bounding box center [295, 93] width 77 height 8
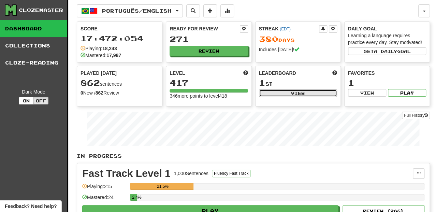
select select "**********"
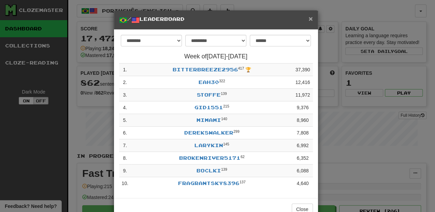
click at [311, 17] on span "×" at bounding box center [311, 19] width 4 height 8
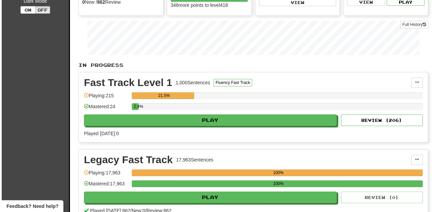
scroll to position [91, 0]
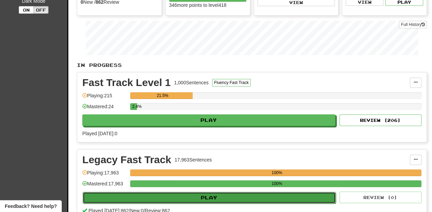
click at [207, 196] on button "Play" at bounding box center [209, 198] width 253 height 12
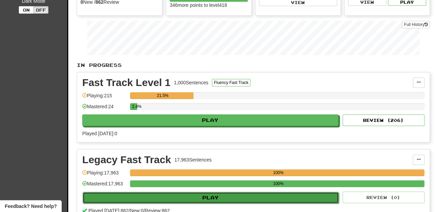
select select "**"
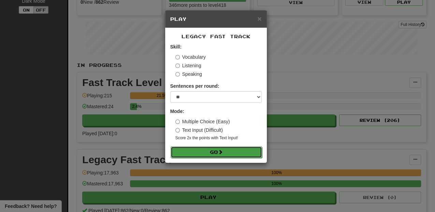
click at [229, 151] on button "Go" at bounding box center [216, 152] width 91 height 12
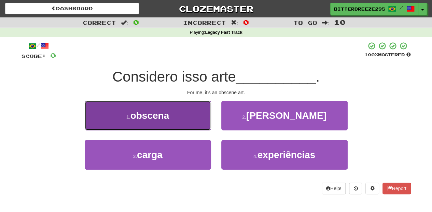
click at [179, 114] on button "1 . obscena" at bounding box center [148, 116] width 126 height 30
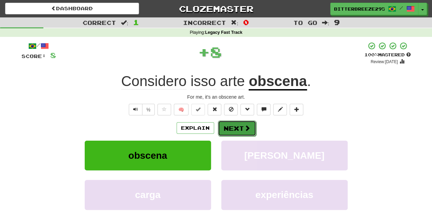
click at [233, 130] on button "Next" at bounding box center [237, 128] width 38 height 16
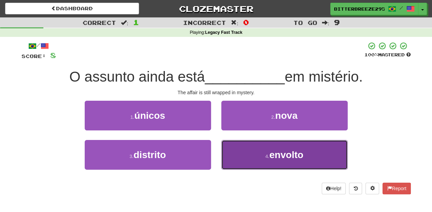
click at [225, 151] on button "4 . envolto" at bounding box center [284, 155] width 126 height 30
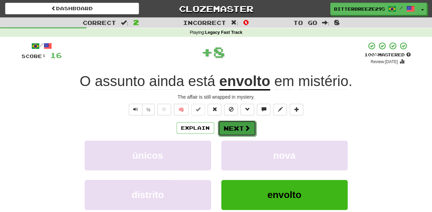
click at [224, 128] on button "Next" at bounding box center [237, 128] width 38 height 16
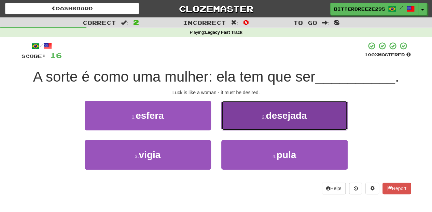
click at [239, 128] on button "2 . desejada" at bounding box center [284, 116] width 126 height 30
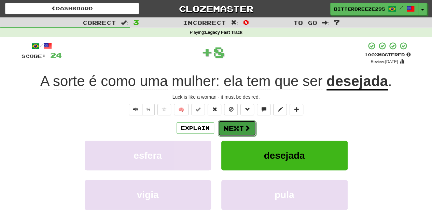
click at [235, 129] on button "Next" at bounding box center [237, 128] width 38 height 16
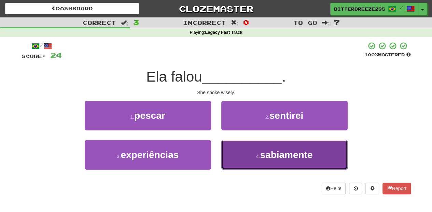
click at [236, 145] on button "4 . sabiamente" at bounding box center [284, 155] width 126 height 30
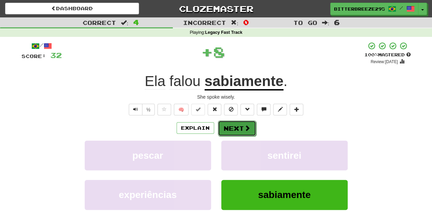
click at [234, 130] on button "Next" at bounding box center [237, 128] width 38 height 16
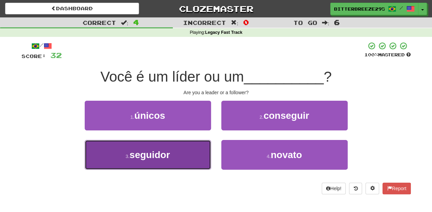
click at [156, 157] on span "seguidor" at bounding box center [149, 154] width 40 height 11
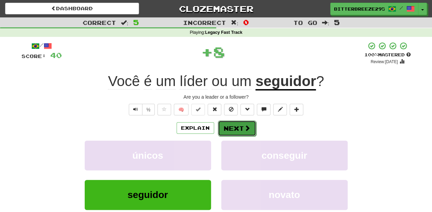
click at [223, 126] on button "Next" at bounding box center [237, 128] width 38 height 16
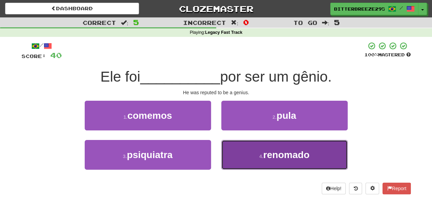
click at [262, 158] on small "4 ." at bounding box center [261, 156] width 4 height 5
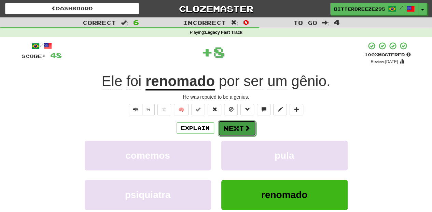
click at [223, 125] on button "Next" at bounding box center [237, 128] width 38 height 16
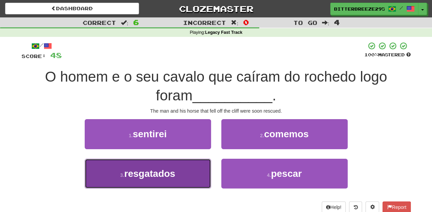
click at [189, 173] on button "3 . resgatados" at bounding box center [148, 174] width 126 height 30
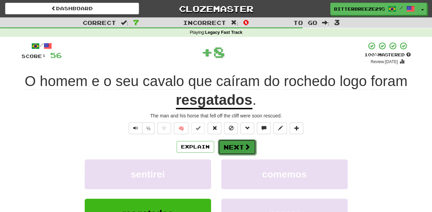
click at [231, 148] on button "Next" at bounding box center [237, 147] width 38 height 16
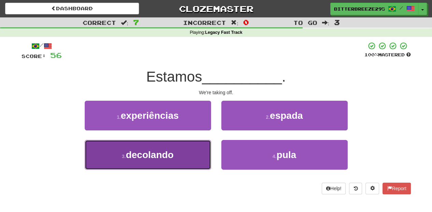
click at [186, 157] on button "3 . decolando" at bounding box center [148, 155] width 126 height 30
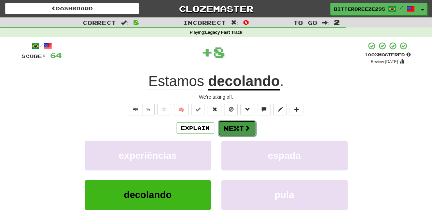
click at [227, 128] on button "Next" at bounding box center [237, 128] width 38 height 16
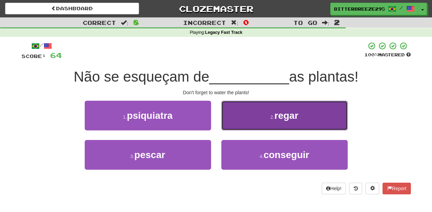
click at [239, 121] on button "2 . regar" at bounding box center [284, 116] width 126 height 30
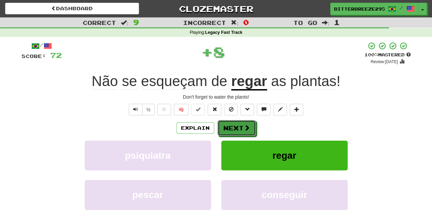
click at [239, 121] on button "Next" at bounding box center [236, 128] width 38 height 16
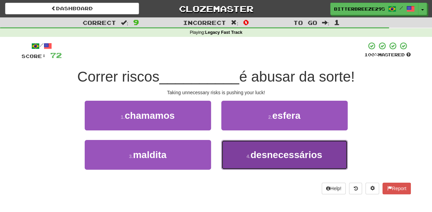
click at [251, 151] on span "desnecessários" at bounding box center [286, 154] width 72 height 11
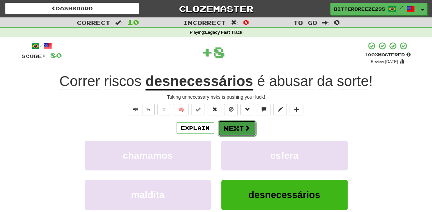
click at [234, 125] on button "Next" at bounding box center [237, 128] width 38 height 16
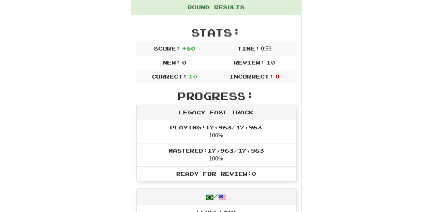
scroll to position [68, 0]
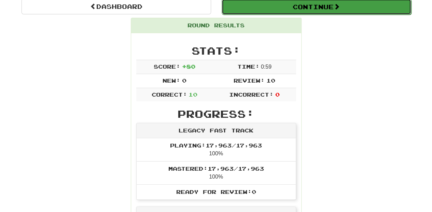
click at [242, 11] on button "Continue" at bounding box center [316, 7] width 189 height 16
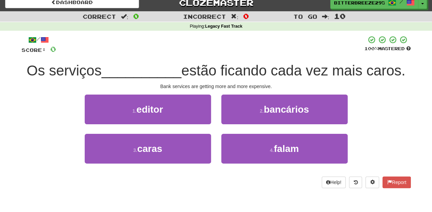
scroll to position [0, 0]
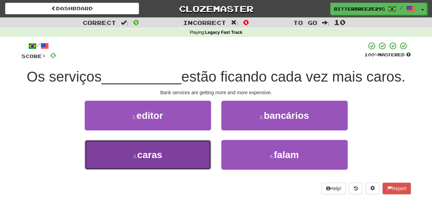
click at [167, 145] on button "3 . caras" at bounding box center [148, 155] width 126 height 30
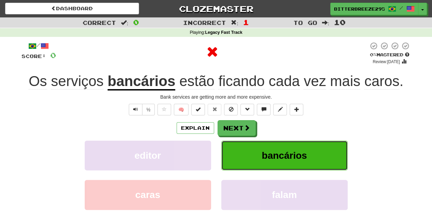
click at [254, 164] on button "bancários" at bounding box center [284, 156] width 126 height 30
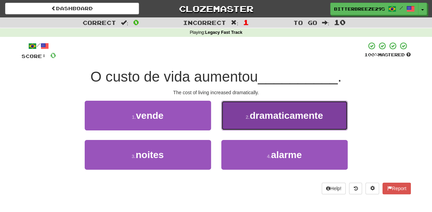
click at [235, 124] on button "2 . dramaticamente" at bounding box center [284, 116] width 126 height 30
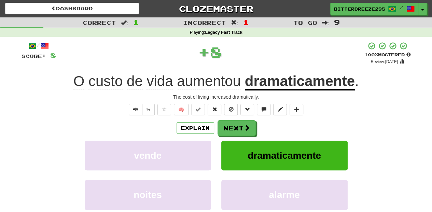
click at [234, 124] on button "Next" at bounding box center [236, 128] width 38 height 16
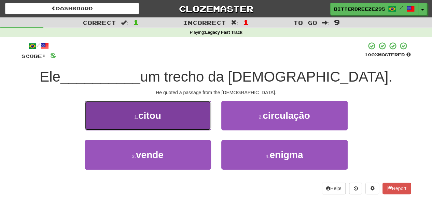
click at [168, 120] on button "1 . citou" at bounding box center [148, 116] width 126 height 30
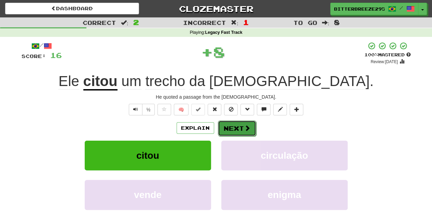
click at [231, 126] on button "Next" at bounding box center [237, 128] width 38 height 16
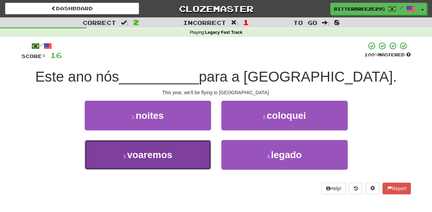
click at [182, 157] on button "3 . voaremos" at bounding box center [148, 155] width 126 height 30
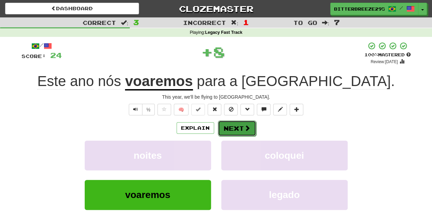
click at [234, 127] on button "Next" at bounding box center [237, 128] width 38 height 16
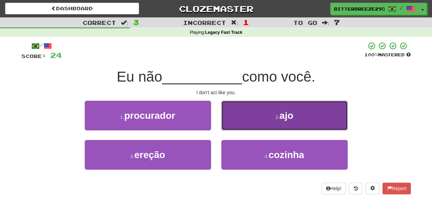
click at [240, 124] on button "2 . ajo" at bounding box center [284, 116] width 126 height 30
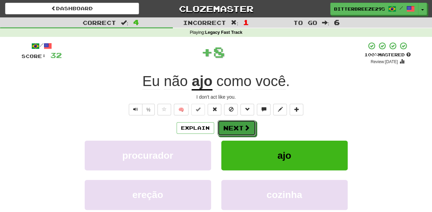
click at [240, 124] on button "Next" at bounding box center [236, 128] width 38 height 16
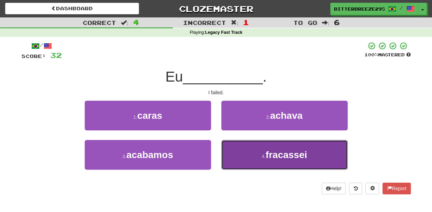
click at [243, 144] on button "4 . fracassei" at bounding box center [284, 155] width 126 height 30
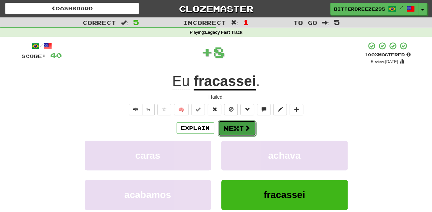
click at [241, 134] on button "Next" at bounding box center [237, 128] width 38 height 16
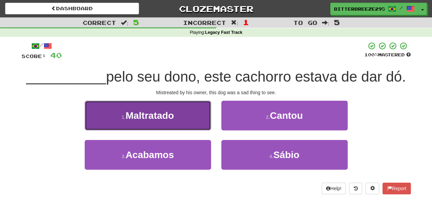
click at [176, 124] on button "1 . Maltratado" at bounding box center [148, 116] width 126 height 30
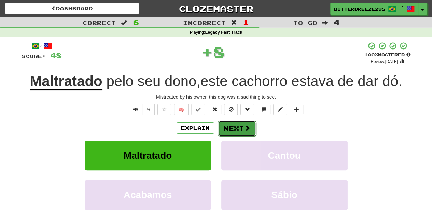
click at [224, 124] on button "Next" at bounding box center [237, 128] width 38 height 16
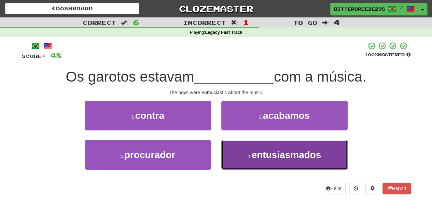
click at [247, 152] on button "4 . entusiasmados" at bounding box center [284, 155] width 126 height 30
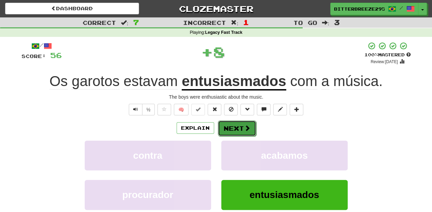
click at [245, 129] on span at bounding box center [247, 128] width 6 height 6
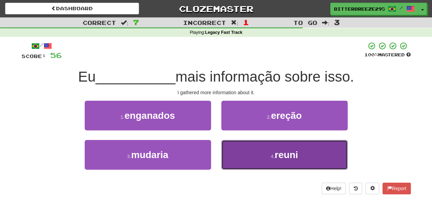
click at [242, 154] on button "4 . reuni" at bounding box center [284, 155] width 126 height 30
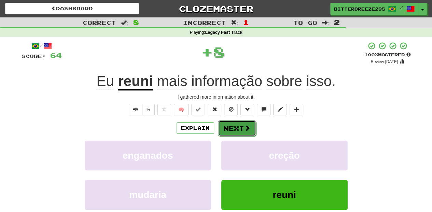
click at [233, 127] on button "Next" at bounding box center [237, 128] width 38 height 16
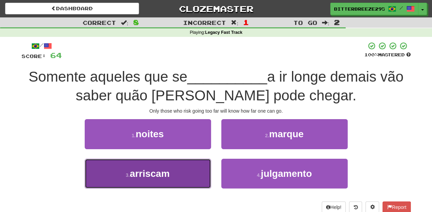
click at [177, 171] on button "3 . arriscam" at bounding box center [148, 174] width 126 height 30
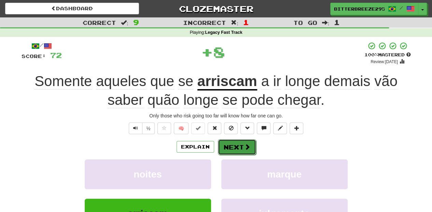
click at [226, 146] on button "Next" at bounding box center [237, 147] width 38 height 16
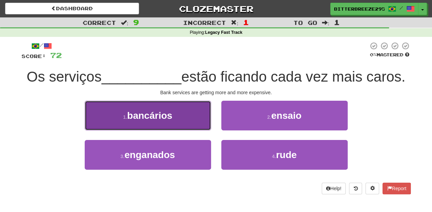
click at [179, 125] on button "1 . bancários" at bounding box center [148, 116] width 126 height 30
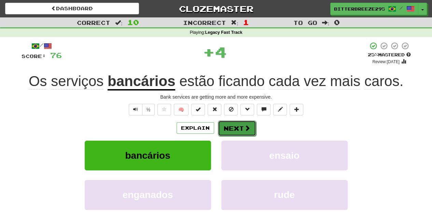
click at [232, 128] on button "Next" at bounding box center [237, 128] width 38 height 16
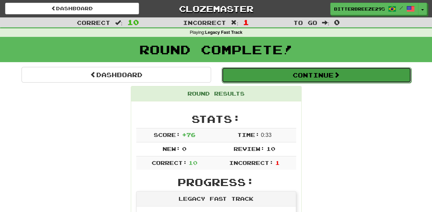
click at [284, 75] on button "Continue" at bounding box center [316, 75] width 189 height 16
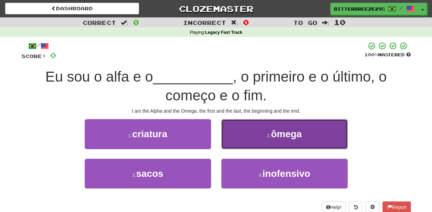
click at [250, 139] on button "2 . ômega" at bounding box center [284, 134] width 126 height 30
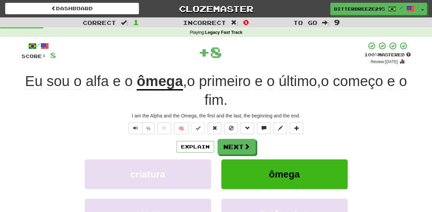
click at [249, 139] on div "Explain Next" at bounding box center [216, 147] width 389 height 16
click at [245, 145] on span at bounding box center [247, 147] width 6 height 6
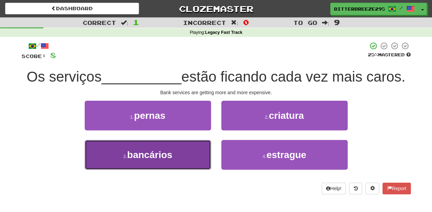
click at [169, 153] on span "bancários" at bounding box center [149, 154] width 45 height 11
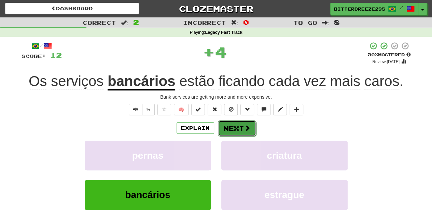
click at [233, 130] on button "Next" at bounding box center [237, 128] width 38 height 16
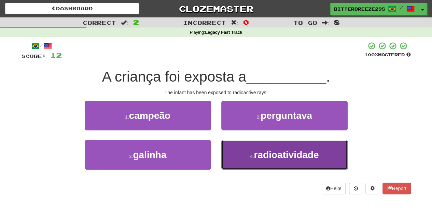
click at [254, 159] on button "4 . radioatividade" at bounding box center [284, 155] width 126 height 30
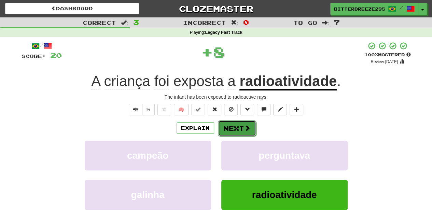
click at [242, 132] on button "Next" at bounding box center [237, 128] width 38 height 16
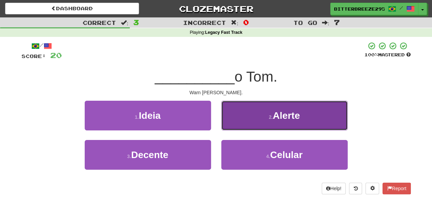
click at [249, 122] on button "2 . Alerte" at bounding box center [284, 116] width 126 height 30
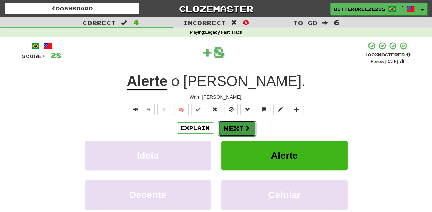
click at [249, 122] on button "Next" at bounding box center [237, 128] width 38 height 16
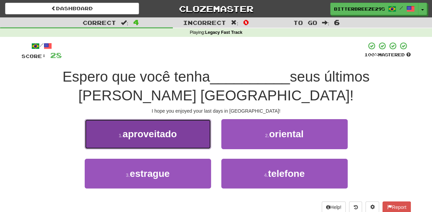
click at [166, 138] on span "aproveitado" at bounding box center [150, 134] width 54 height 11
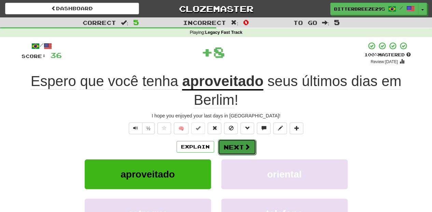
click at [222, 146] on button "Next" at bounding box center [237, 147] width 38 height 16
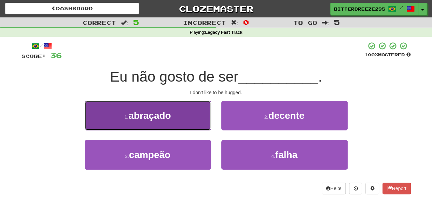
click at [178, 124] on button "1 . abraçado" at bounding box center [148, 116] width 126 height 30
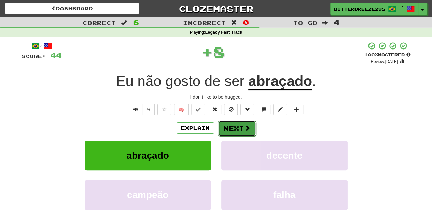
click at [226, 129] on button "Next" at bounding box center [237, 128] width 38 height 16
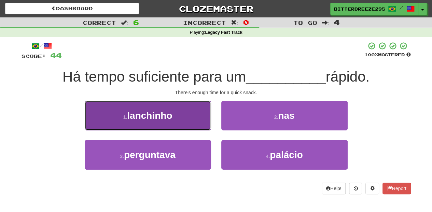
click at [181, 123] on button "1 . lanchinho" at bounding box center [148, 116] width 126 height 30
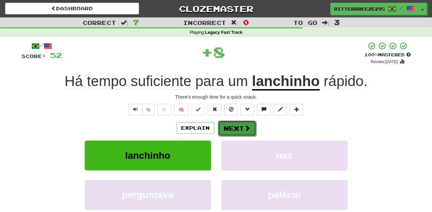
click at [234, 130] on button "Next" at bounding box center [237, 128] width 38 height 16
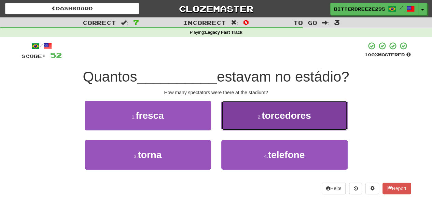
click at [243, 122] on button "2 . torcedores" at bounding box center [284, 116] width 126 height 30
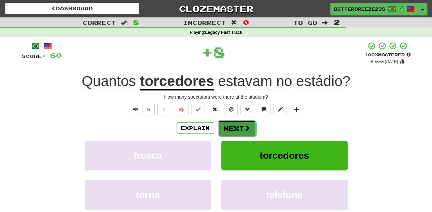
click at [238, 124] on button "Next" at bounding box center [237, 128] width 38 height 16
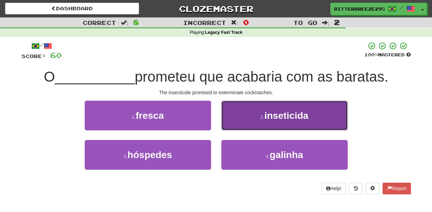
click at [251, 121] on button "2 . inseticida" at bounding box center [284, 116] width 126 height 30
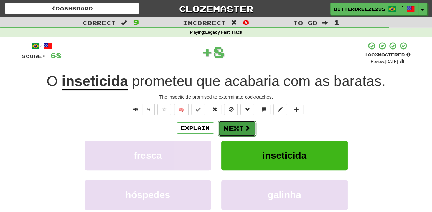
click at [245, 122] on button "Next" at bounding box center [237, 128] width 38 height 16
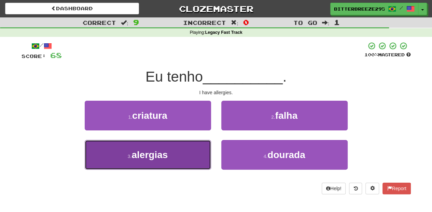
click at [190, 156] on button "3 . alergias" at bounding box center [148, 155] width 126 height 30
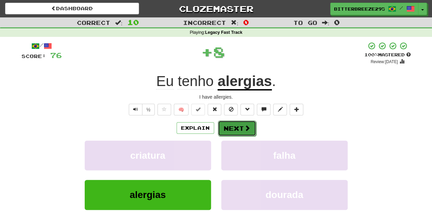
click at [232, 125] on button "Next" at bounding box center [237, 128] width 38 height 16
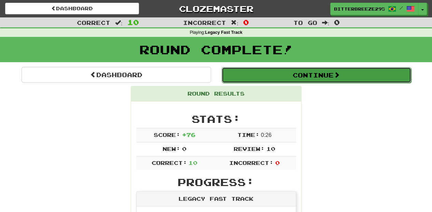
click at [265, 74] on button "Continue" at bounding box center [316, 75] width 189 height 16
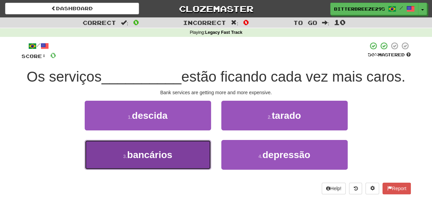
click at [185, 160] on button "3 . bancários" at bounding box center [148, 155] width 126 height 30
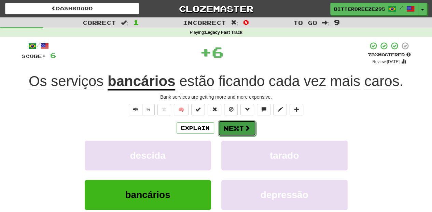
click at [241, 129] on button "Next" at bounding box center [237, 128] width 38 height 16
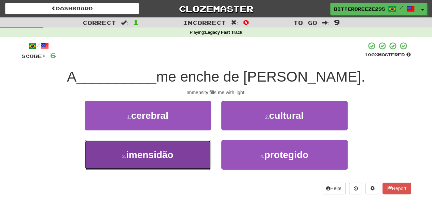
click at [190, 154] on button "3 . imensidão" at bounding box center [148, 155] width 126 height 30
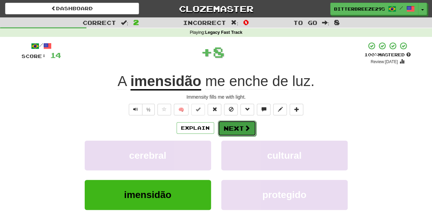
click at [234, 130] on button "Next" at bounding box center [237, 128] width 38 height 16
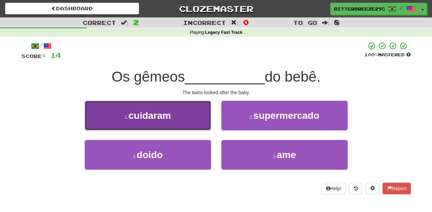
click at [193, 124] on button "1 . cuidaram" at bounding box center [148, 116] width 126 height 30
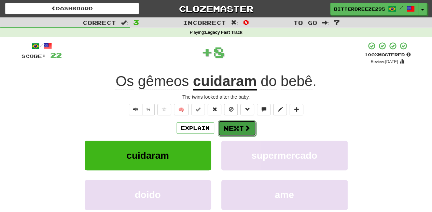
click at [231, 127] on button "Next" at bounding box center [237, 128] width 38 height 16
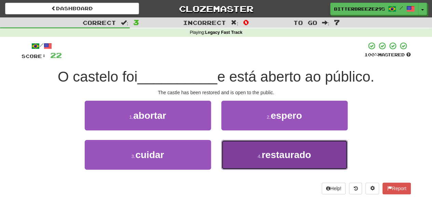
click at [239, 150] on button "4 . restaurado" at bounding box center [284, 155] width 126 height 30
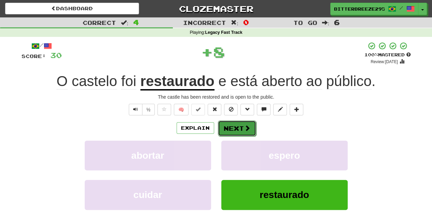
click at [234, 127] on button "Next" at bounding box center [237, 128] width 38 height 16
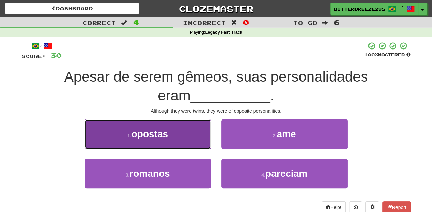
click at [195, 145] on button "1 . opostas" at bounding box center [148, 134] width 126 height 30
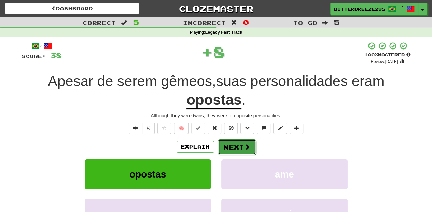
click at [224, 145] on button "Next" at bounding box center [237, 147] width 38 height 16
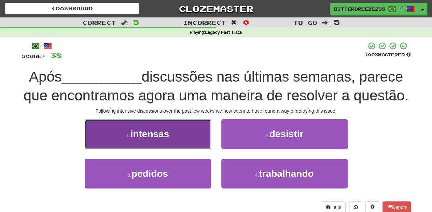
click at [195, 145] on button "1 . intensas" at bounding box center [148, 134] width 126 height 30
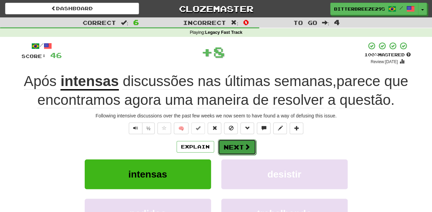
click at [228, 146] on button "Next" at bounding box center [237, 147] width 38 height 16
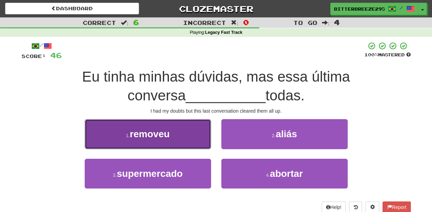
click at [194, 139] on button "1 . removeu" at bounding box center [148, 134] width 126 height 30
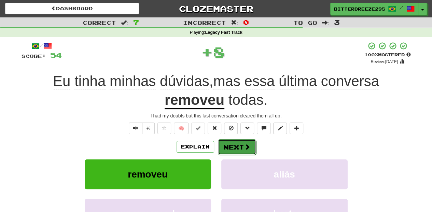
click at [229, 147] on button "Next" at bounding box center [237, 147] width 38 height 16
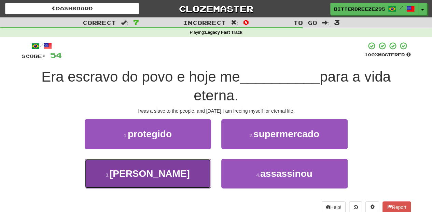
click at [190, 165] on button "3 . liberto" at bounding box center [148, 174] width 126 height 30
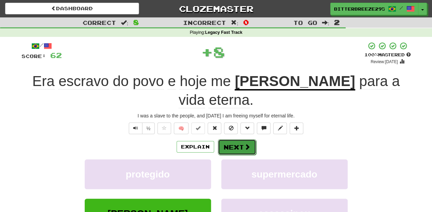
click at [240, 139] on button "Next" at bounding box center [237, 147] width 38 height 16
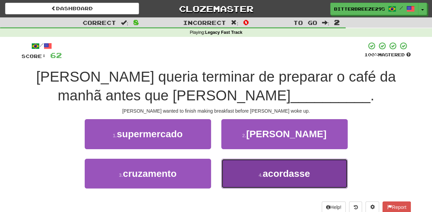
click at [237, 165] on button "4 . acordasse" at bounding box center [284, 174] width 126 height 30
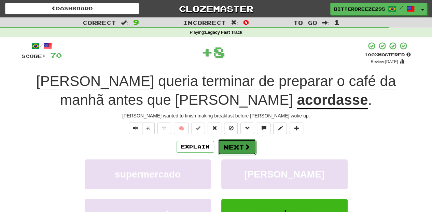
click at [226, 143] on button "Next" at bounding box center [237, 147] width 38 height 16
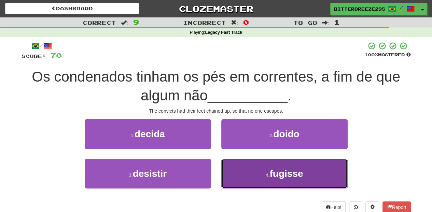
click at [235, 164] on button "4 . fugisse" at bounding box center [284, 174] width 126 height 30
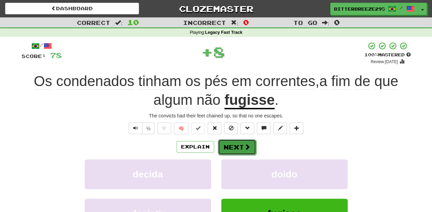
click at [232, 149] on button "Next" at bounding box center [237, 147] width 38 height 16
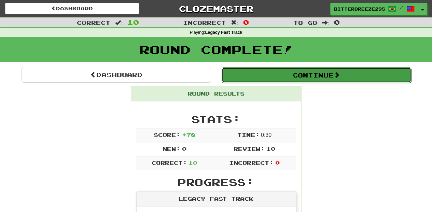
click at [261, 75] on button "Continue" at bounding box center [316, 75] width 189 height 16
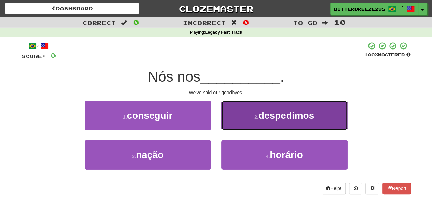
click at [247, 122] on button "2 . despedimos" at bounding box center [284, 116] width 126 height 30
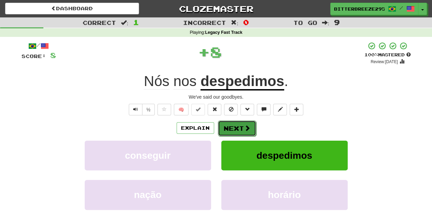
click at [246, 123] on button "Next" at bounding box center [237, 128] width 38 height 16
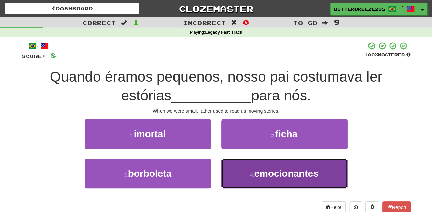
click at [254, 162] on button "4 . emocionantes" at bounding box center [284, 174] width 126 height 30
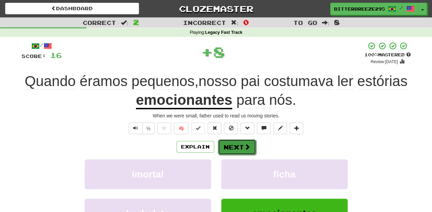
click at [242, 148] on button "Next" at bounding box center [237, 147] width 38 height 16
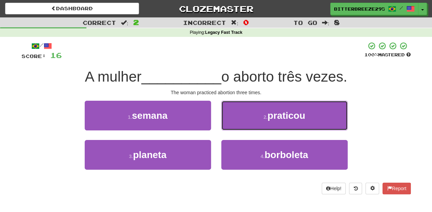
click at [246, 118] on button "2 . praticou" at bounding box center [284, 116] width 126 height 30
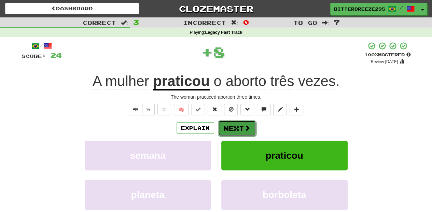
click at [241, 126] on button "Next" at bounding box center [237, 128] width 38 height 16
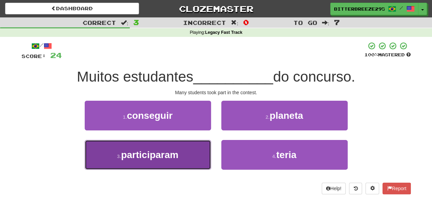
click at [188, 154] on button "3 . participaram" at bounding box center [148, 155] width 126 height 30
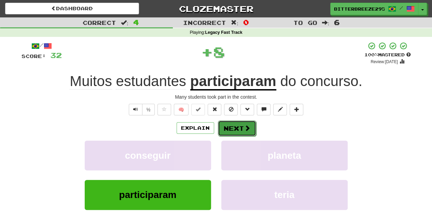
click at [232, 127] on button "Next" at bounding box center [237, 128] width 38 height 16
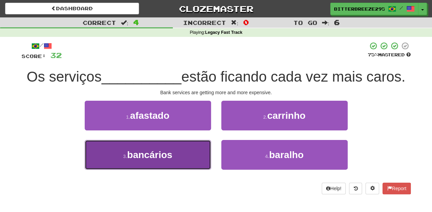
click at [196, 154] on button "3 . bancários" at bounding box center [148, 155] width 126 height 30
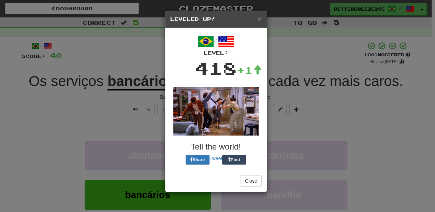
click at [244, 124] on div "/ Level: 418 +1 Tell the world! Share Tweet Post" at bounding box center [215, 98] width 91 height 131
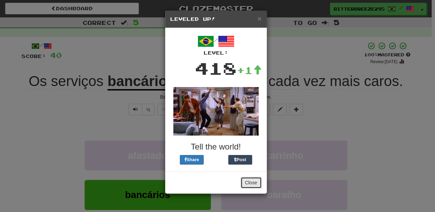
click at [256, 178] on button "Close" at bounding box center [251, 183] width 21 height 12
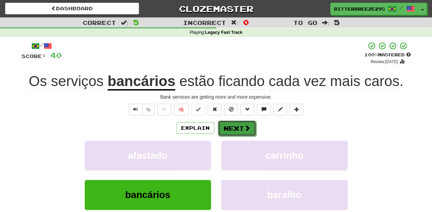
click at [236, 126] on button "Next" at bounding box center [237, 128] width 38 height 16
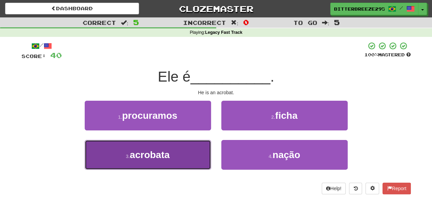
click at [199, 150] on button "3 . acrobata" at bounding box center [148, 155] width 126 height 30
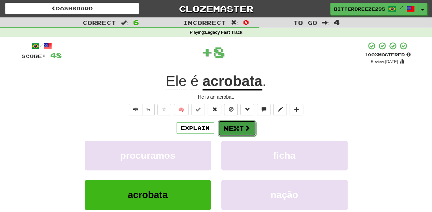
click at [227, 128] on button "Next" at bounding box center [237, 128] width 38 height 16
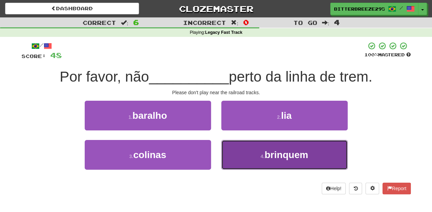
click at [236, 149] on button "4 . brinquem" at bounding box center [284, 155] width 126 height 30
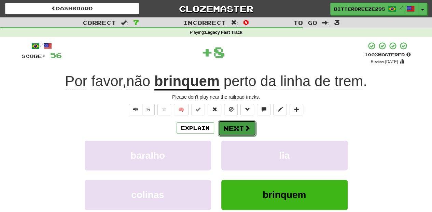
click at [228, 128] on button "Next" at bounding box center [237, 128] width 38 height 16
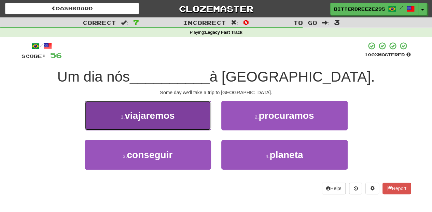
click at [182, 126] on button "1 . viajaremos" at bounding box center [148, 116] width 126 height 30
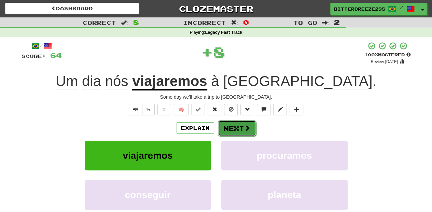
click at [227, 126] on button "Next" at bounding box center [237, 128] width 38 height 16
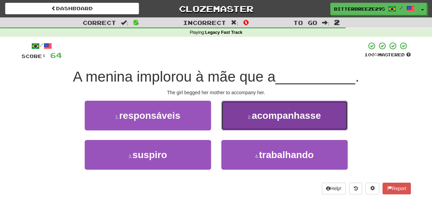
click at [227, 126] on button "2 . acompanhasse" at bounding box center [284, 116] width 126 height 30
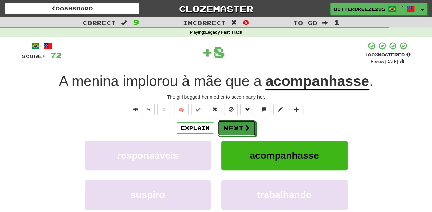
click at [227, 126] on button "Next" at bounding box center [236, 128] width 38 height 16
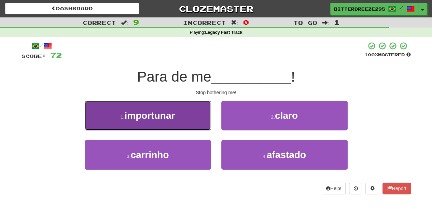
click at [187, 121] on button "1 . importunar" at bounding box center [148, 116] width 126 height 30
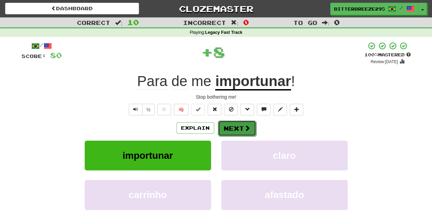
click at [232, 125] on button "Next" at bounding box center [237, 128] width 38 height 16
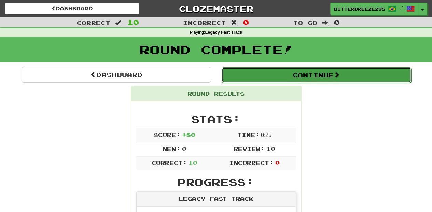
click at [267, 75] on button "Continue" at bounding box center [316, 75] width 189 height 16
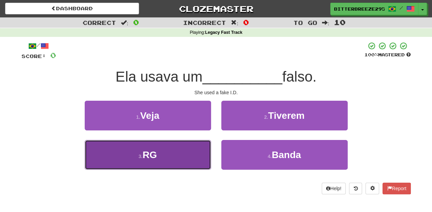
click at [188, 156] on button "3 . RG" at bounding box center [148, 155] width 126 height 30
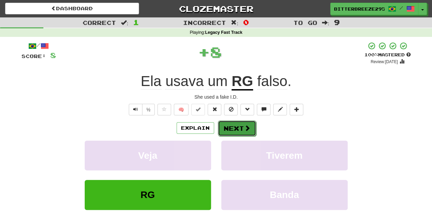
click at [229, 131] on button "Next" at bounding box center [237, 128] width 38 height 16
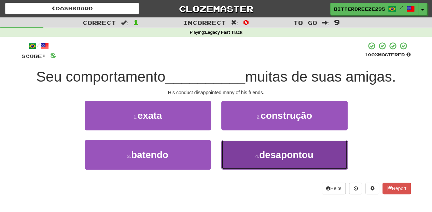
click at [249, 145] on button "4 . desapontou" at bounding box center [284, 155] width 126 height 30
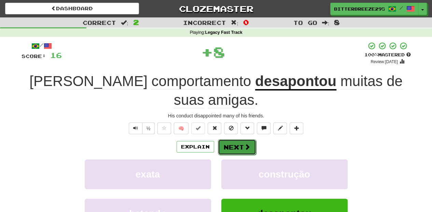
click at [237, 139] on button "Next" at bounding box center [237, 147] width 38 height 16
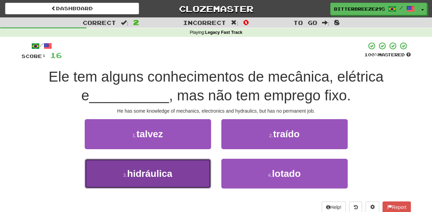
click at [202, 171] on button "3 . hidráulica" at bounding box center [148, 174] width 126 height 30
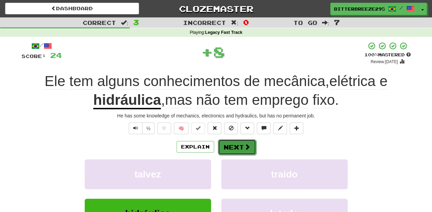
click at [231, 146] on button "Next" at bounding box center [237, 147] width 38 height 16
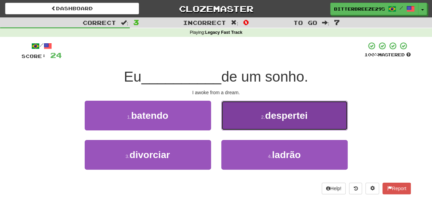
click at [242, 121] on button "2 . despertei" at bounding box center [284, 116] width 126 height 30
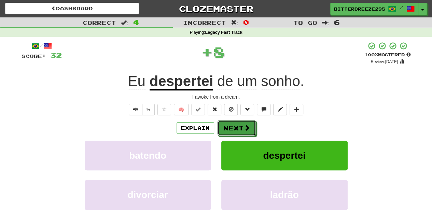
click at [242, 121] on button "Next" at bounding box center [236, 128] width 38 height 16
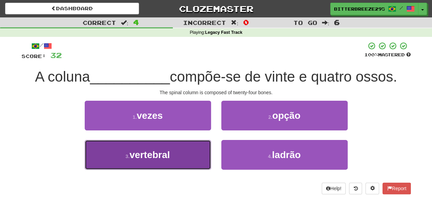
click at [187, 157] on button "3 . vertebral" at bounding box center [148, 155] width 126 height 30
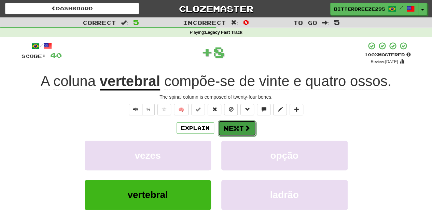
click at [223, 130] on button "Next" at bounding box center [237, 128] width 38 height 16
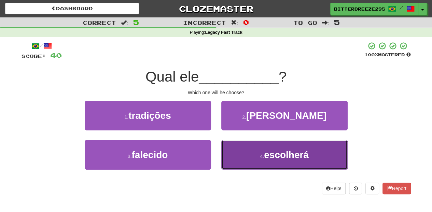
click at [244, 144] on button "4 . escolherá" at bounding box center [284, 155] width 126 height 30
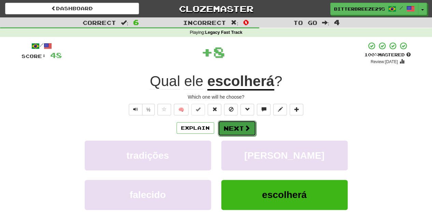
click at [234, 126] on button "Next" at bounding box center [237, 128] width 38 height 16
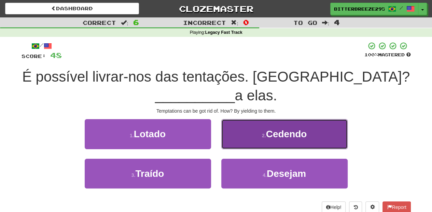
click at [242, 144] on button "2 . Cedendo" at bounding box center [284, 134] width 126 height 30
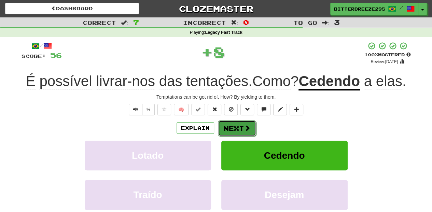
click at [242, 132] on button "Next" at bounding box center [237, 128] width 38 height 16
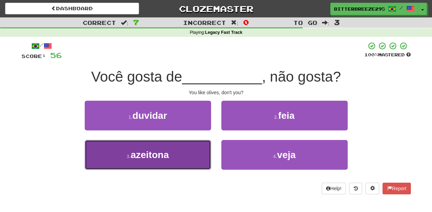
click at [199, 160] on button "3 . azeitona" at bounding box center [148, 155] width 126 height 30
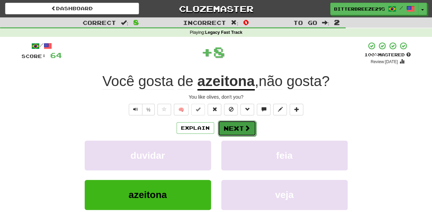
click at [241, 130] on button "Next" at bounding box center [237, 128] width 38 height 16
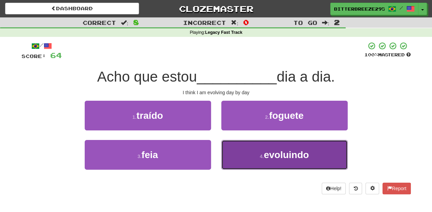
click at [254, 150] on button "4 . evoluindo" at bounding box center [284, 155] width 126 height 30
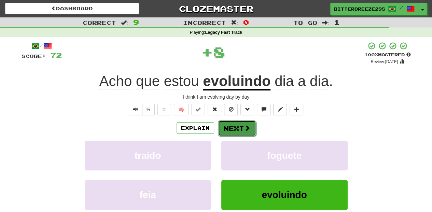
click at [239, 126] on button "Next" at bounding box center [237, 128] width 38 height 16
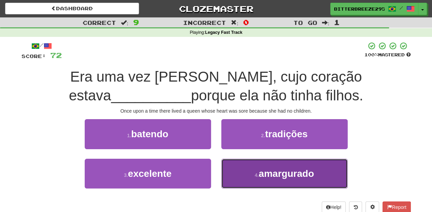
click at [257, 172] on small "4 ." at bounding box center [257, 174] width 4 height 5
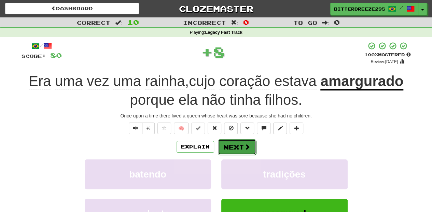
click at [231, 147] on button "Next" at bounding box center [237, 147] width 38 height 16
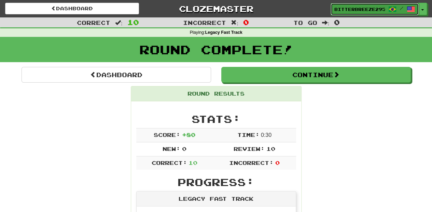
click at [351, 10] on span "BitterBreeze2956" at bounding box center [359, 9] width 51 height 6
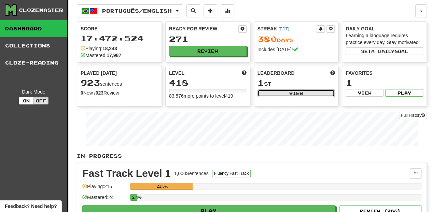
click at [283, 90] on button "View" at bounding box center [295, 93] width 77 height 8
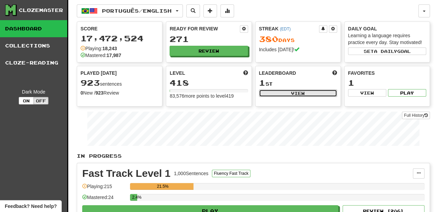
select select "**********"
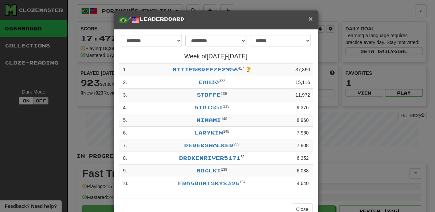
click at [309, 16] on span "×" at bounding box center [311, 19] width 4 height 8
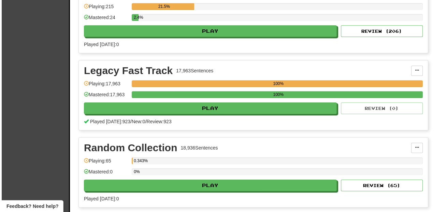
scroll to position [205, 0]
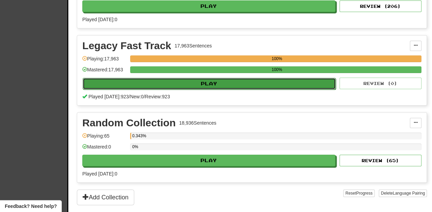
click at [212, 84] on button "Play" at bounding box center [209, 84] width 253 height 12
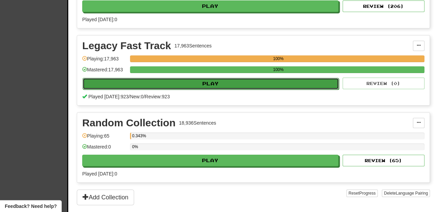
select select "**"
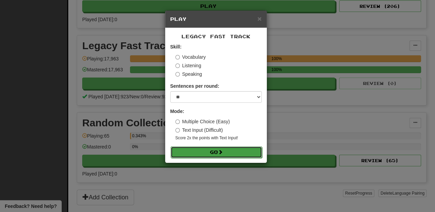
click at [219, 152] on button "Go" at bounding box center [216, 152] width 91 height 12
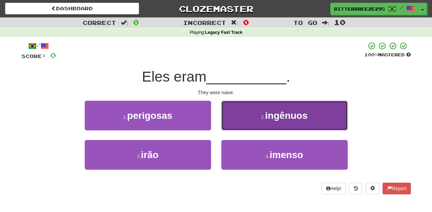
click at [243, 126] on button "2 . ingênuos" at bounding box center [284, 116] width 126 height 30
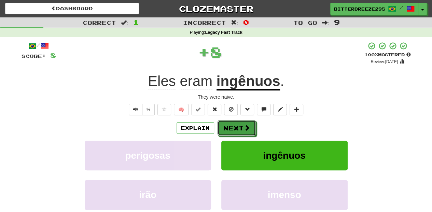
click at [244, 126] on span at bounding box center [247, 128] width 6 height 6
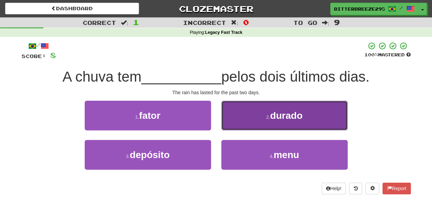
click at [244, 124] on button "2 . durado" at bounding box center [284, 116] width 126 height 30
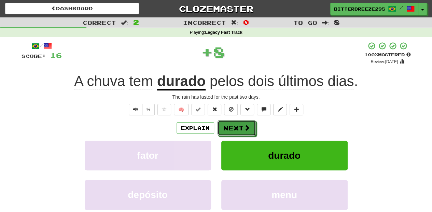
click at [244, 124] on button "Next" at bounding box center [236, 128] width 38 height 16
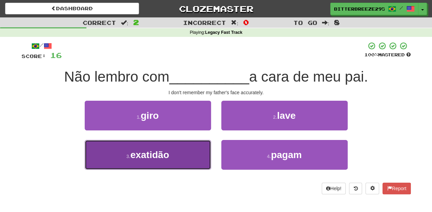
drag, startPoint x: 189, startPoint y: 149, endPoint x: 202, endPoint y: 141, distance: 15.6
click at [189, 149] on button "3 . exatidão" at bounding box center [148, 155] width 126 height 30
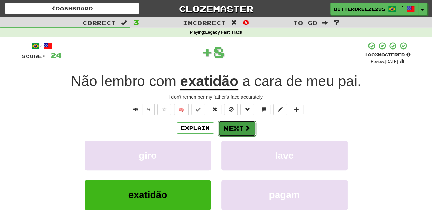
click at [229, 126] on button "Next" at bounding box center [237, 128] width 38 height 16
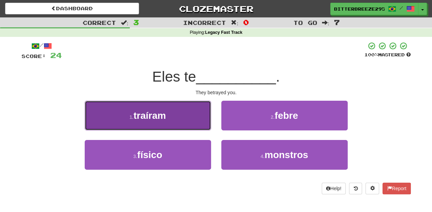
click at [186, 127] on button "1 . traíram" at bounding box center [148, 116] width 126 height 30
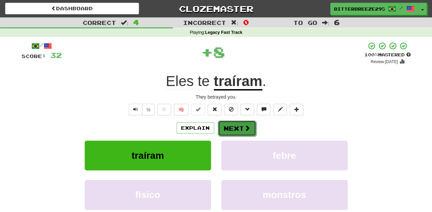
click at [226, 128] on button "Next" at bounding box center [237, 128] width 38 height 16
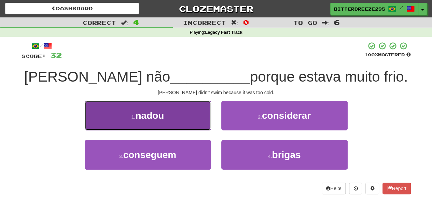
click at [181, 125] on button "1 . nadou" at bounding box center [148, 116] width 126 height 30
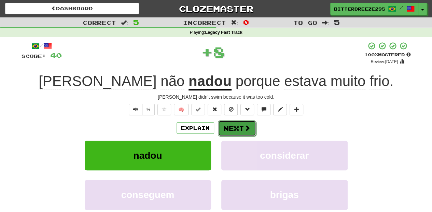
click at [232, 125] on button "Next" at bounding box center [237, 128] width 38 height 16
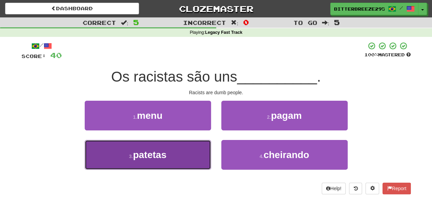
click at [196, 151] on button "3 . patetas" at bounding box center [148, 155] width 126 height 30
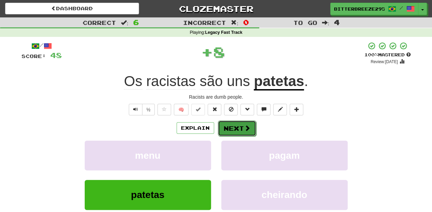
click at [226, 130] on button "Next" at bounding box center [237, 128] width 38 height 16
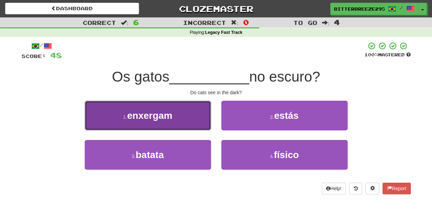
click at [203, 124] on button "1 . enxergam" at bounding box center [148, 116] width 126 height 30
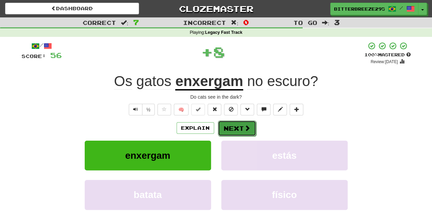
click at [232, 123] on button "Next" at bounding box center [237, 128] width 38 height 16
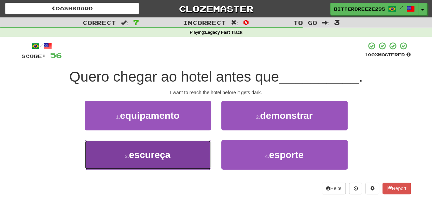
click at [186, 150] on button "3 . escureça" at bounding box center [148, 155] width 126 height 30
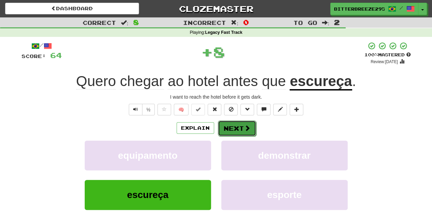
click at [239, 125] on button "Next" at bounding box center [237, 128] width 38 height 16
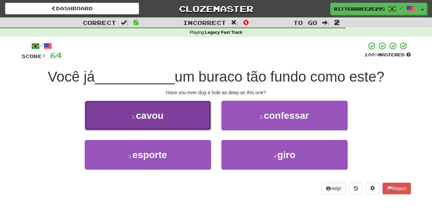
click at [190, 127] on button "1 . cavou" at bounding box center [148, 116] width 126 height 30
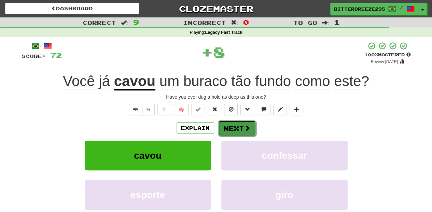
click at [231, 126] on button "Next" at bounding box center [237, 128] width 38 height 16
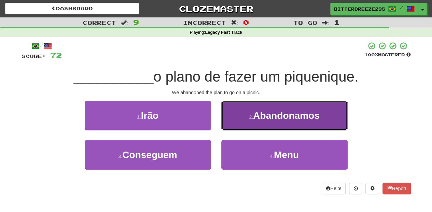
click at [238, 124] on button "2 . Abandonamos" at bounding box center [284, 116] width 126 height 30
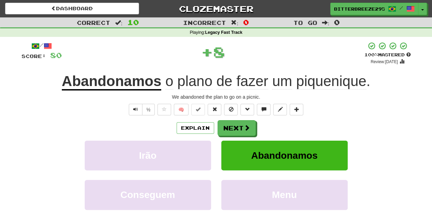
click at [238, 124] on button "Next" at bounding box center [236, 128] width 38 height 16
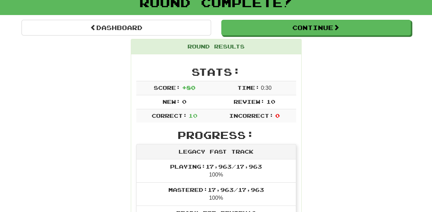
scroll to position [45, 0]
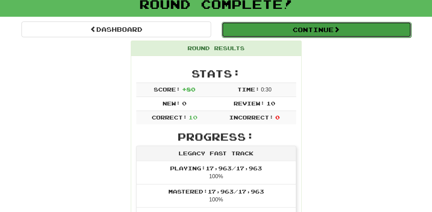
click at [295, 32] on button "Continue" at bounding box center [316, 30] width 189 height 16
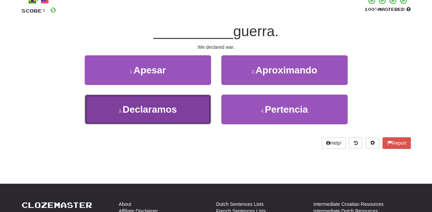
click at [197, 113] on button "3 . Declaramos" at bounding box center [148, 110] width 126 height 30
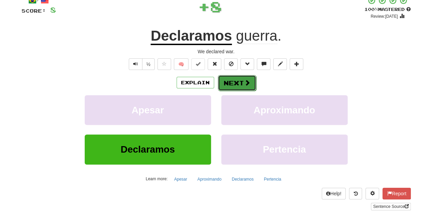
click at [239, 84] on button "Next" at bounding box center [237, 83] width 38 height 16
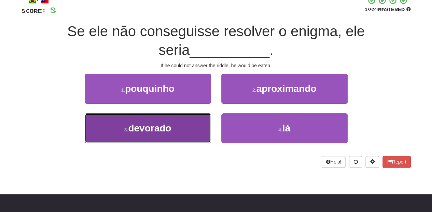
click at [196, 126] on button "3 . devorado" at bounding box center [148, 128] width 126 height 30
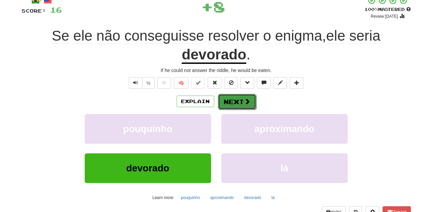
click at [235, 100] on button "Next" at bounding box center [237, 102] width 38 height 16
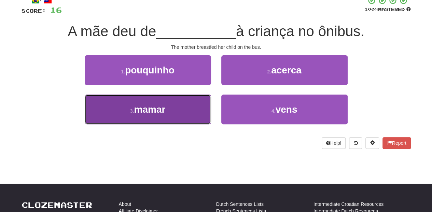
click at [189, 110] on button "3 . mamar" at bounding box center [148, 110] width 126 height 30
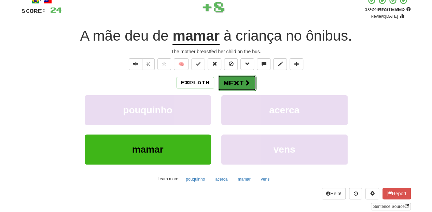
click at [244, 84] on span at bounding box center [247, 83] width 6 height 6
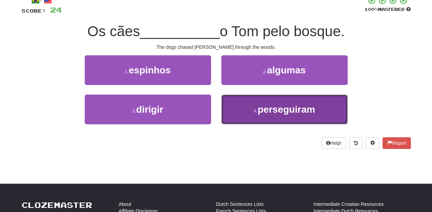
click at [244, 105] on button "4 . perseguiram" at bounding box center [284, 110] width 126 height 30
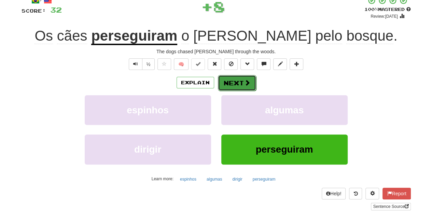
click at [233, 83] on button "Next" at bounding box center [237, 83] width 38 height 16
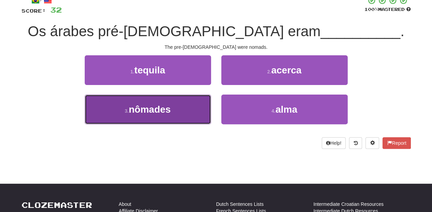
click at [188, 110] on button "3 . nômades" at bounding box center [148, 110] width 126 height 30
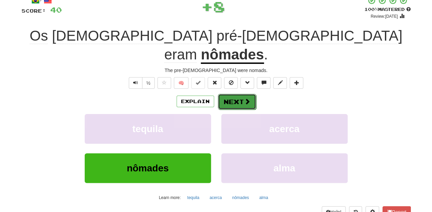
click at [234, 94] on button "Next" at bounding box center [237, 102] width 38 height 16
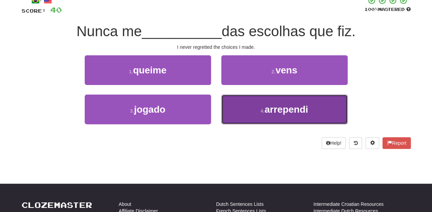
click at [248, 106] on button "4 . arrependi" at bounding box center [284, 110] width 126 height 30
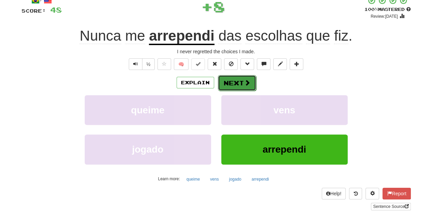
click at [240, 82] on button "Next" at bounding box center [237, 83] width 38 height 16
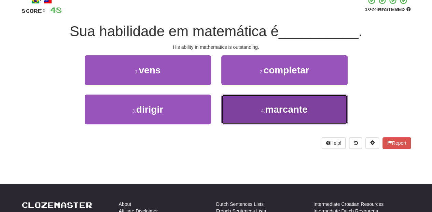
click at [241, 111] on button "4 . marcante" at bounding box center [284, 110] width 126 height 30
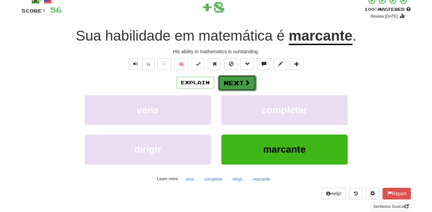
click at [240, 83] on button "Next" at bounding box center [237, 83] width 38 height 16
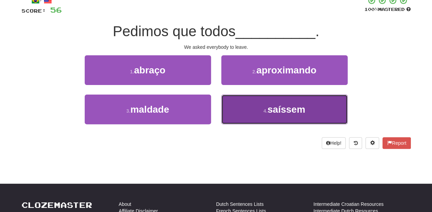
click at [253, 111] on button "4 . saíssem" at bounding box center [284, 110] width 126 height 30
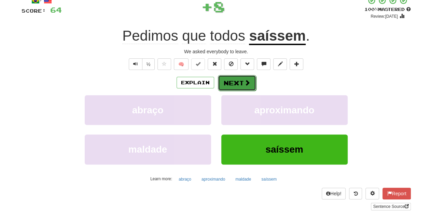
click at [227, 83] on button "Next" at bounding box center [237, 83] width 38 height 16
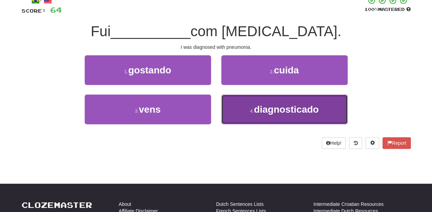
click at [241, 109] on button "4 . diagnosticado" at bounding box center [284, 110] width 126 height 30
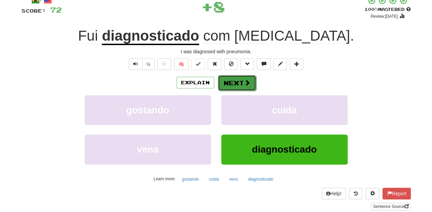
click at [232, 83] on button "Next" at bounding box center [237, 83] width 38 height 16
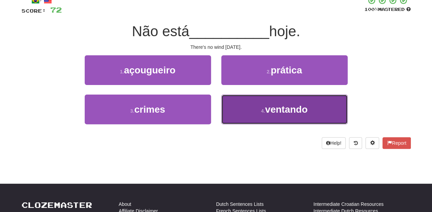
click at [240, 103] on button "4 . ventando" at bounding box center [284, 110] width 126 height 30
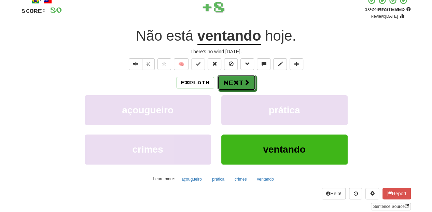
click at [235, 80] on button "Next" at bounding box center [236, 83] width 38 height 16
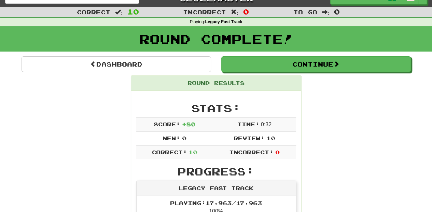
scroll to position [7, 0]
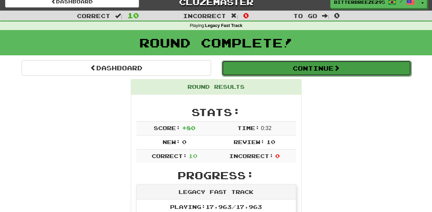
click at [276, 69] on button "Continue" at bounding box center [316, 68] width 189 height 16
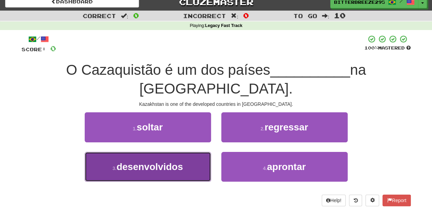
drag, startPoint x: 198, startPoint y: 170, endPoint x: 205, endPoint y: 157, distance: 15.0
click at [198, 170] on button "3 . desenvolvidos" at bounding box center [148, 167] width 126 height 30
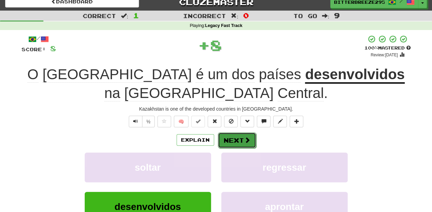
click at [233, 138] on button "Next" at bounding box center [237, 140] width 38 height 16
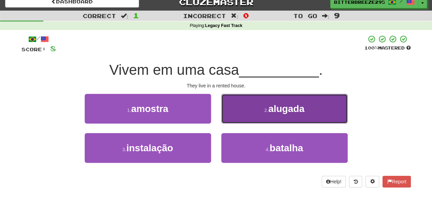
click at [247, 114] on button "2 . alugada" at bounding box center [284, 109] width 126 height 30
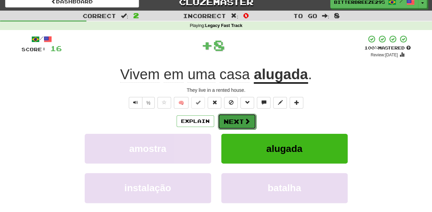
click at [235, 117] on button "Next" at bounding box center [237, 122] width 38 height 16
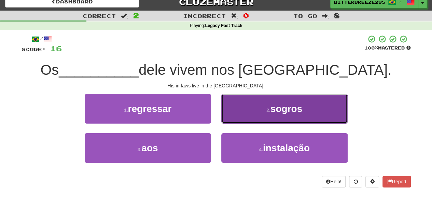
click at [245, 118] on button "2 . sogros" at bounding box center [284, 109] width 126 height 30
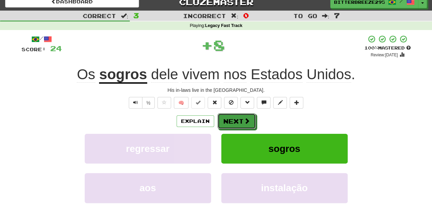
click at [245, 118] on span at bounding box center [247, 121] width 6 height 6
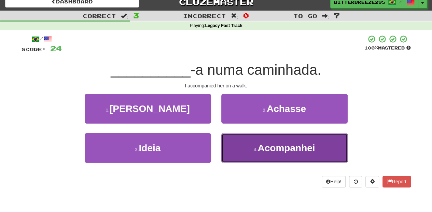
click at [229, 148] on button "4 . Acompanhei" at bounding box center [284, 148] width 126 height 30
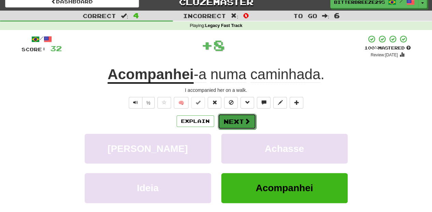
click at [234, 121] on button "Next" at bounding box center [237, 122] width 38 height 16
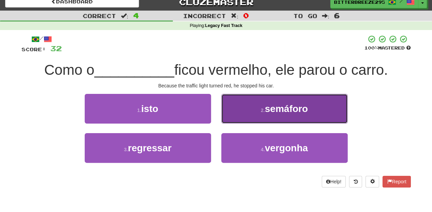
click at [240, 111] on button "2 . semáforo" at bounding box center [284, 109] width 126 height 30
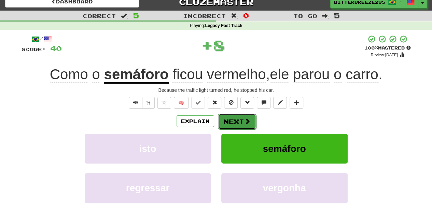
click at [233, 115] on button "Next" at bounding box center [237, 122] width 38 height 16
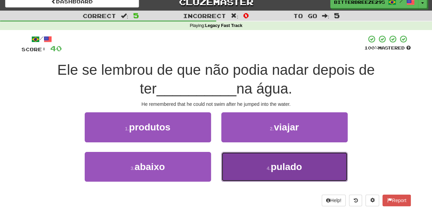
click at [242, 161] on button "4 . pulado" at bounding box center [284, 167] width 126 height 30
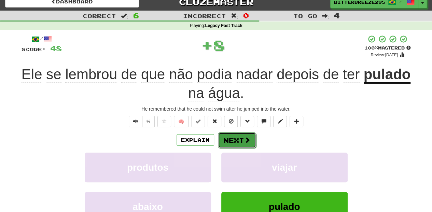
click at [229, 134] on button "Next" at bounding box center [237, 140] width 38 height 16
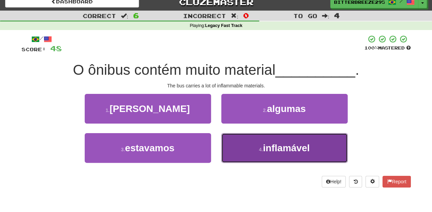
click at [243, 149] on button "4 . inflamável" at bounding box center [284, 148] width 126 height 30
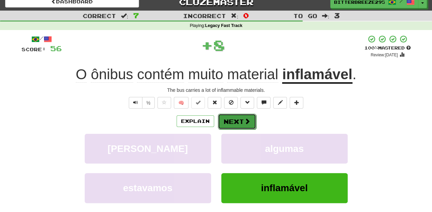
click at [231, 123] on button "Next" at bounding box center [237, 122] width 38 height 16
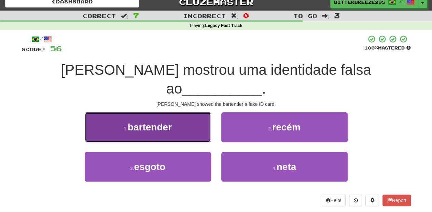
click at [187, 119] on button "1 . bartender" at bounding box center [148, 127] width 126 height 30
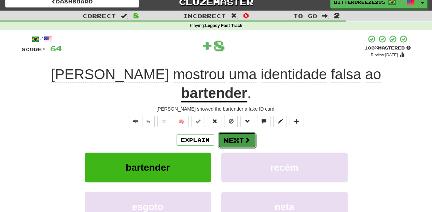
click at [233, 132] on button "Next" at bounding box center [237, 140] width 38 height 16
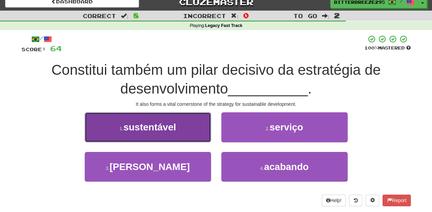
click at [188, 138] on button "1 . sustentável" at bounding box center [148, 127] width 126 height 30
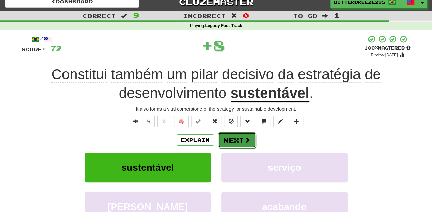
click at [219, 139] on button "Next" at bounding box center [237, 140] width 38 height 16
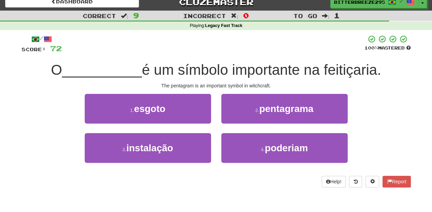
click at [248, 124] on div "2 . pentagrama" at bounding box center [284, 113] width 137 height 39
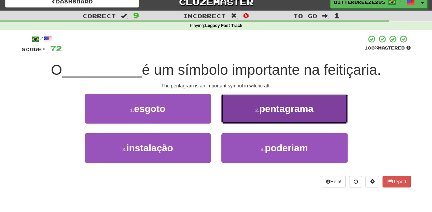
click at [242, 119] on button "2 . pentagrama" at bounding box center [284, 109] width 126 height 30
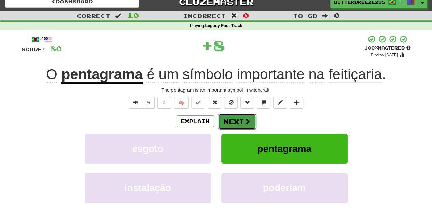
click at [242, 120] on button "Next" at bounding box center [237, 122] width 38 height 16
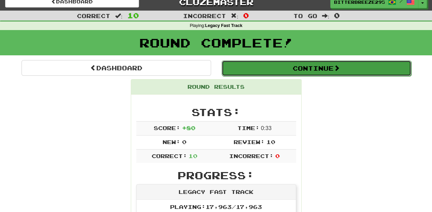
click at [254, 70] on button "Continue" at bounding box center [316, 68] width 189 height 16
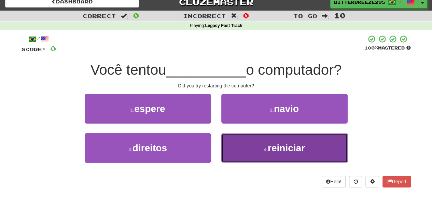
click at [255, 159] on button "4 . reiniciar" at bounding box center [284, 148] width 126 height 30
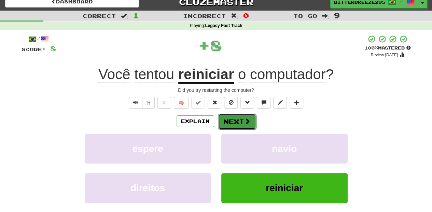
click at [232, 120] on button "Next" at bounding box center [237, 122] width 38 height 16
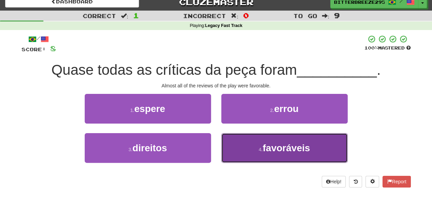
click at [241, 144] on button "4 . favoráveis" at bounding box center [284, 148] width 126 height 30
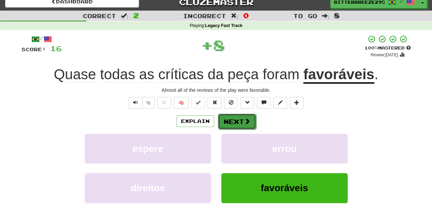
click at [232, 123] on button "Next" at bounding box center [237, 122] width 38 height 16
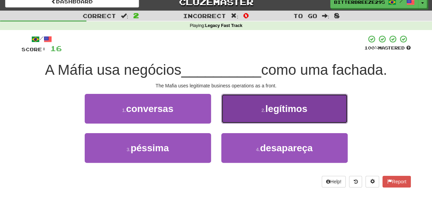
click at [239, 116] on button "2 . legítimos" at bounding box center [284, 109] width 126 height 30
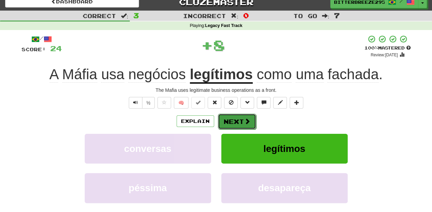
click at [237, 117] on button "Next" at bounding box center [237, 122] width 38 height 16
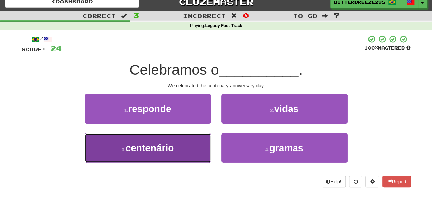
click at [194, 145] on button "3 . centenário" at bounding box center [148, 148] width 126 height 30
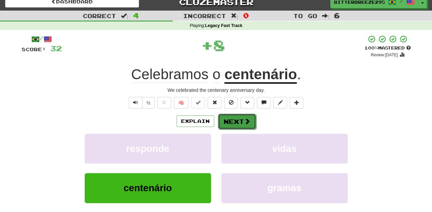
click at [239, 123] on button "Next" at bounding box center [237, 122] width 38 height 16
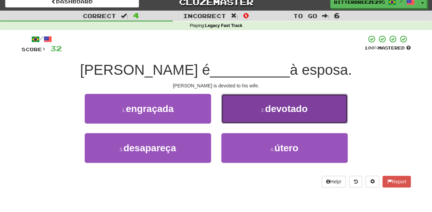
click at [238, 121] on button "2 . devotado" at bounding box center [284, 109] width 126 height 30
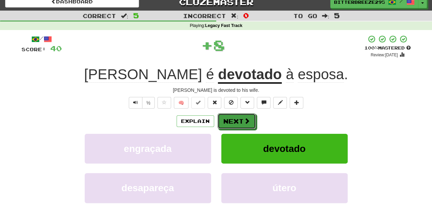
click at [238, 121] on button "Next" at bounding box center [236, 121] width 38 height 16
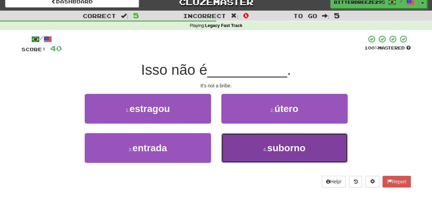
click at [245, 145] on button "4 . suborno" at bounding box center [284, 148] width 126 height 30
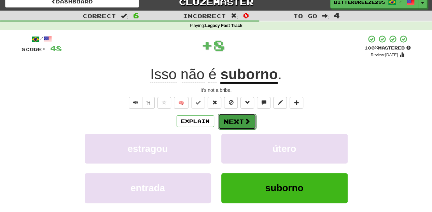
click at [235, 119] on button "Next" at bounding box center [237, 122] width 38 height 16
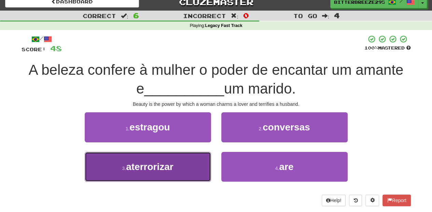
click at [186, 165] on button "3 . aterrorizar" at bounding box center [148, 167] width 126 height 30
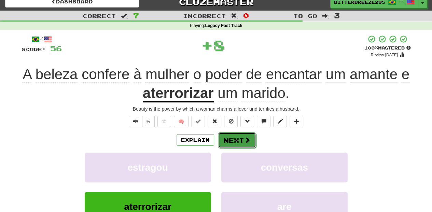
click at [227, 139] on button "Next" at bounding box center [237, 140] width 38 height 16
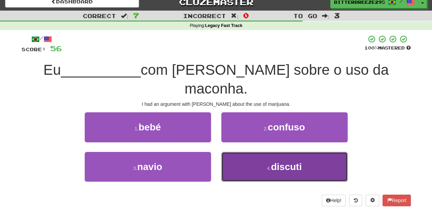
click at [230, 152] on button "4 . discuti" at bounding box center [284, 167] width 126 height 30
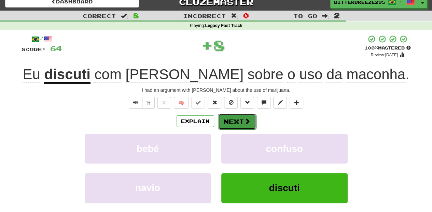
click at [230, 124] on button "Next" at bounding box center [237, 122] width 38 height 16
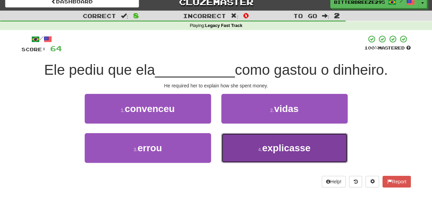
click at [242, 144] on button "4 . explicasse" at bounding box center [284, 148] width 126 height 30
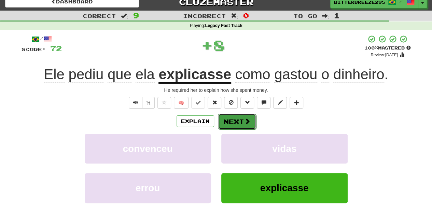
click at [235, 122] on button "Next" at bounding box center [237, 122] width 38 height 16
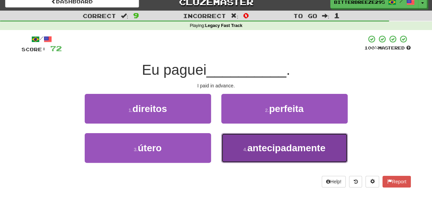
click at [241, 144] on button "4 . antecipadamente" at bounding box center [284, 148] width 126 height 30
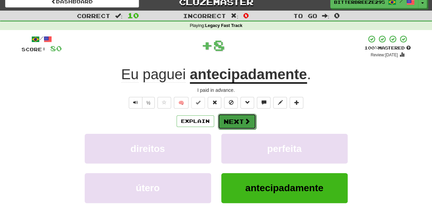
click at [233, 120] on button "Next" at bounding box center [237, 122] width 38 height 16
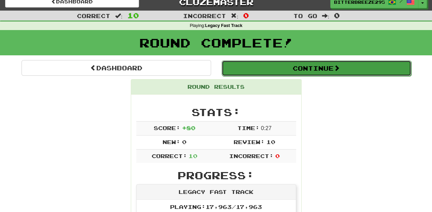
click at [271, 68] on button "Continue" at bounding box center [316, 68] width 189 height 16
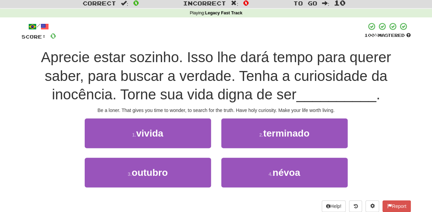
scroll to position [30, 0]
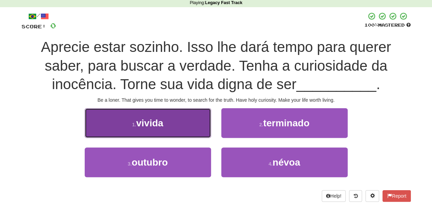
click at [183, 128] on button "1 . vivida" at bounding box center [148, 123] width 126 height 30
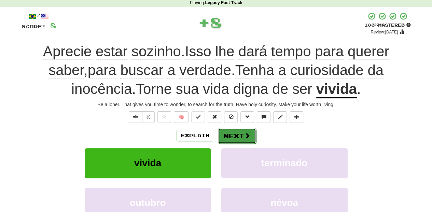
click at [229, 130] on button "Next" at bounding box center [237, 136] width 38 height 16
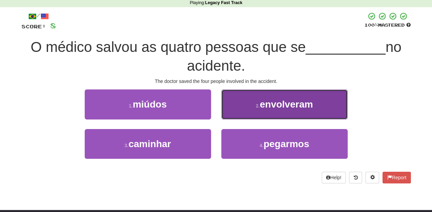
click at [238, 115] on button "2 . envolveram" at bounding box center [284, 104] width 126 height 30
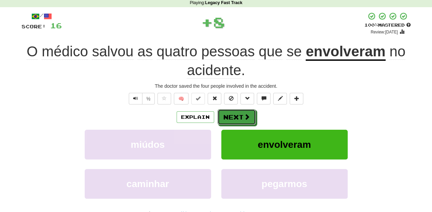
click at [238, 115] on button "Next" at bounding box center [236, 117] width 38 height 16
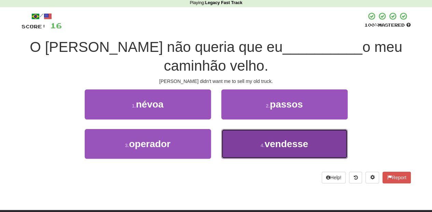
click at [249, 136] on button "4 . vendesse" at bounding box center [284, 144] width 126 height 30
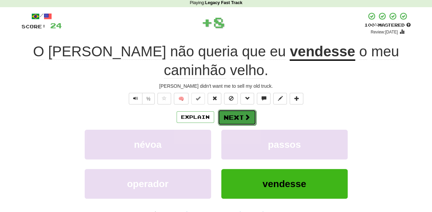
click at [241, 110] on button "Next" at bounding box center [237, 118] width 38 height 16
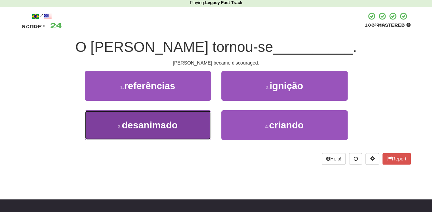
click at [176, 122] on span "desanimado" at bounding box center [150, 125] width 56 height 11
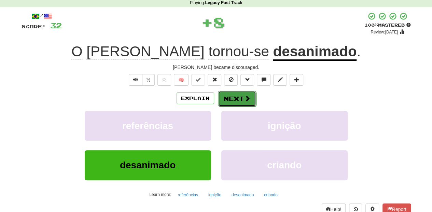
click at [234, 101] on button "Next" at bounding box center [237, 99] width 38 height 16
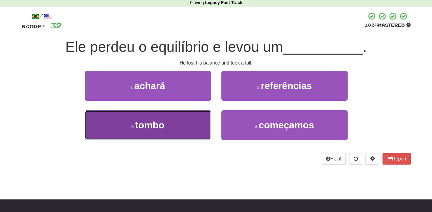
click at [172, 130] on button "3 . tombo" at bounding box center [148, 125] width 126 height 30
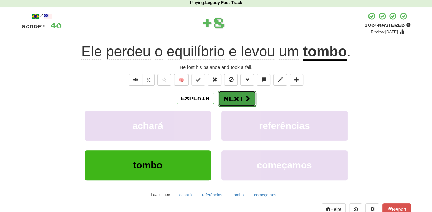
click at [231, 101] on button "Next" at bounding box center [237, 99] width 38 height 16
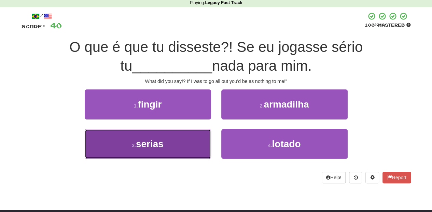
click at [184, 132] on button "3 . serias" at bounding box center [148, 144] width 126 height 30
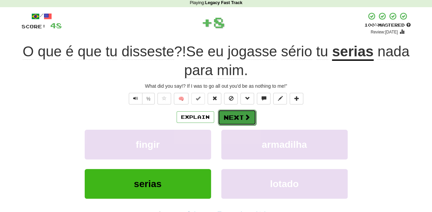
click at [232, 113] on button "Next" at bounding box center [237, 118] width 38 height 16
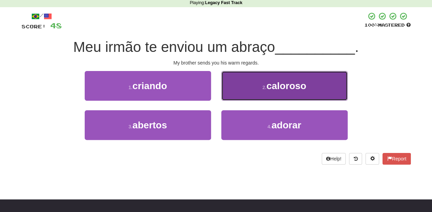
click at [248, 93] on button "2 . caloroso" at bounding box center [284, 86] width 126 height 30
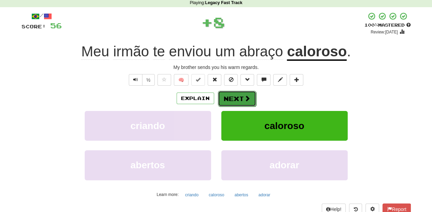
click at [244, 98] on span at bounding box center [247, 98] width 6 height 6
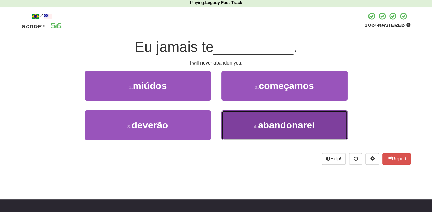
click at [245, 118] on button "4 . abandonarei" at bounding box center [284, 125] width 126 height 30
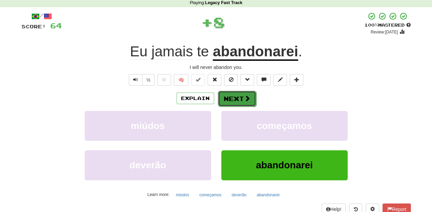
click at [238, 99] on button "Next" at bounding box center [237, 99] width 38 height 16
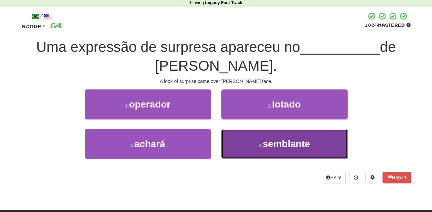
click at [231, 141] on button "4 . semblante" at bounding box center [284, 144] width 126 height 30
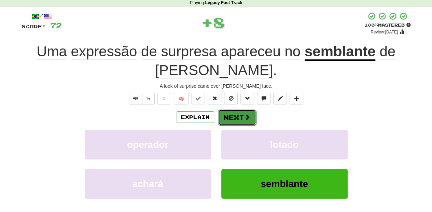
click at [229, 119] on button "Next" at bounding box center [237, 118] width 38 height 16
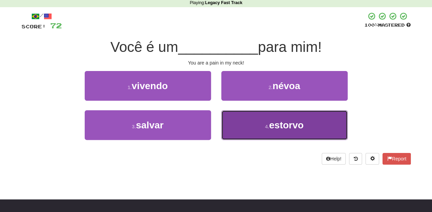
click at [235, 113] on button "4 . estorvo" at bounding box center [284, 125] width 126 height 30
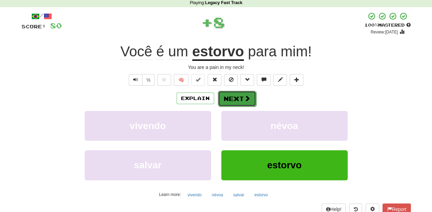
click at [237, 94] on button "Next" at bounding box center [237, 99] width 38 height 16
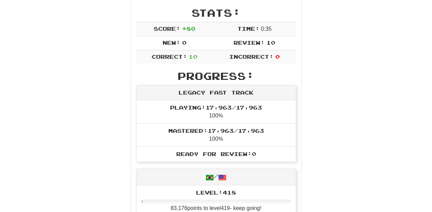
scroll to position [98, 0]
